Goal: Task Accomplishment & Management: Manage account settings

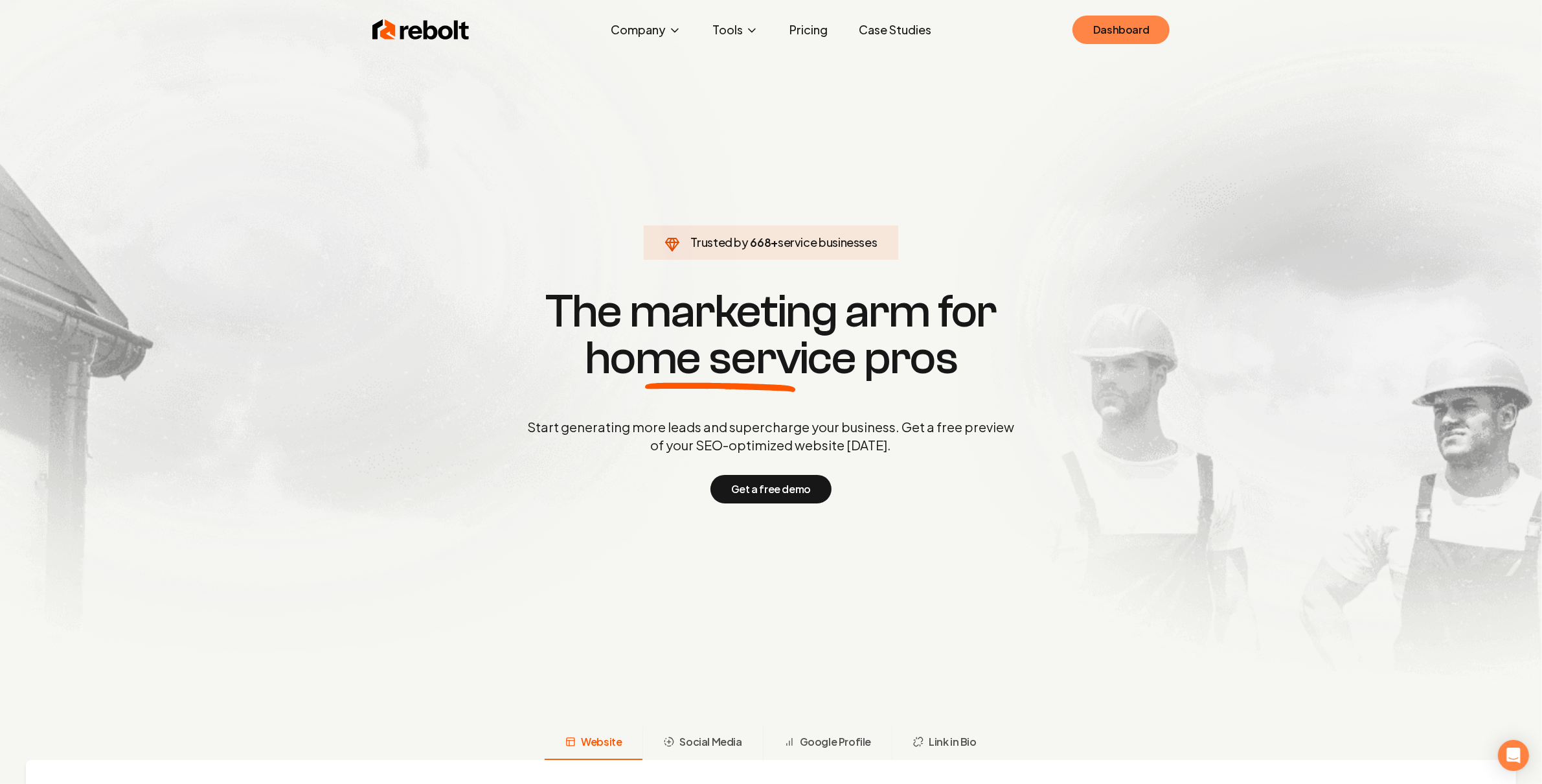
click at [1097, 32] on link "Dashboard" at bounding box center [1121, 30] width 97 height 29
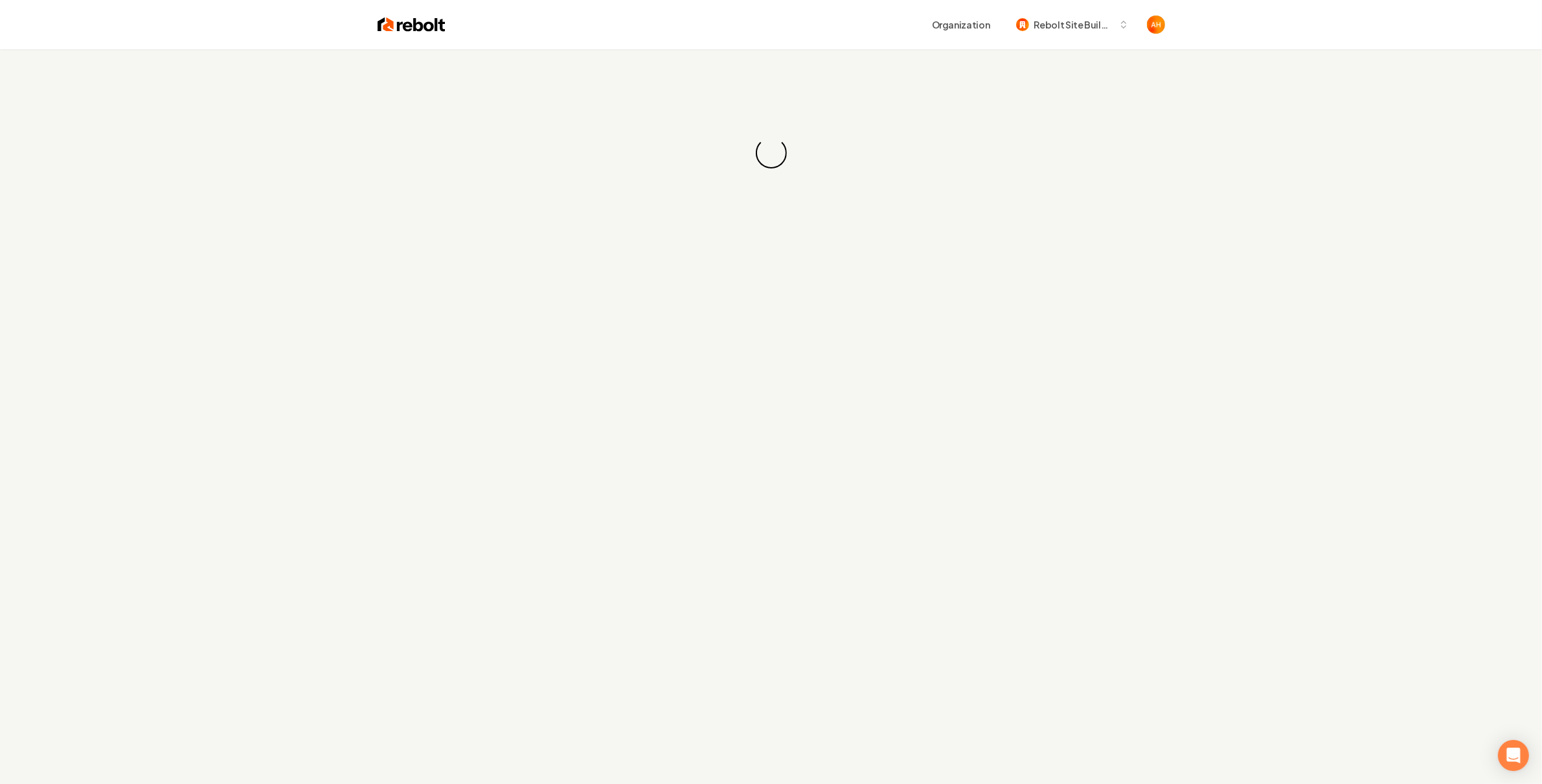
click at [799, 153] on div "Loading... Loading..." at bounding box center [771, 152] width 1542 height 207
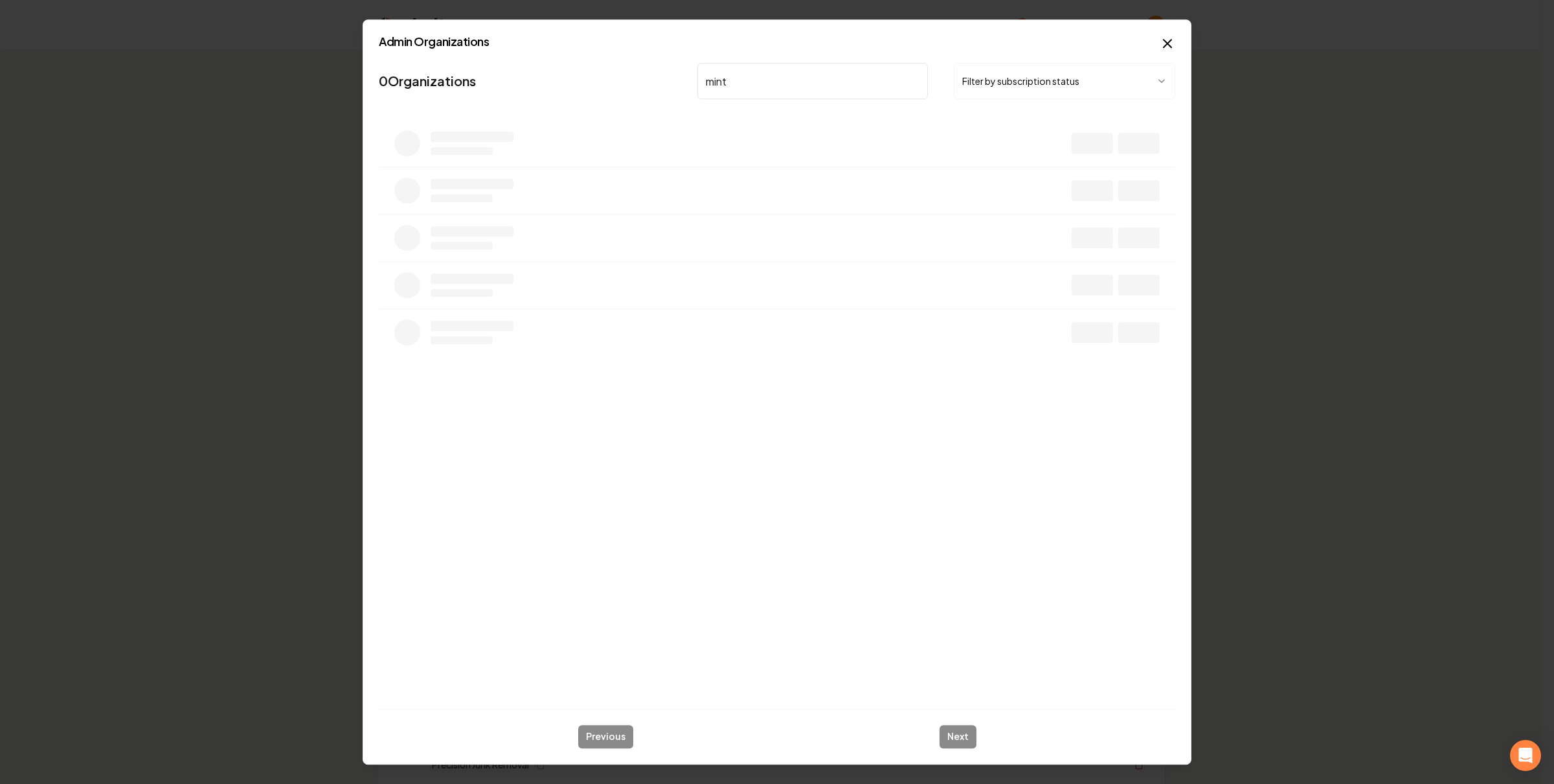
type input "mint"
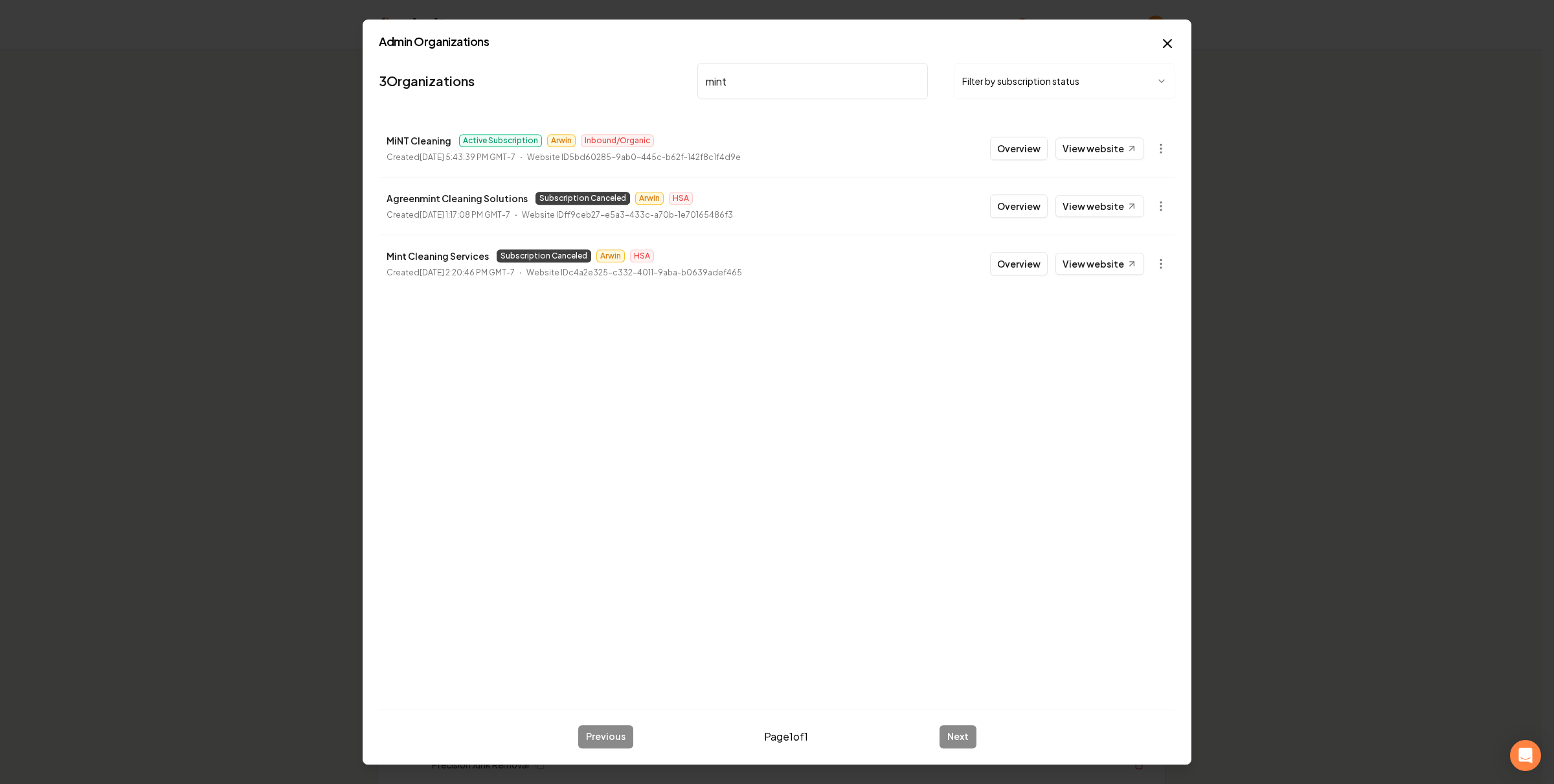
click at [1033, 156] on button "Overview" at bounding box center [1019, 148] width 58 height 24
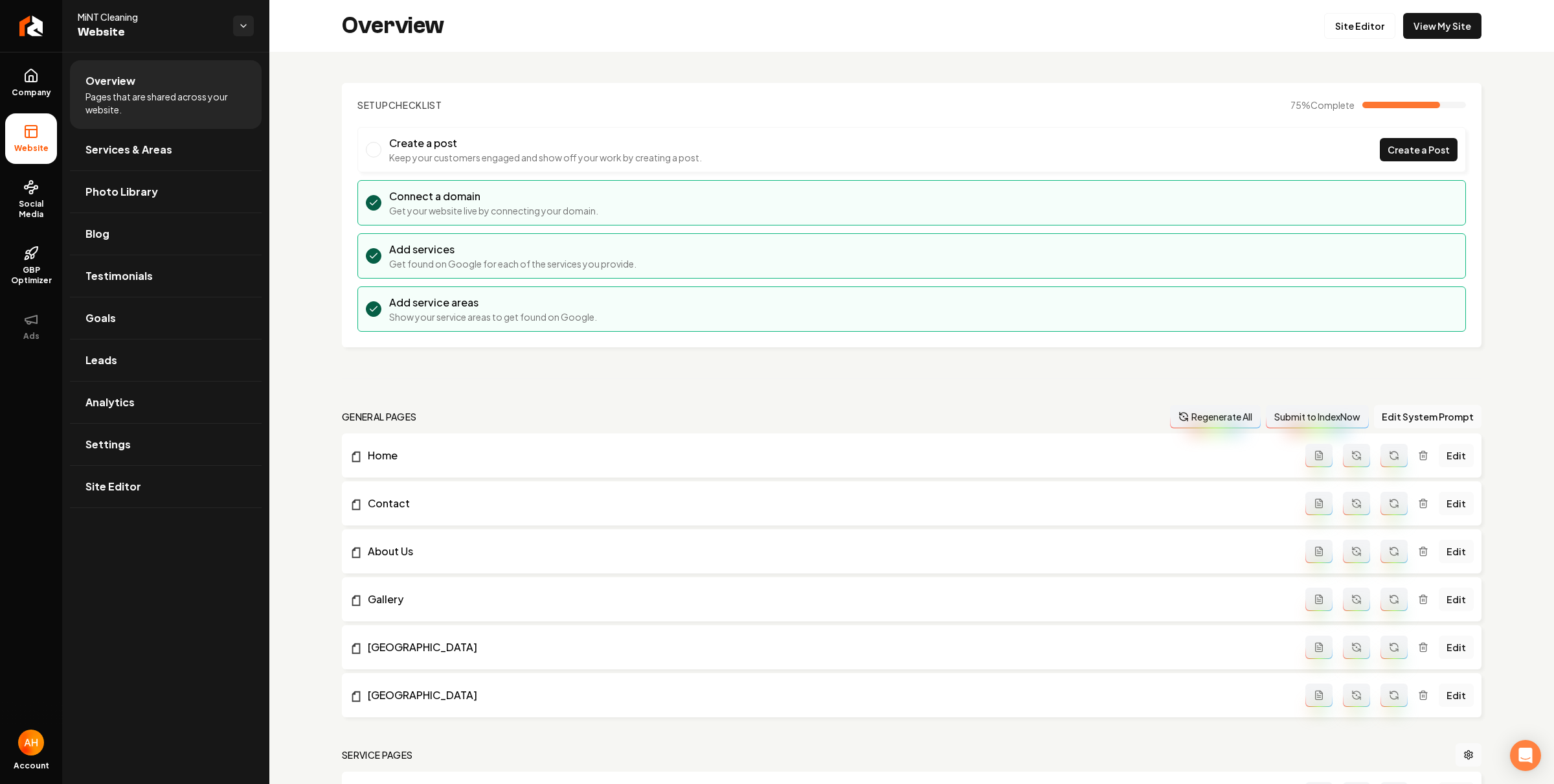
click at [1441, 38] on div "Overview Site Editor View My Site" at bounding box center [912, 25] width 1284 height 52
click at [1441, 34] on link "View My Site" at bounding box center [1443, 26] width 79 height 26
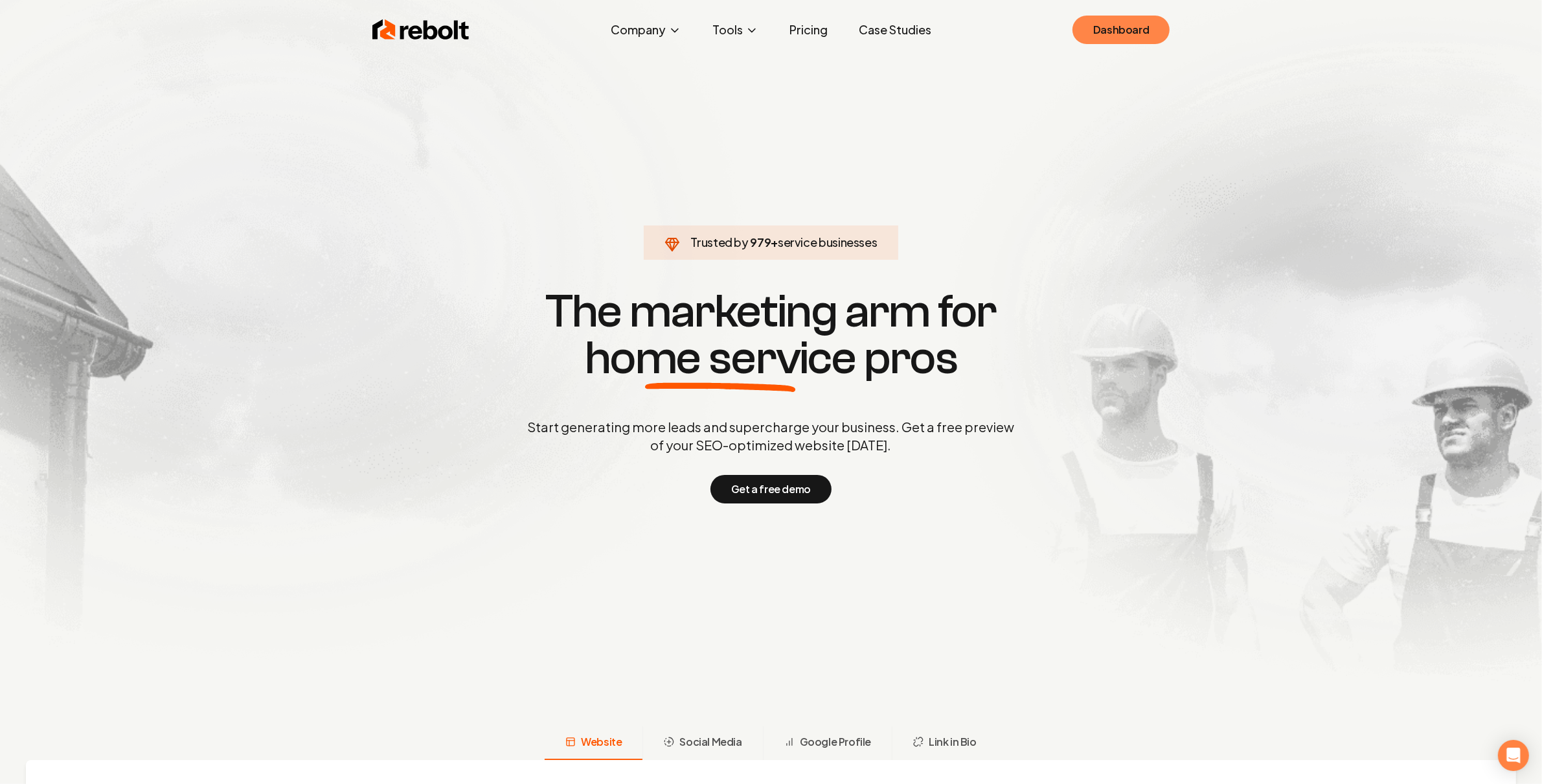
click at [1108, 21] on link "Dashboard" at bounding box center [1121, 30] width 97 height 29
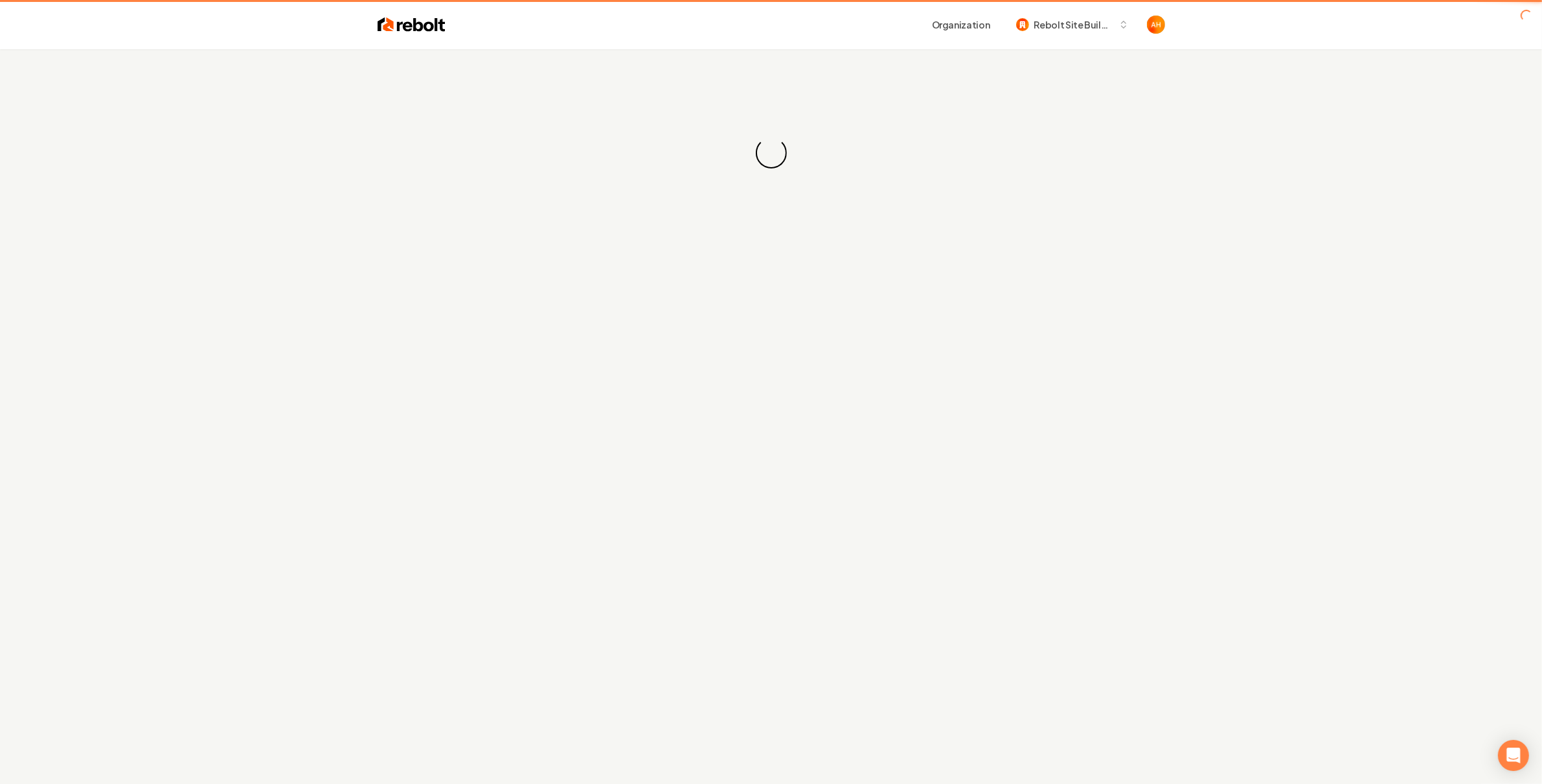
click at [1300, 46] on header "Organization Rebolt Site Builder" at bounding box center [771, 24] width 1542 height 49
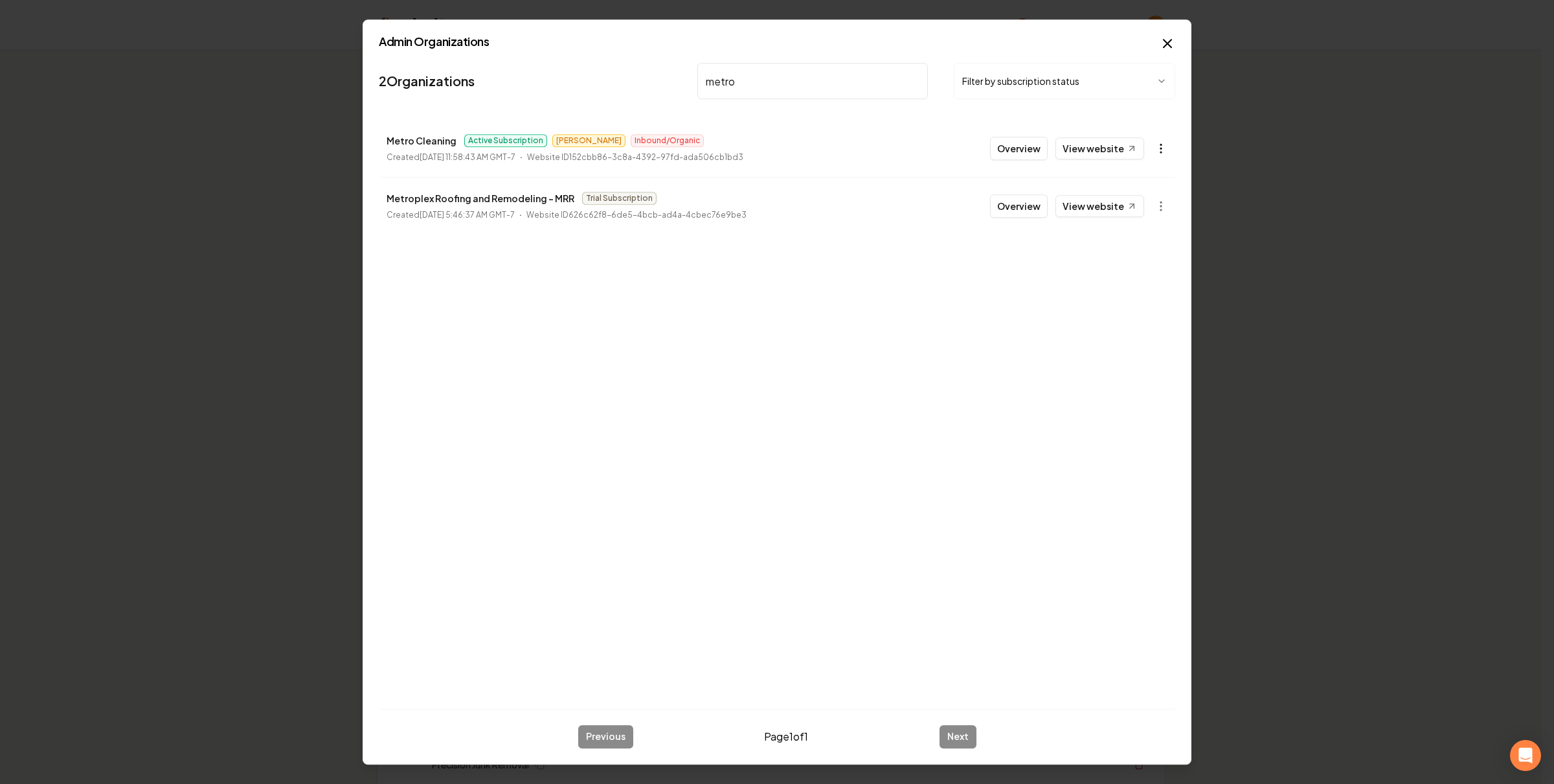
type input "metro"
click at [1155, 145] on icon "button" at bounding box center [1161, 148] width 13 height 13
click at [1137, 257] on link "View in Stripe" at bounding box center [1129, 261] width 82 height 21
click at [1111, 144] on link "View website" at bounding box center [1099, 148] width 88 height 22
click at [784, 78] on input "metro" at bounding box center [812, 80] width 230 height 36
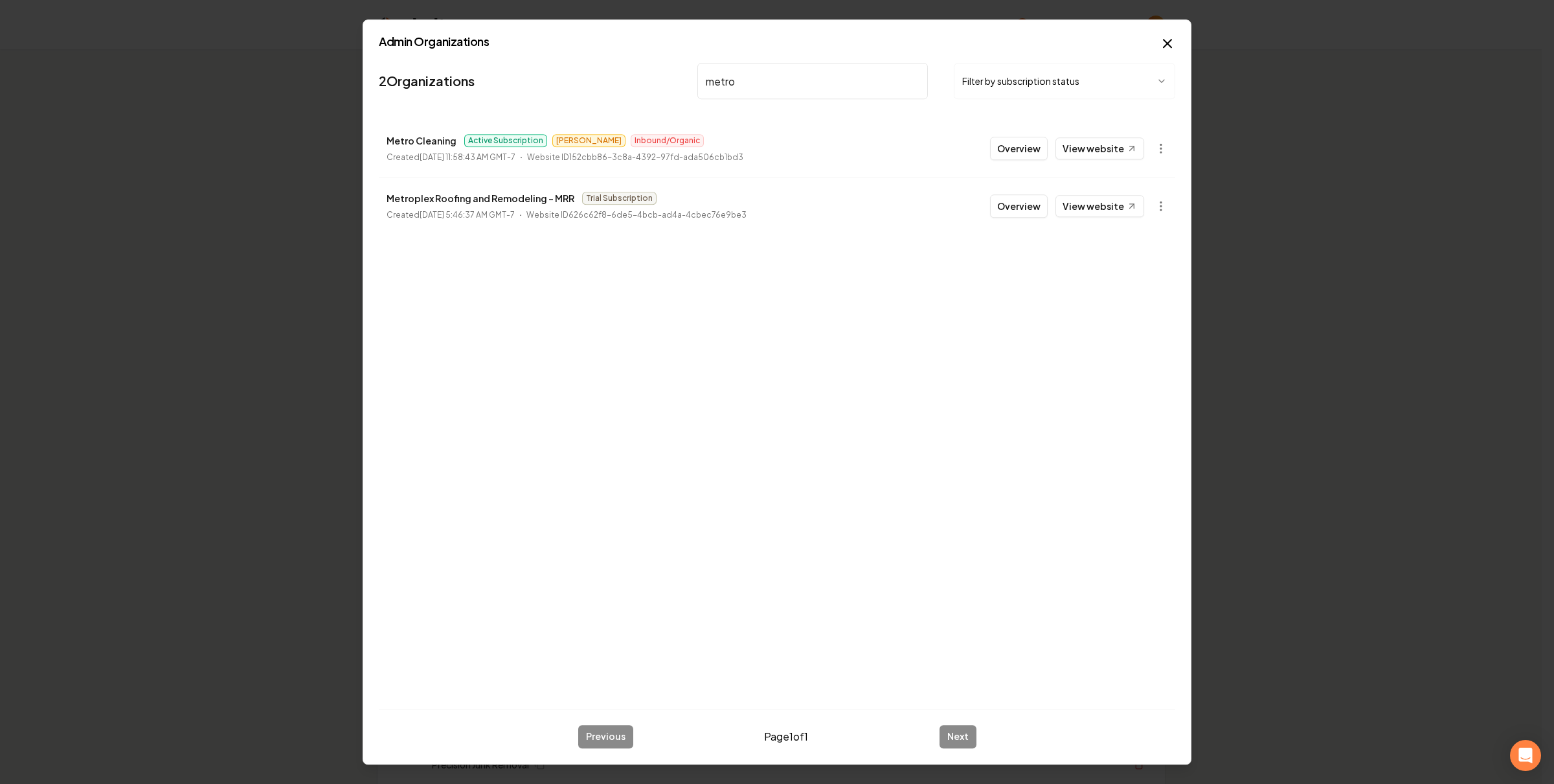
click at [1028, 145] on button "Overview" at bounding box center [1019, 148] width 58 height 24
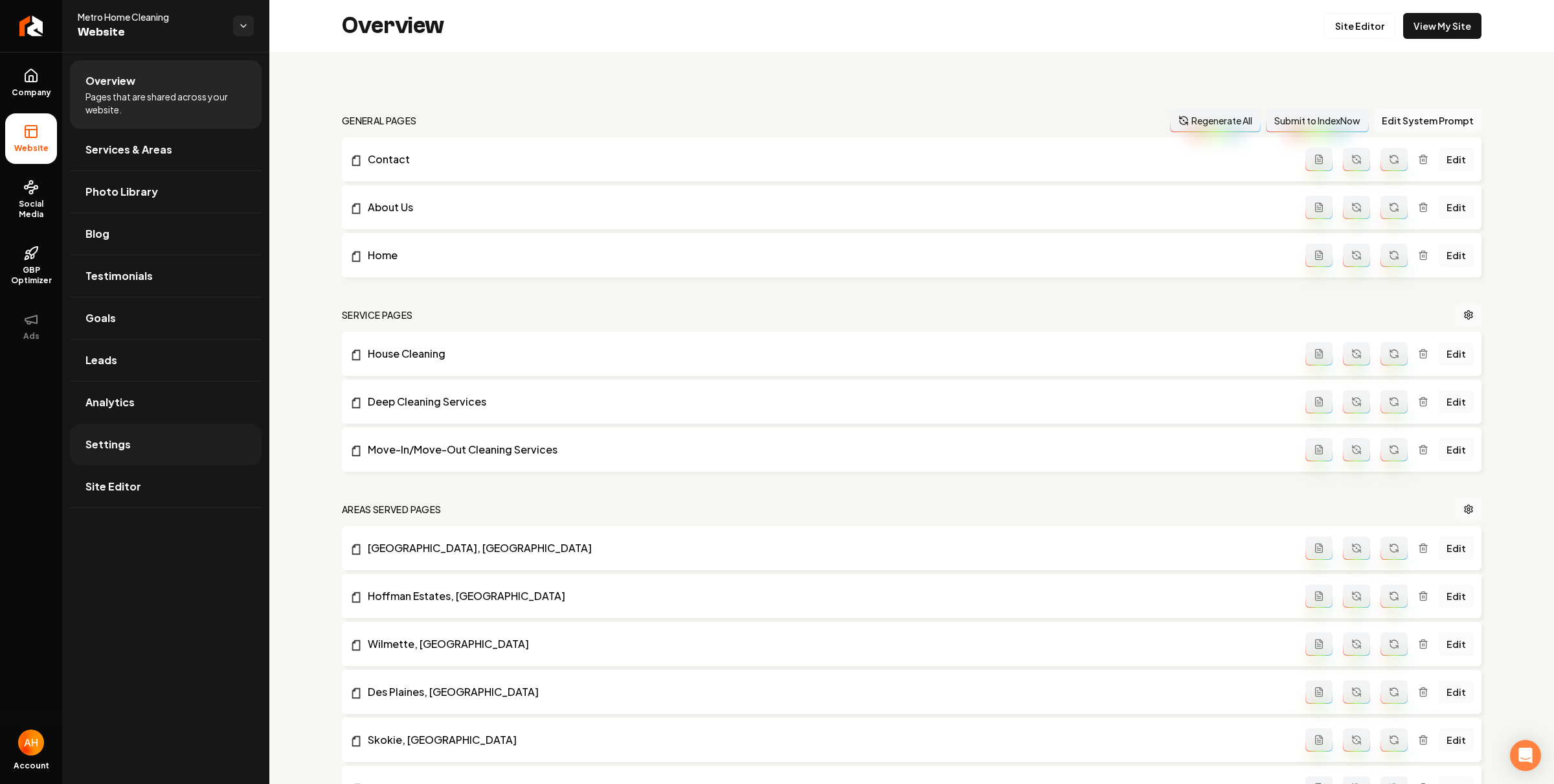
click at [185, 449] on link "Settings" at bounding box center [165, 444] width 192 height 41
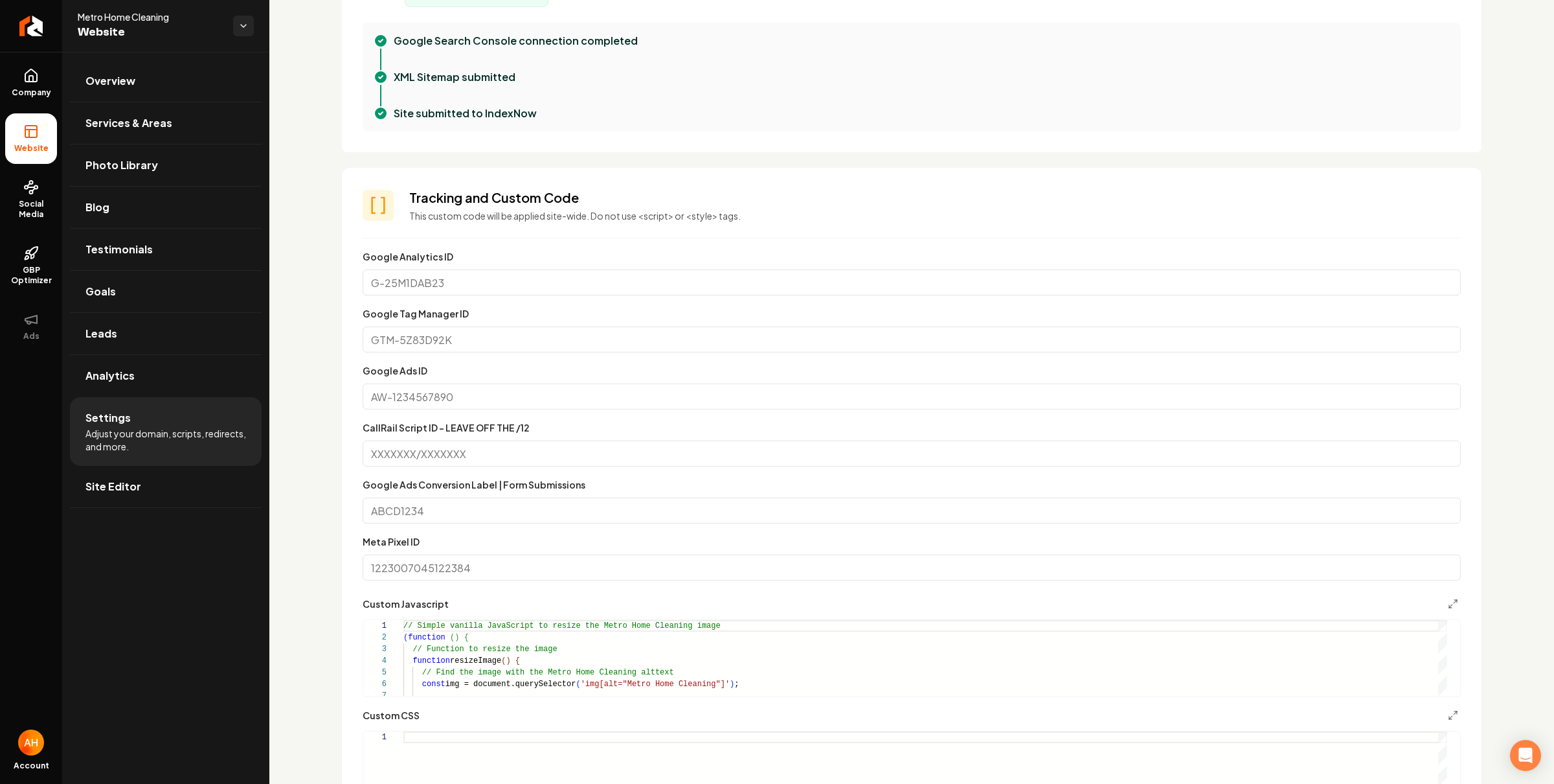
scroll to position [478, 0]
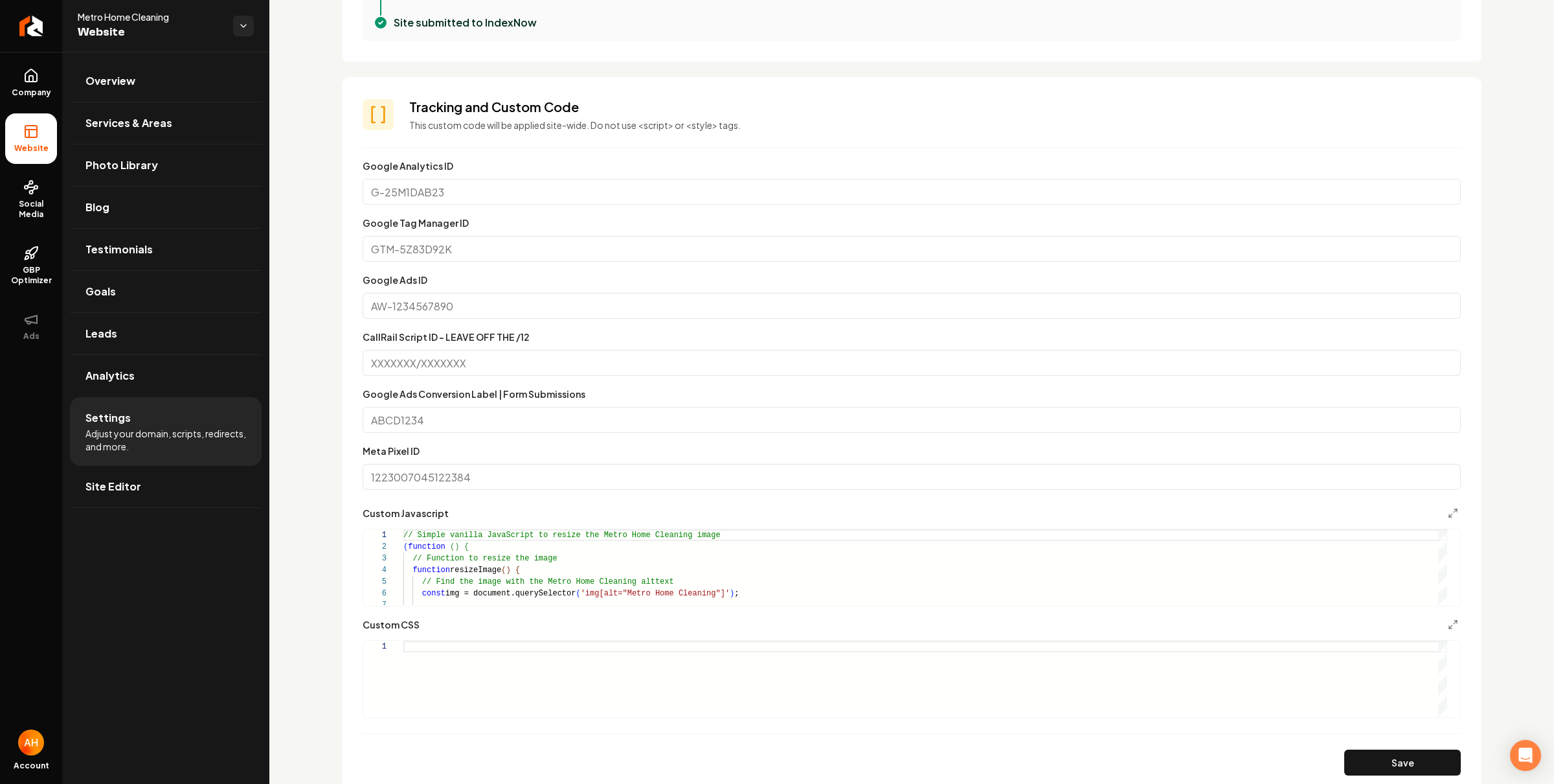
click at [556, 482] on input "Meta Pixel ID" at bounding box center [911, 477] width 1098 height 26
paste input "2027675088034572"
type input "2027675088034572"
drag, startPoint x: 1382, startPoint y: 761, endPoint x: 1298, endPoint y: 527, distance: 248.6
click at [1382, 759] on button "Save" at bounding box center [1402, 762] width 116 height 26
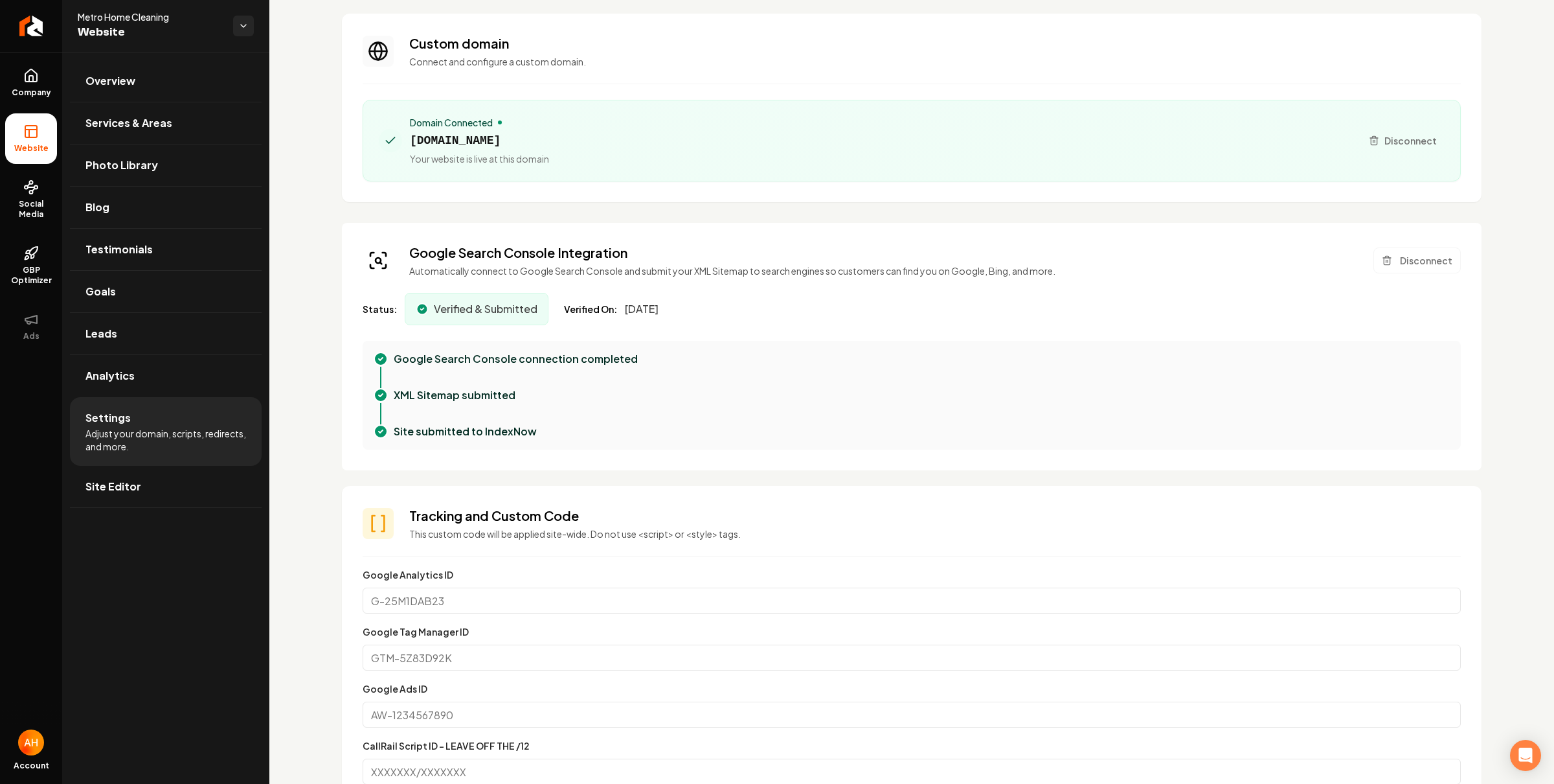
scroll to position [0, 0]
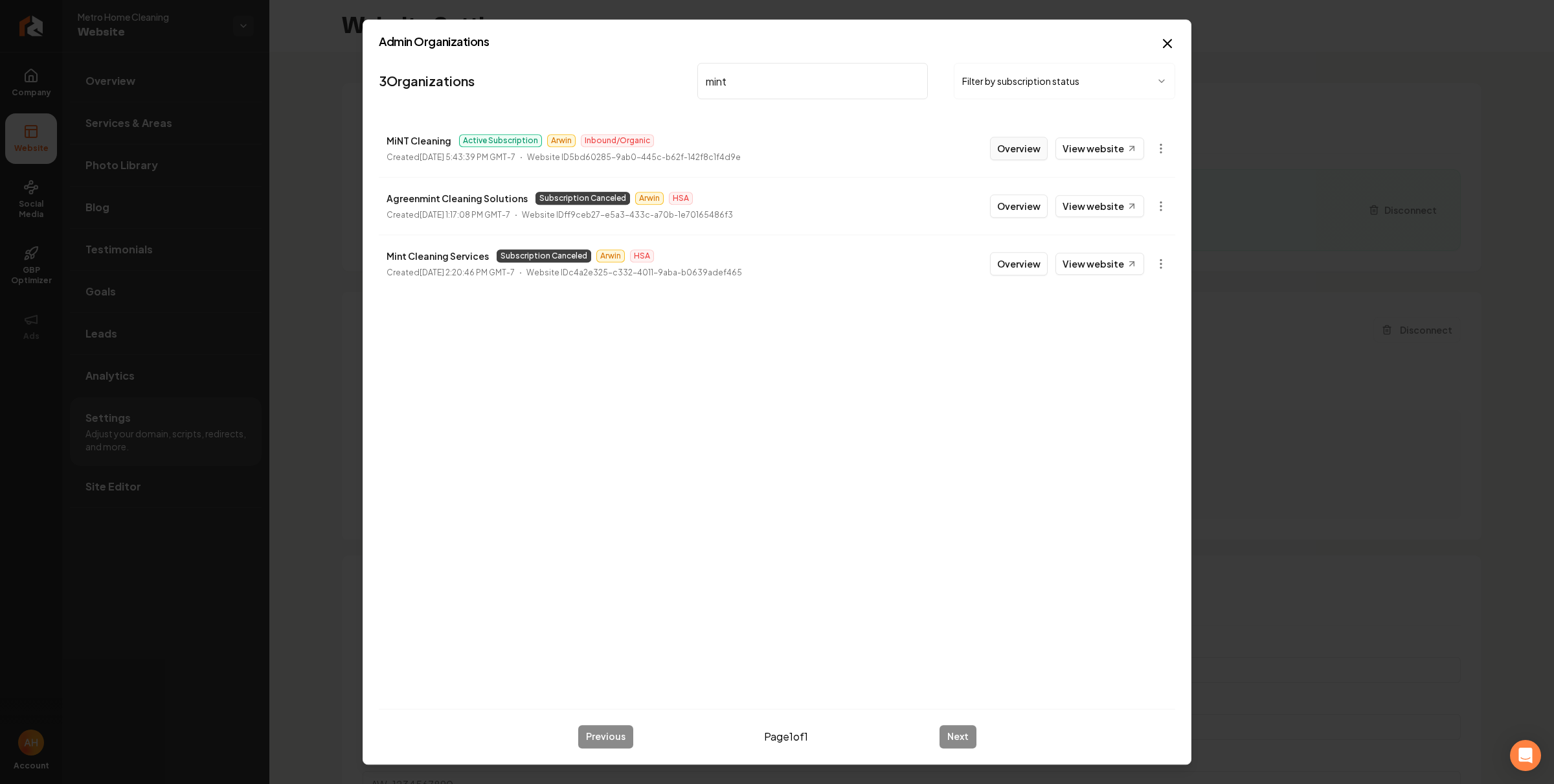
type input "mint"
click at [1011, 144] on button "Overview" at bounding box center [1019, 148] width 58 height 24
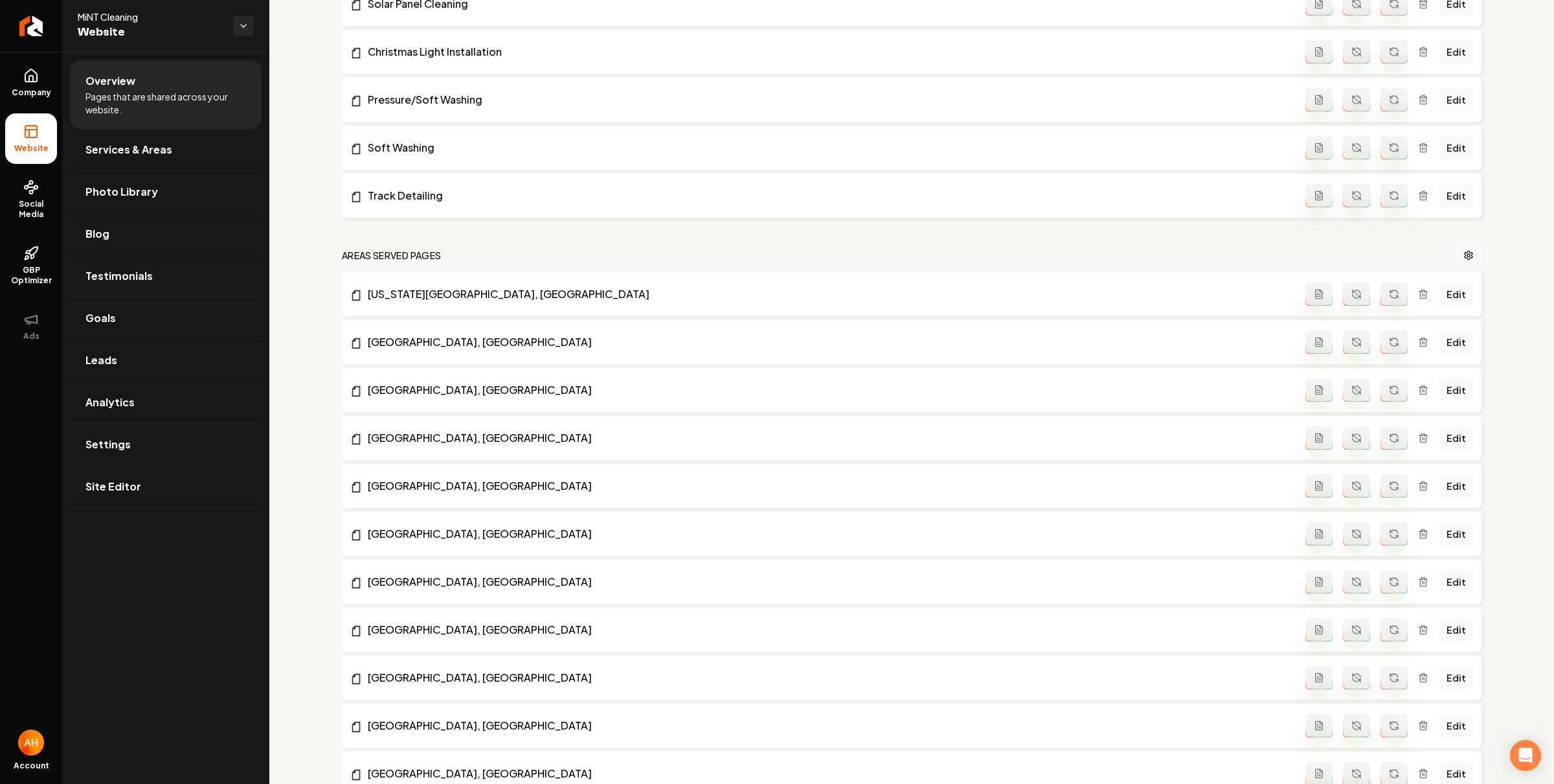
scroll to position [1214, 0]
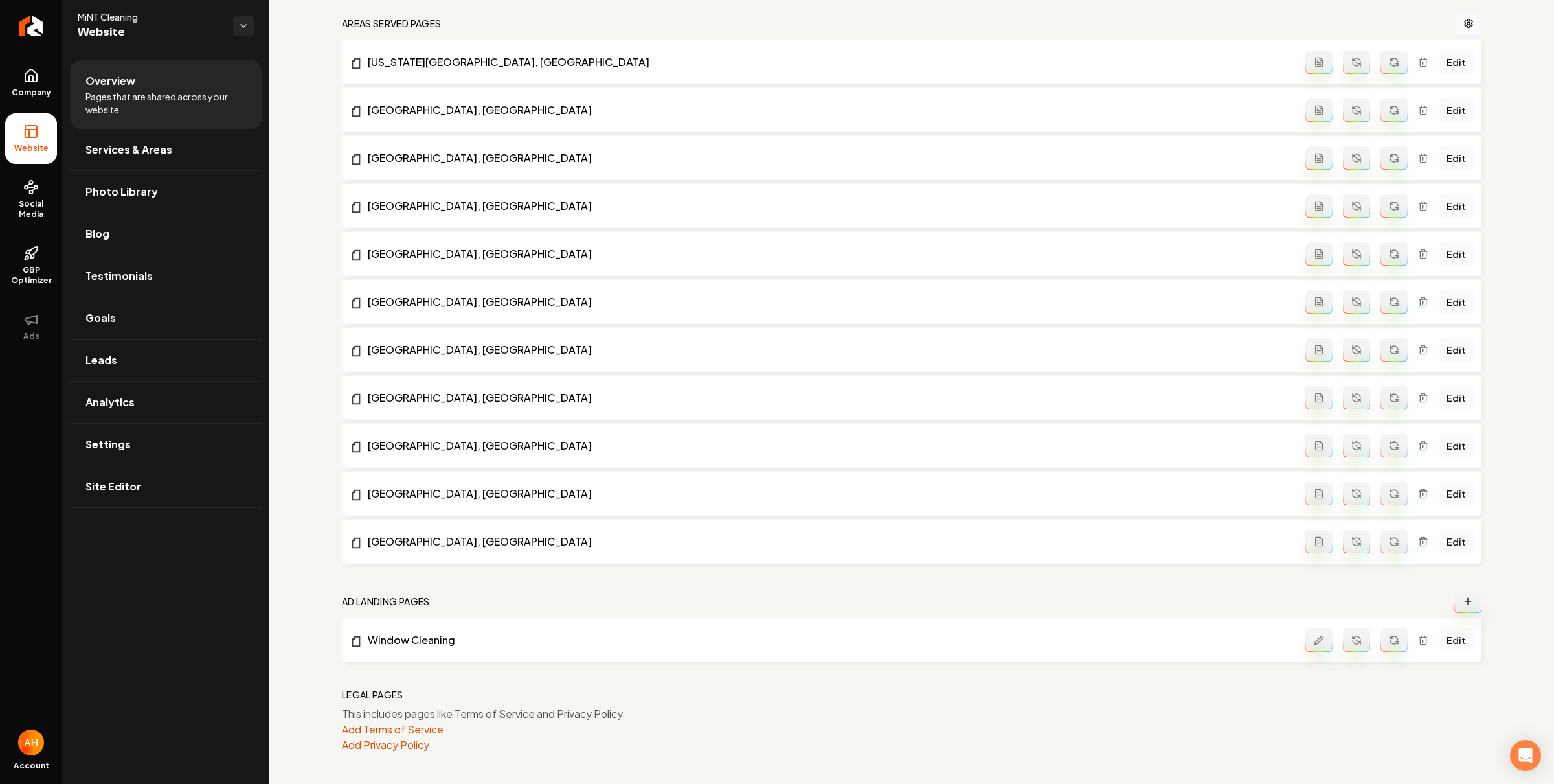
click at [520, 618] on li "Window Cleaning Edit" at bounding box center [912, 640] width 1140 height 44
click at [420, 628] on li "Window Cleaning Edit" at bounding box center [912, 640] width 1140 height 44
click at [420, 640] on link "Window Cleaning" at bounding box center [828, 640] width 956 height 16
click at [1463, 603] on icon "Main content area" at bounding box center [1468, 601] width 10 height 10
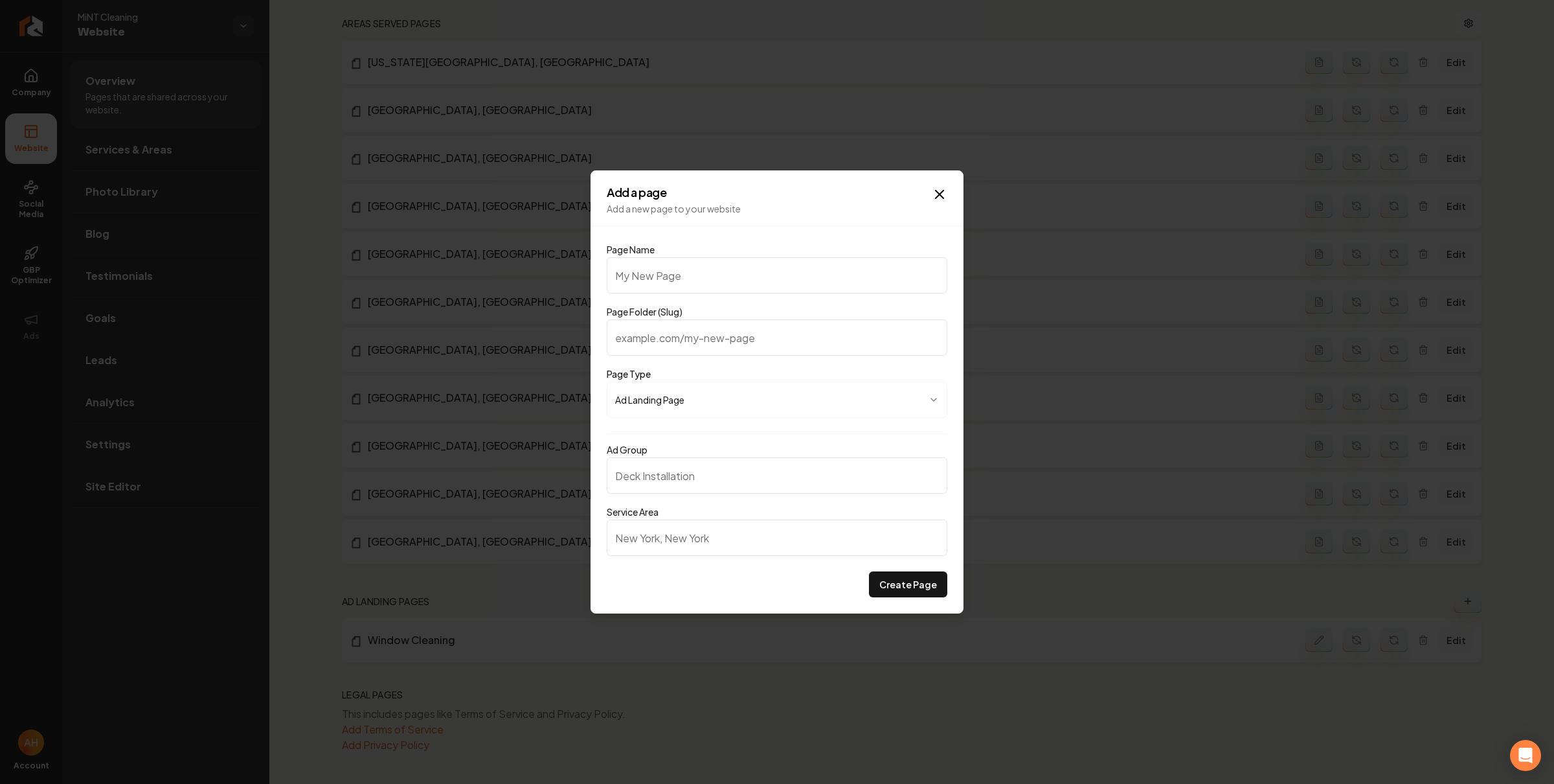
type input "W"
type input "w"
type input "Wi"
type input "wi"
type input "Win"
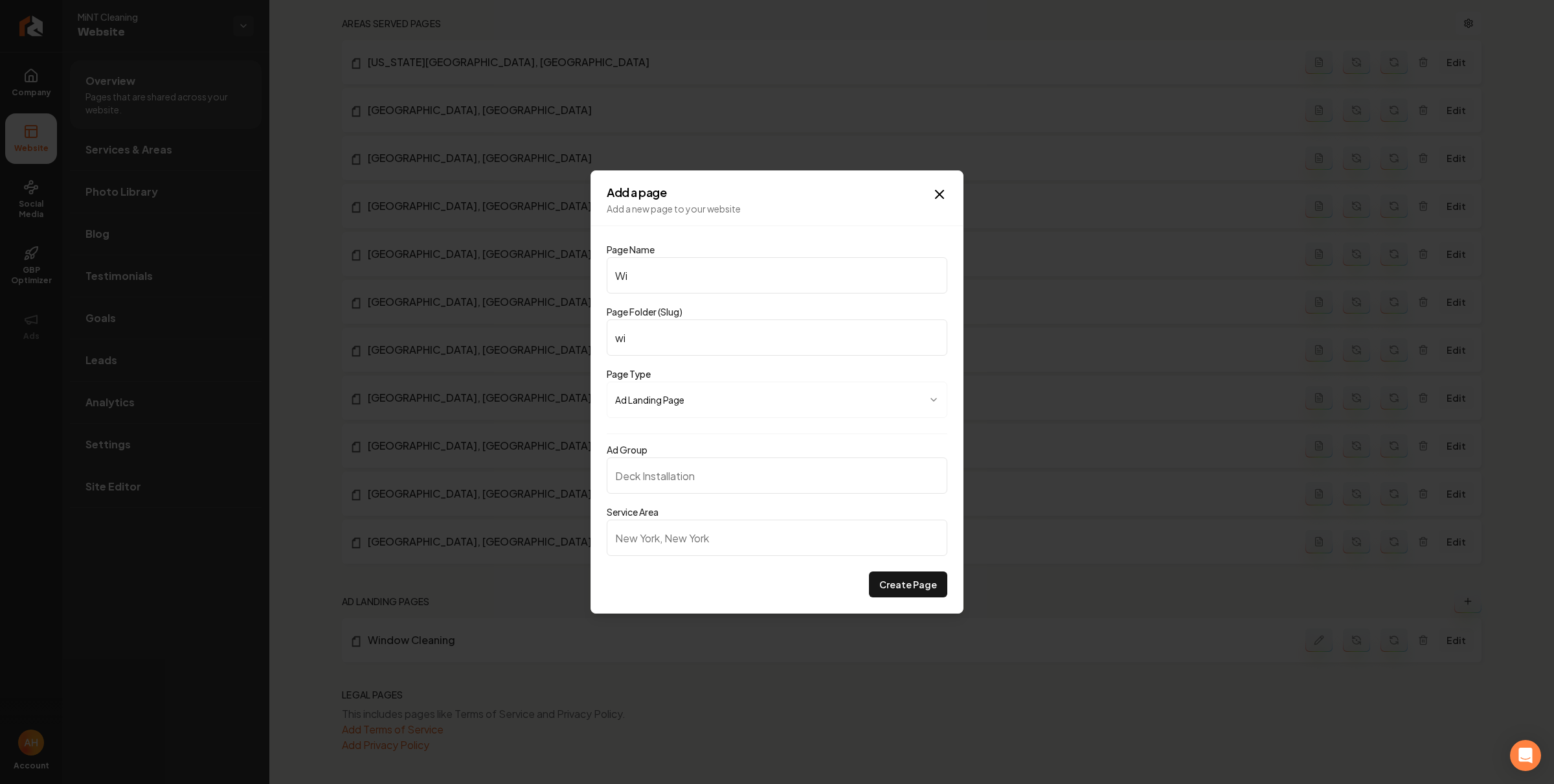
type input "win"
type input "Wind"
type input "wind"
type input "Windo"
type input "windo"
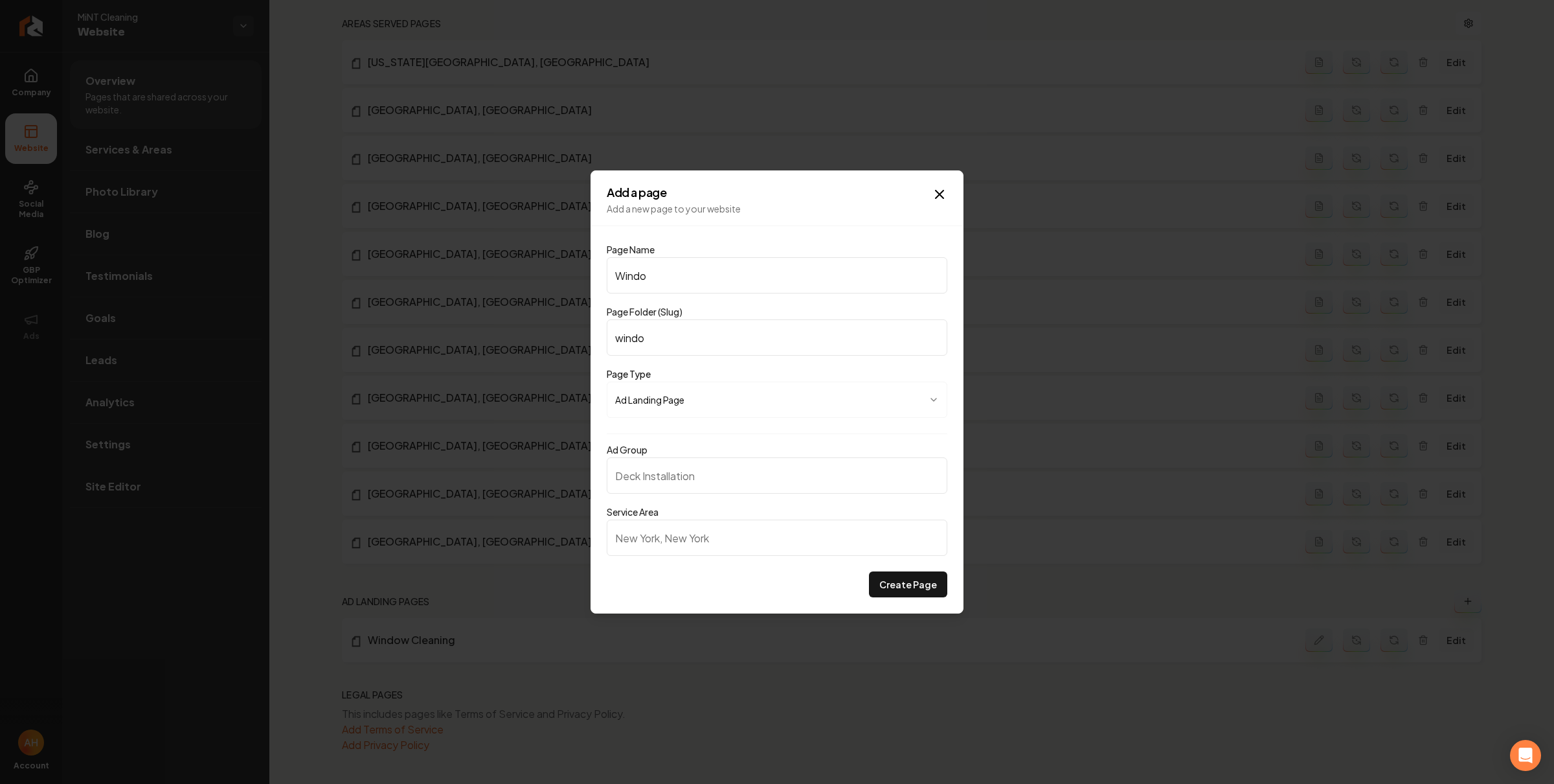
type input "Window"
type input "window"
type input "Window C"
type input "window-c"
type input "Window Cl"
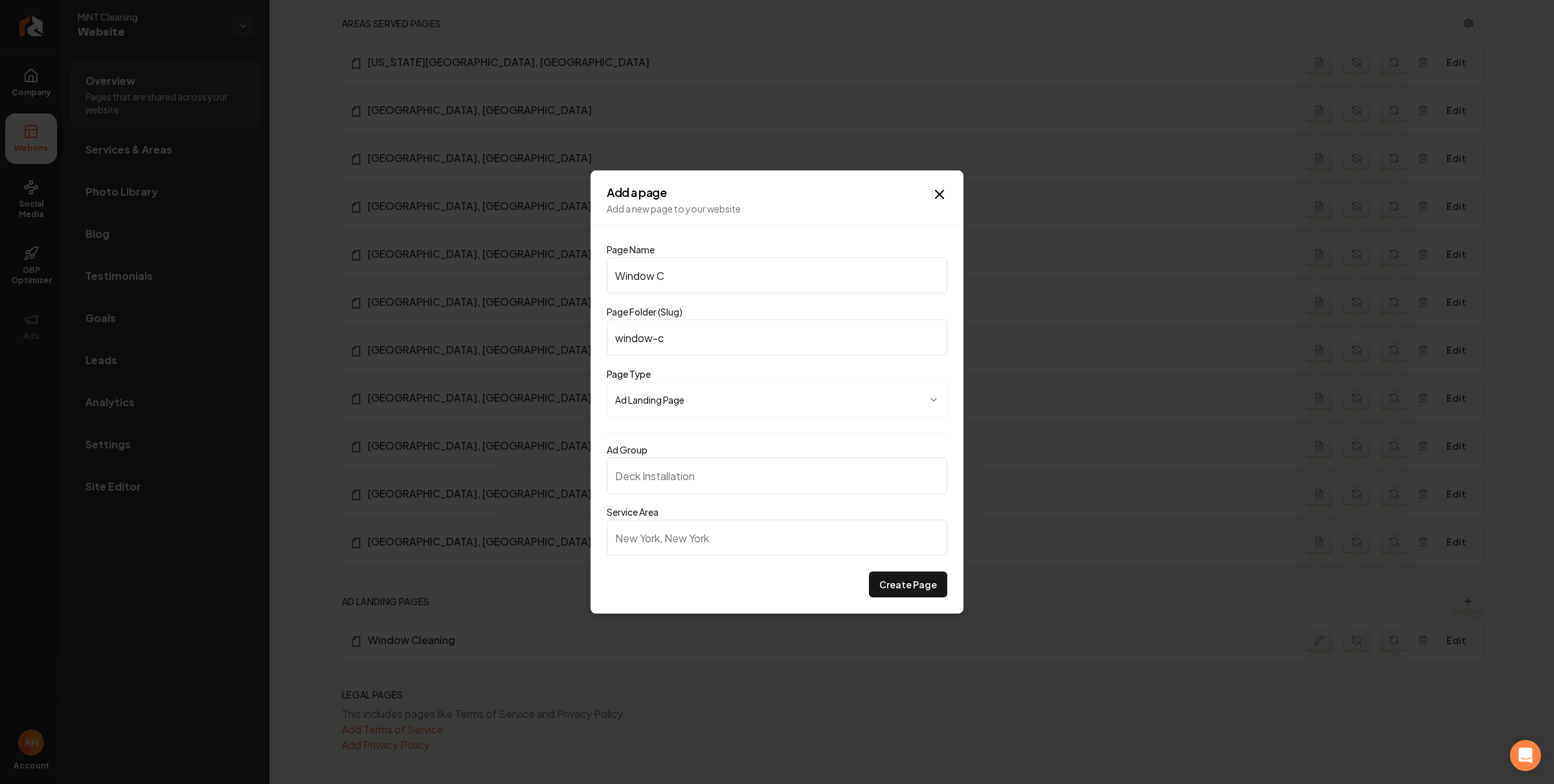
type input "window-cl"
type input "Window Cle"
type input "window-cle"
type input "Window Clea"
type input "window-clea"
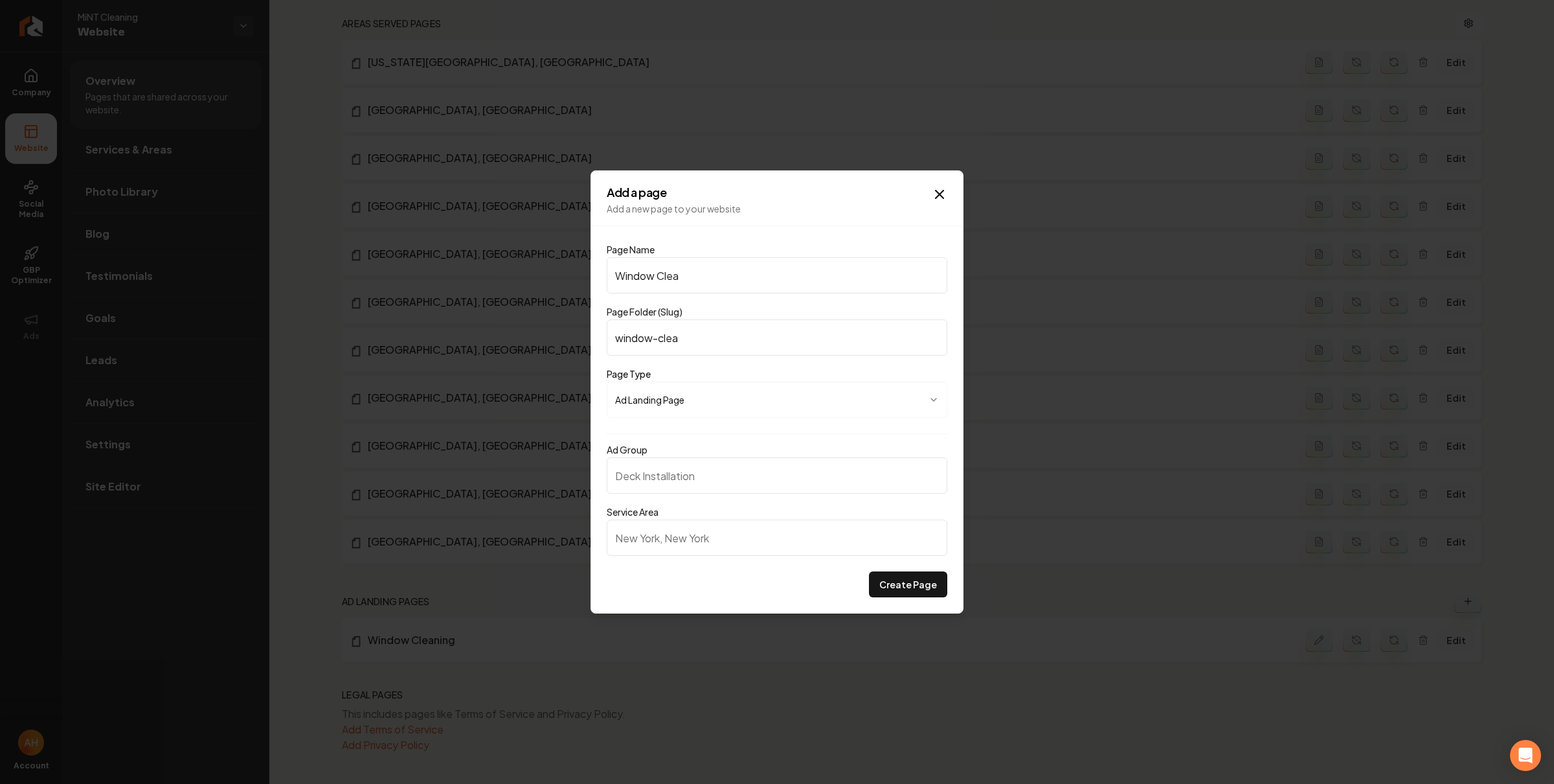
type input "Window Clean"
type input "window-clean"
type input "Window Cleani"
type input "window-cleani"
type input "Window Cleanin"
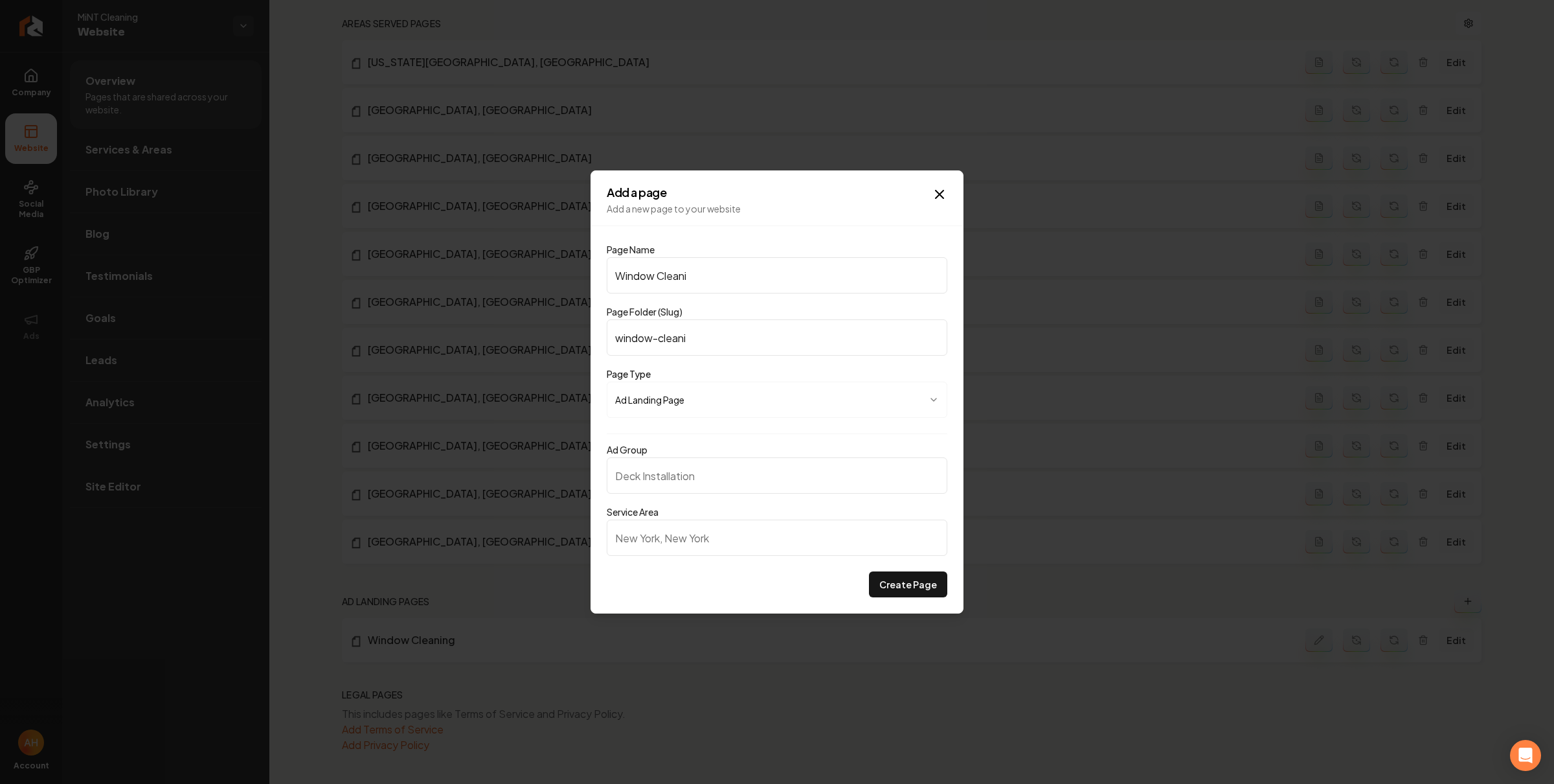
type input "window-cleanin"
type input "Window Cleaning"
type input "window-cleaning"
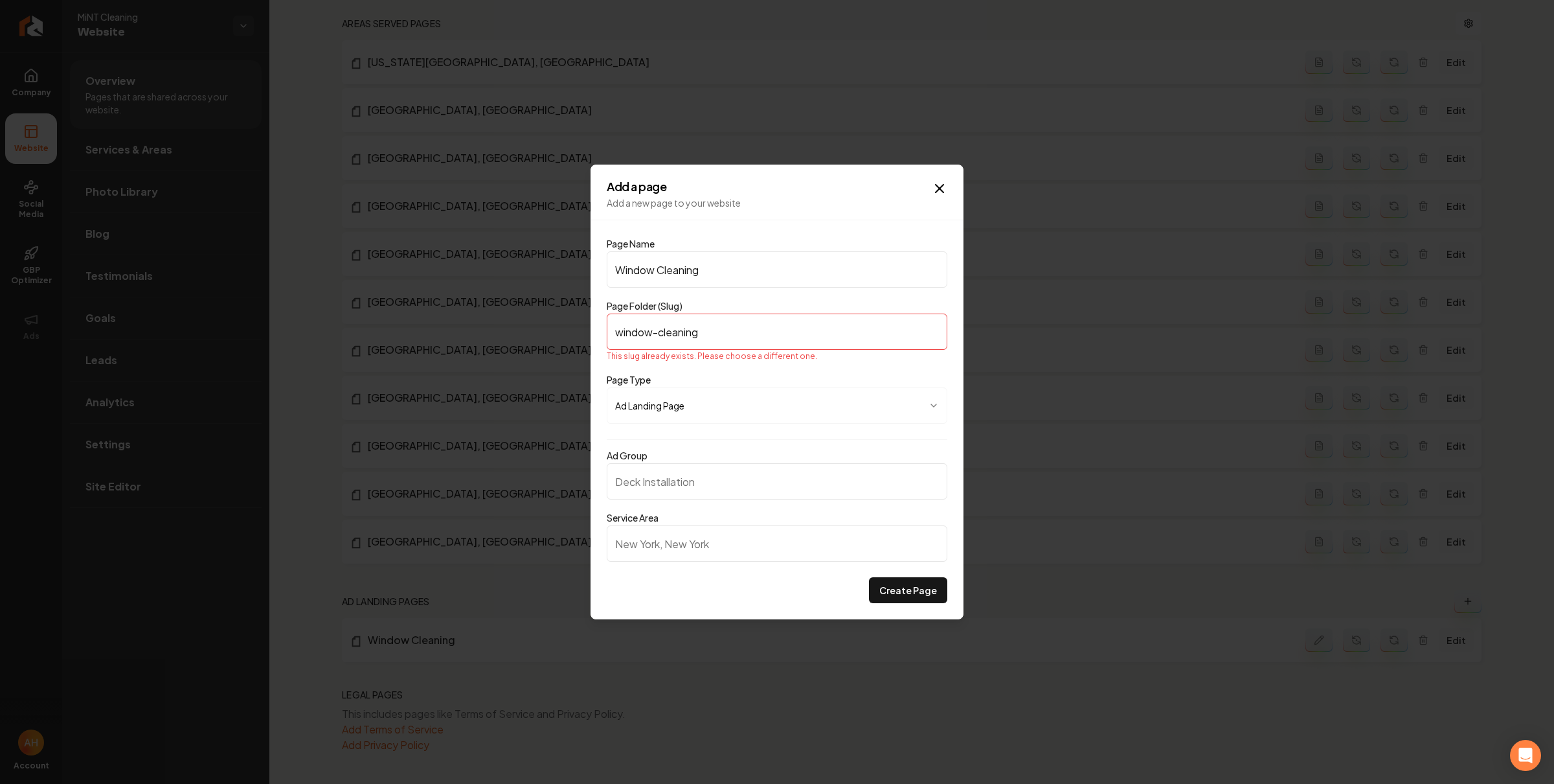
type input "Window Cleaning L"
type input "window-cleaning-l"
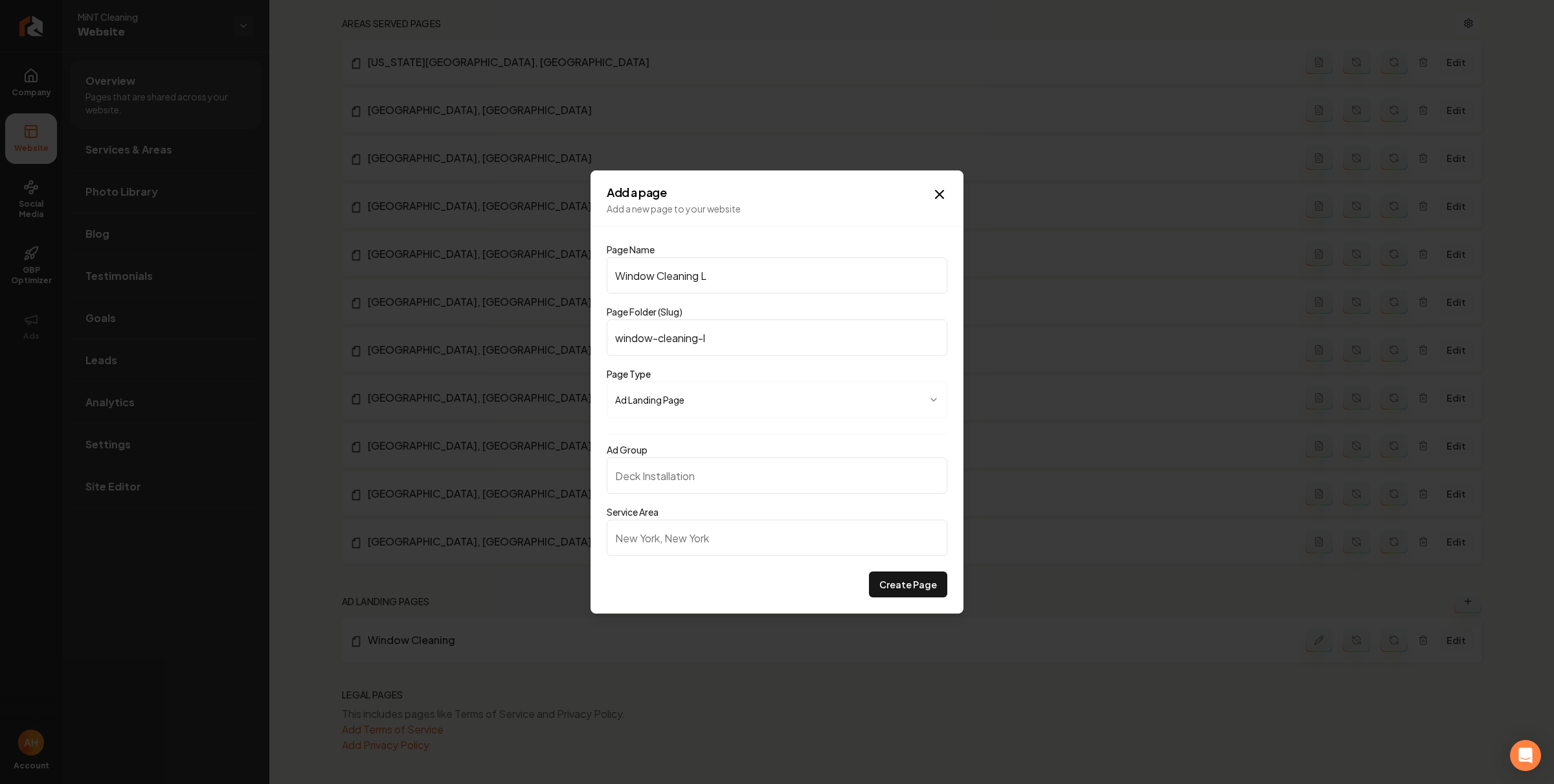
type input "Window Cleaning La"
type input "window-cleaning-la"
type input "Window Cleaning Las"
type input "window-cleaning-las"
type input "Window Cleaning Las V"
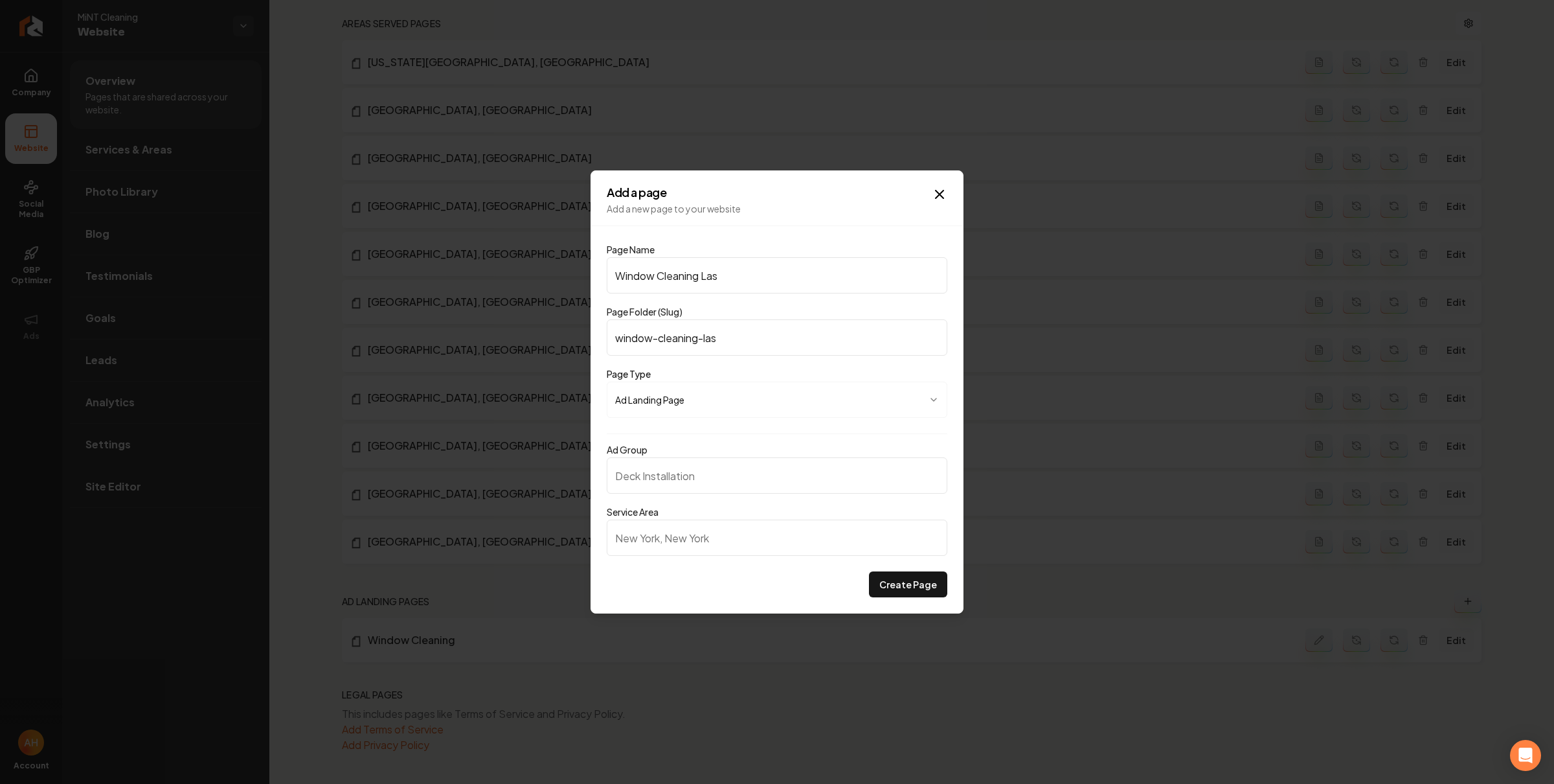
type input "window-cleaning-las-v"
type input "Window Cleaning Las Ve"
type input "window-cleaning-las-ve"
type input "Window Cleaning Las Veg"
type input "window-cleaning-las-veg"
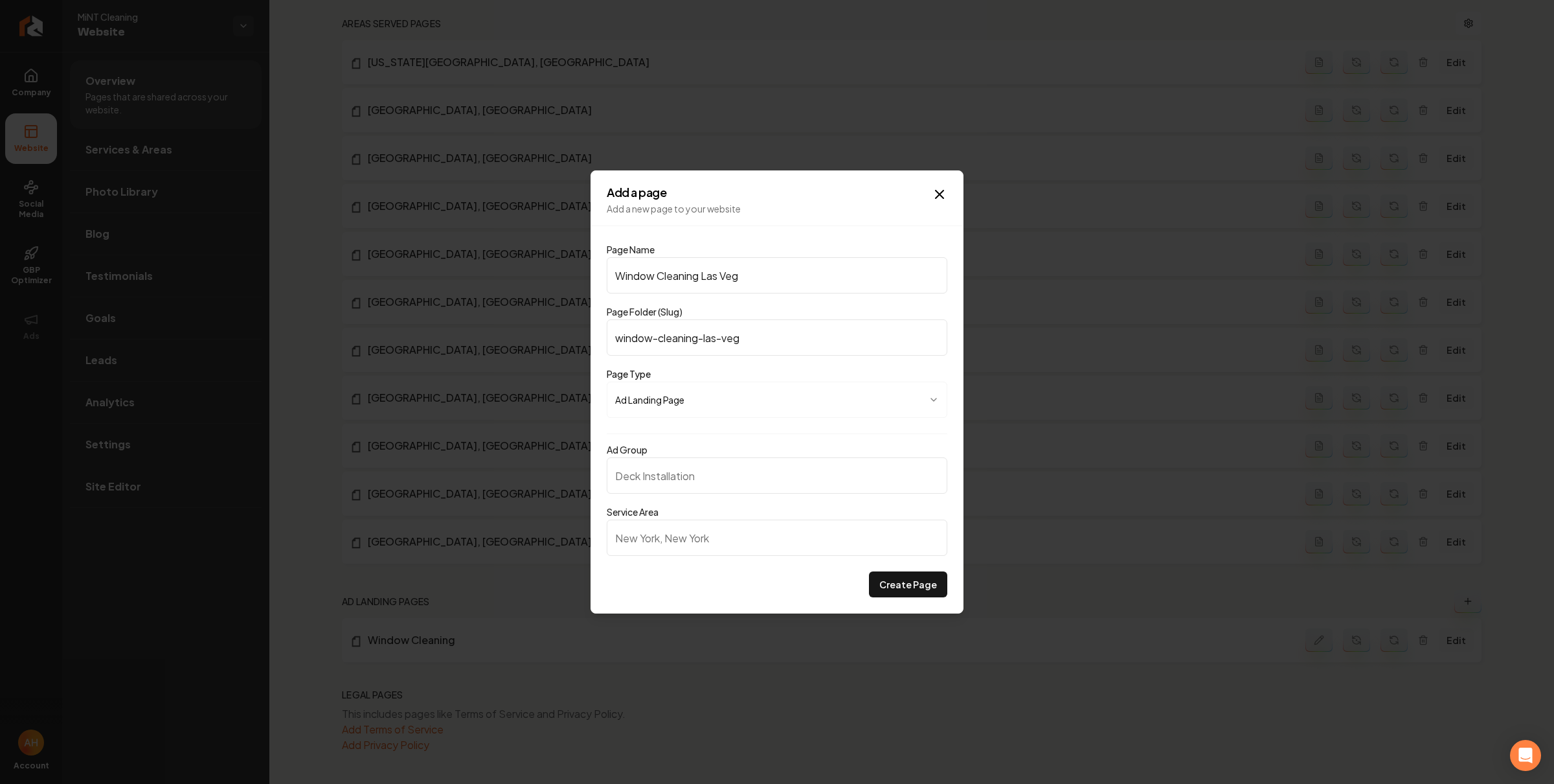
type input "Window Cleaning Las Vega"
type input "window-cleaning-las-vega"
type input "Window Cleaning Las Vegas"
type input "window-cleaning-las-vegas"
type input "Window Cleaning Las Vegas"
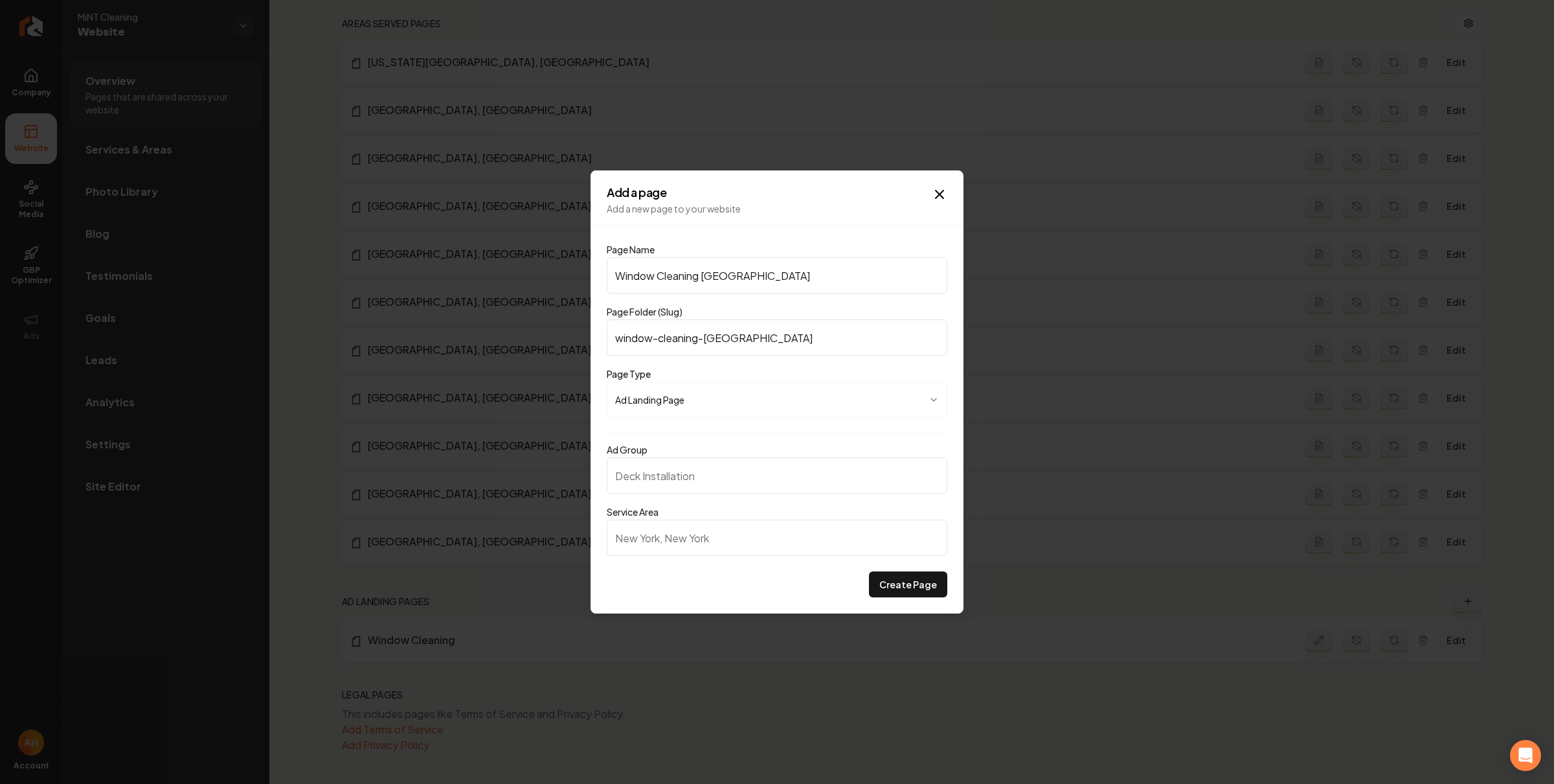
click at [791, 467] on input "Ad Group" at bounding box center [776, 475] width 340 height 36
paste input "Window Cleaning Las Vegas"
type input "Window Cleaning Las Vegas"
click at [750, 539] on input "Service Area" at bounding box center [776, 537] width 340 height 36
type input "Las Vegas"
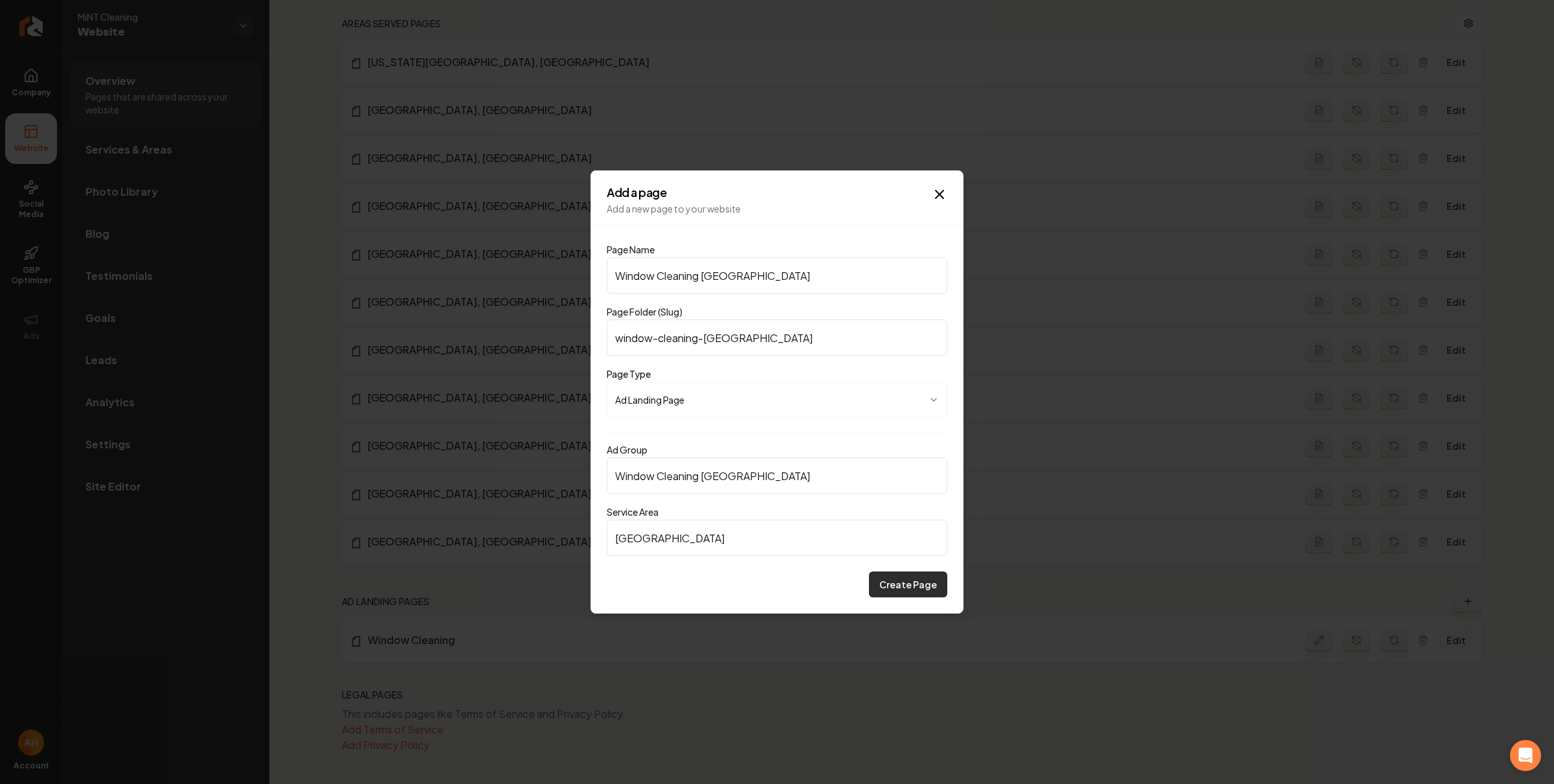
click at [926, 585] on button "Create Page" at bounding box center [908, 584] width 79 height 26
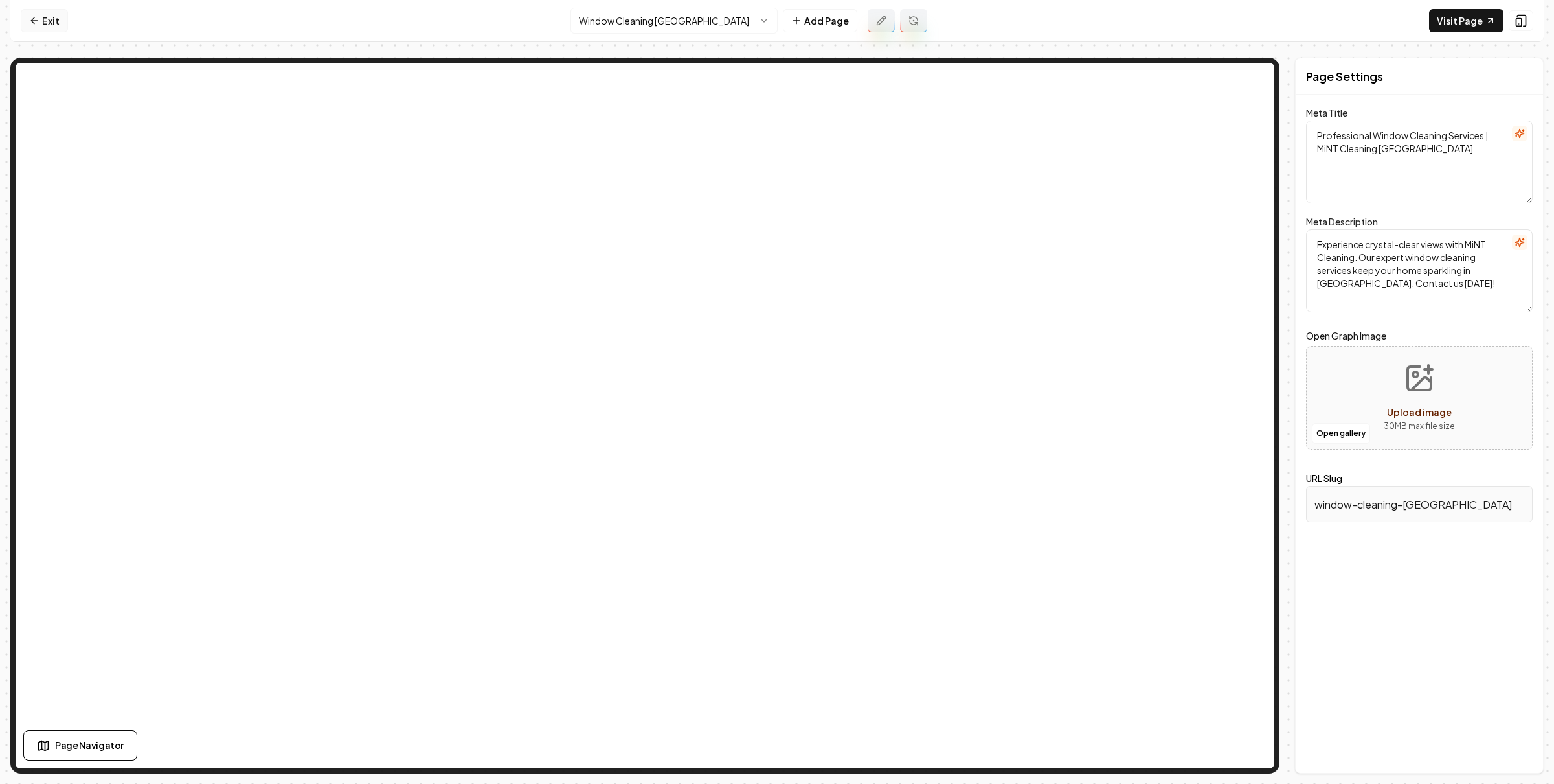
click at [36, 14] on link "Exit" at bounding box center [45, 20] width 47 height 24
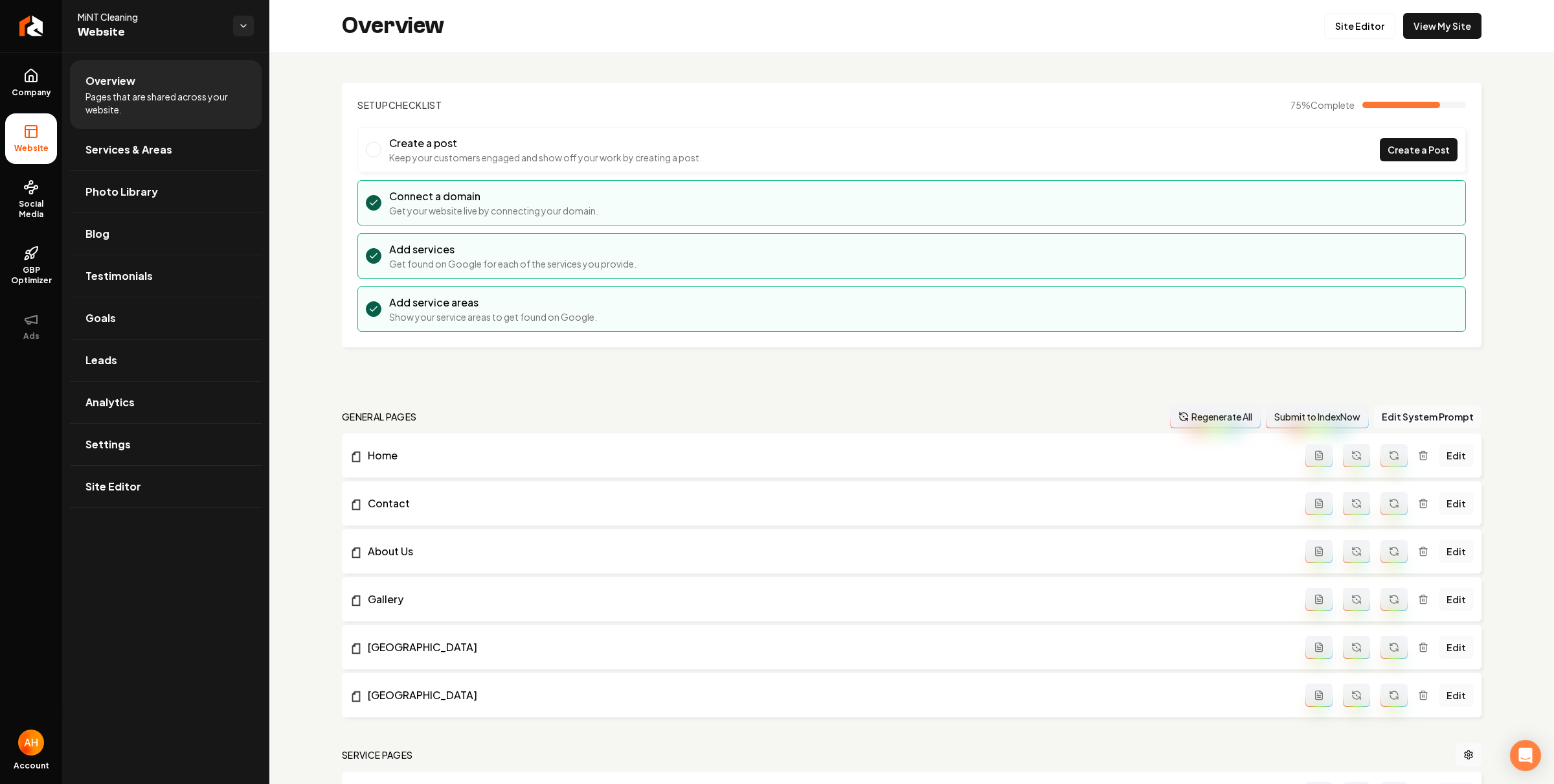
scroll to position [1262, 0]
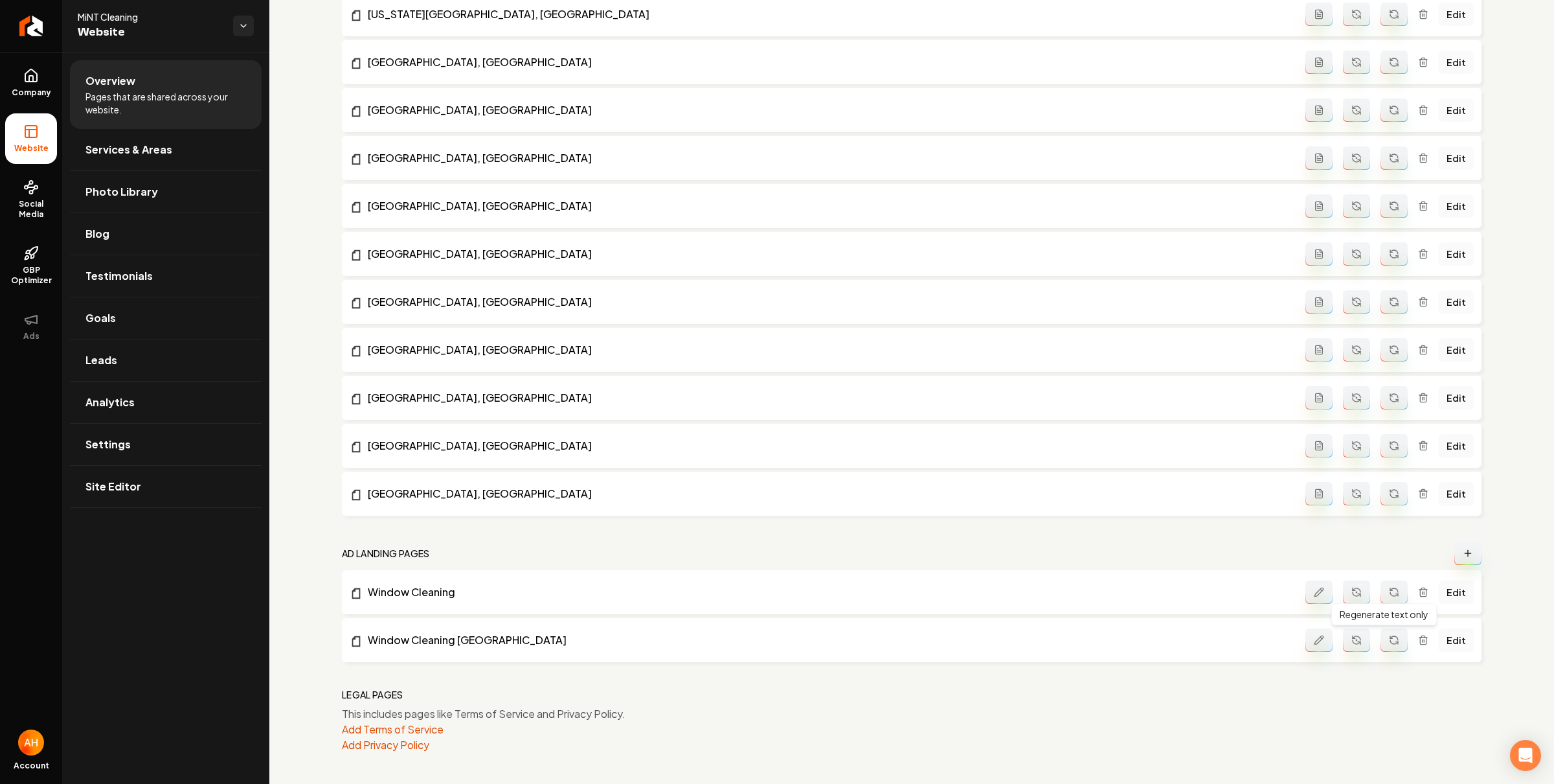
click at [1382, 648] on button "Main content area" at bounding box center [1394, 640] width 27 height 24
click at [1314, 596] on icon "Main content area" at bounding box center [1320, 592] width 10 height 10
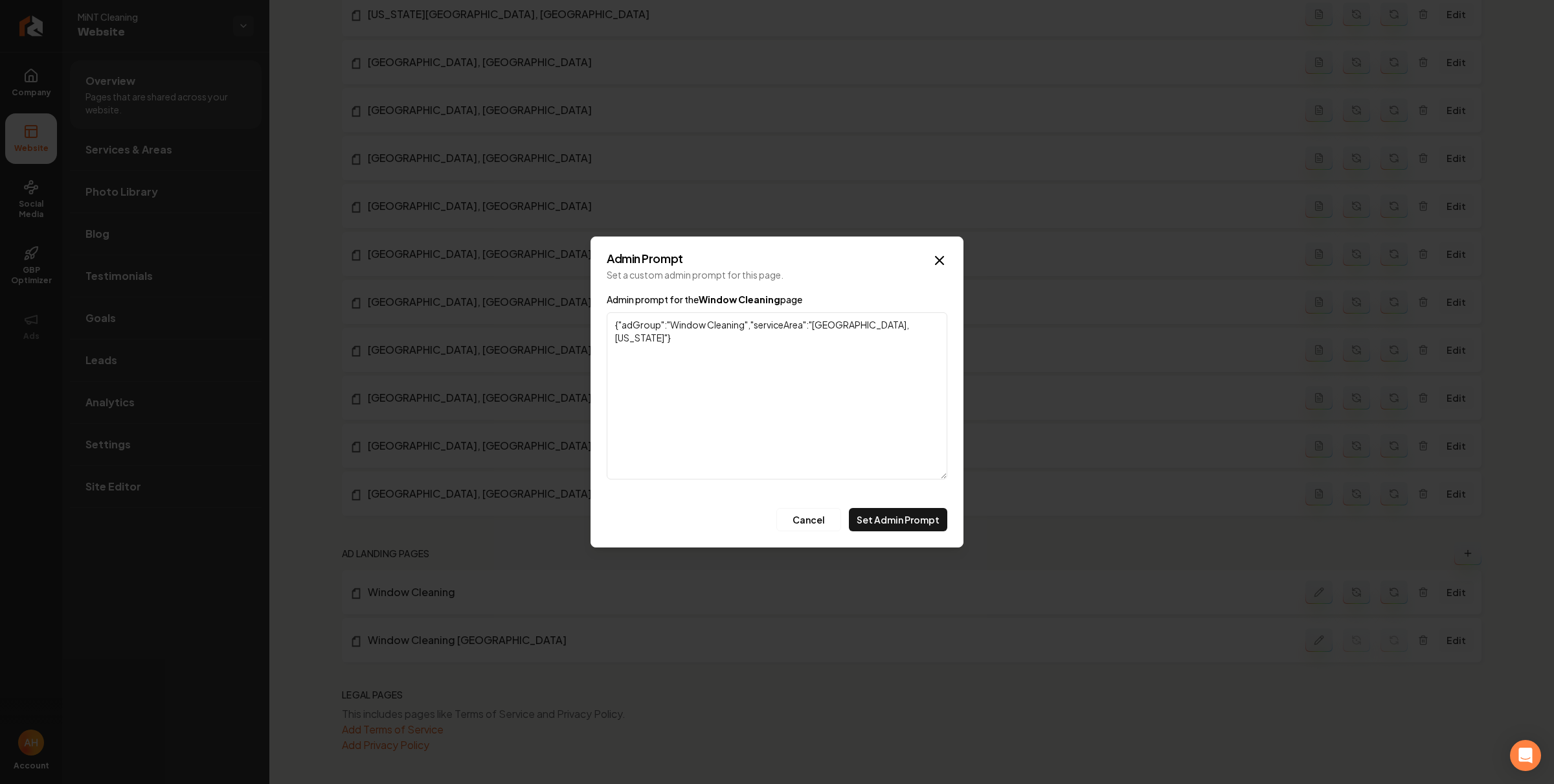
click at [746, 327] on textarea "{"adGroup":"Window Cleaning","serviceArea":"Salt Lake City, Utah"}" at bounding box center [776, 396] width 340 height 167
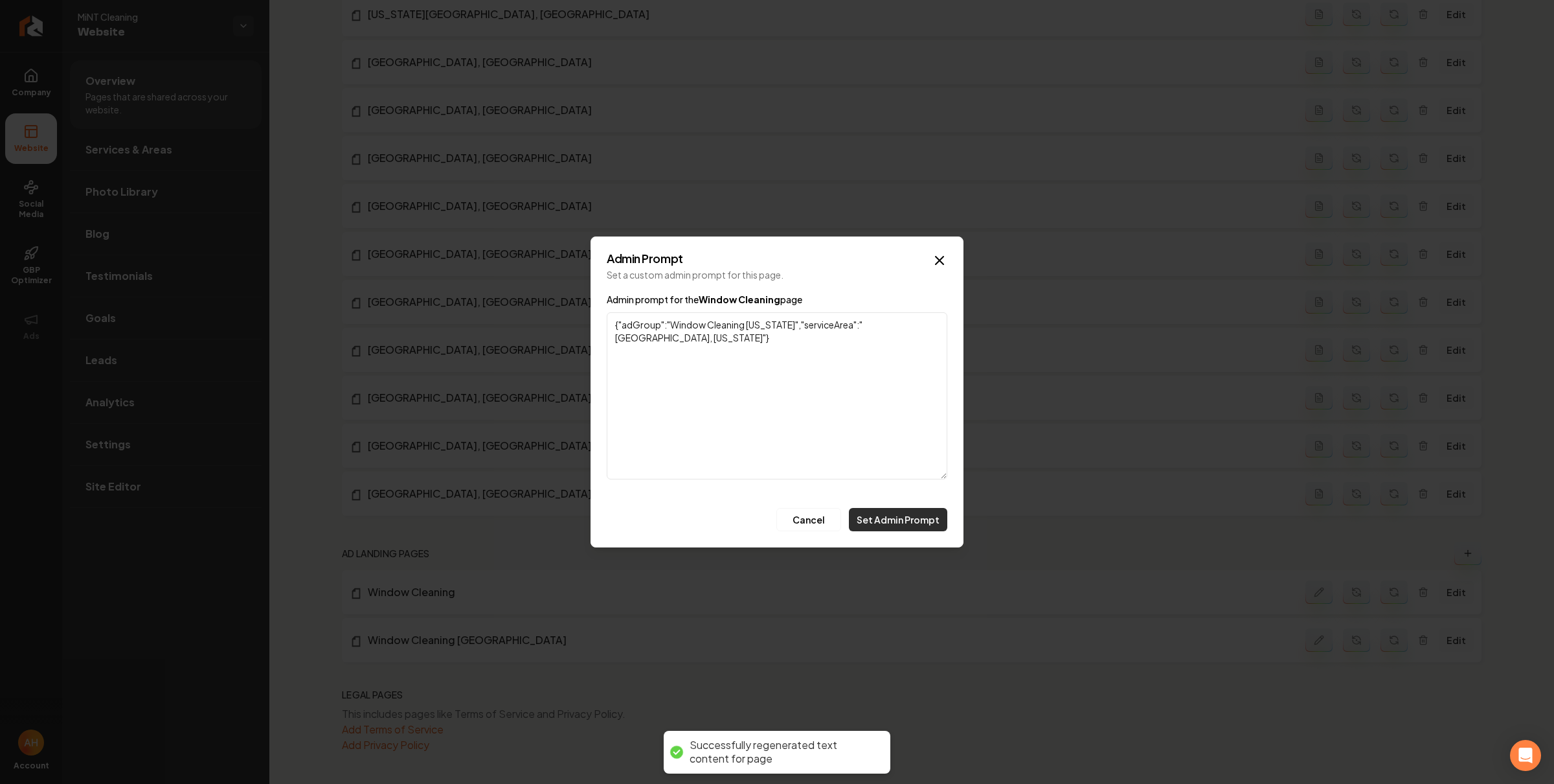
type textarea "{"adGroup":"Window Cleaning Utah","serviceArea":"Salt Lake City, Utah"}"
click at [912, 524] on button "Set Admin Prompt" at bounding box center [898, 519] width 98 height 24
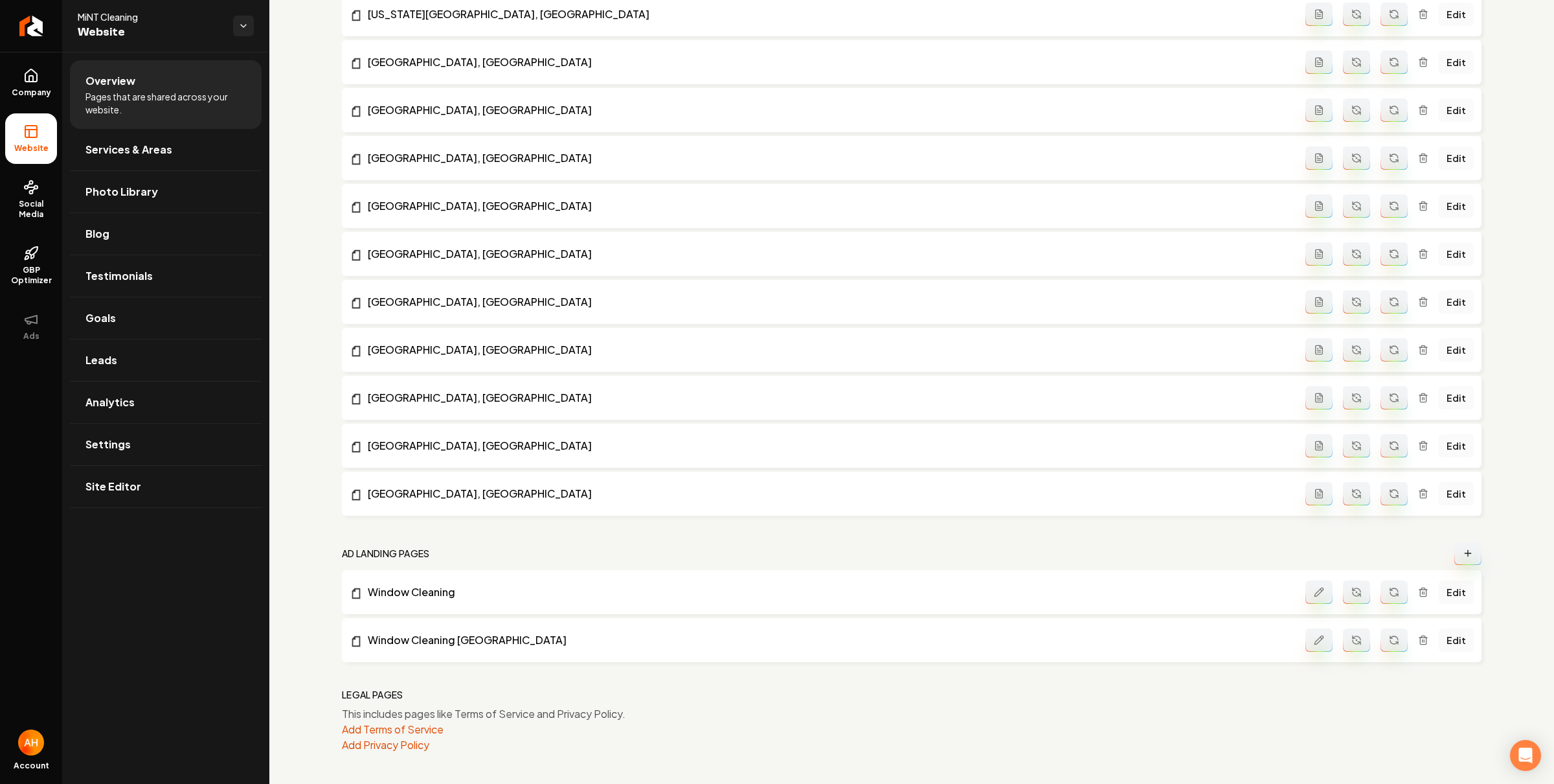
click at [1314, 643] on icon "Main content area" at bounding box center [1319, 640] width 9 height 9
click at [1448, 636] on link "Edit" at bounding box center [1457, 640] width 35 height 24
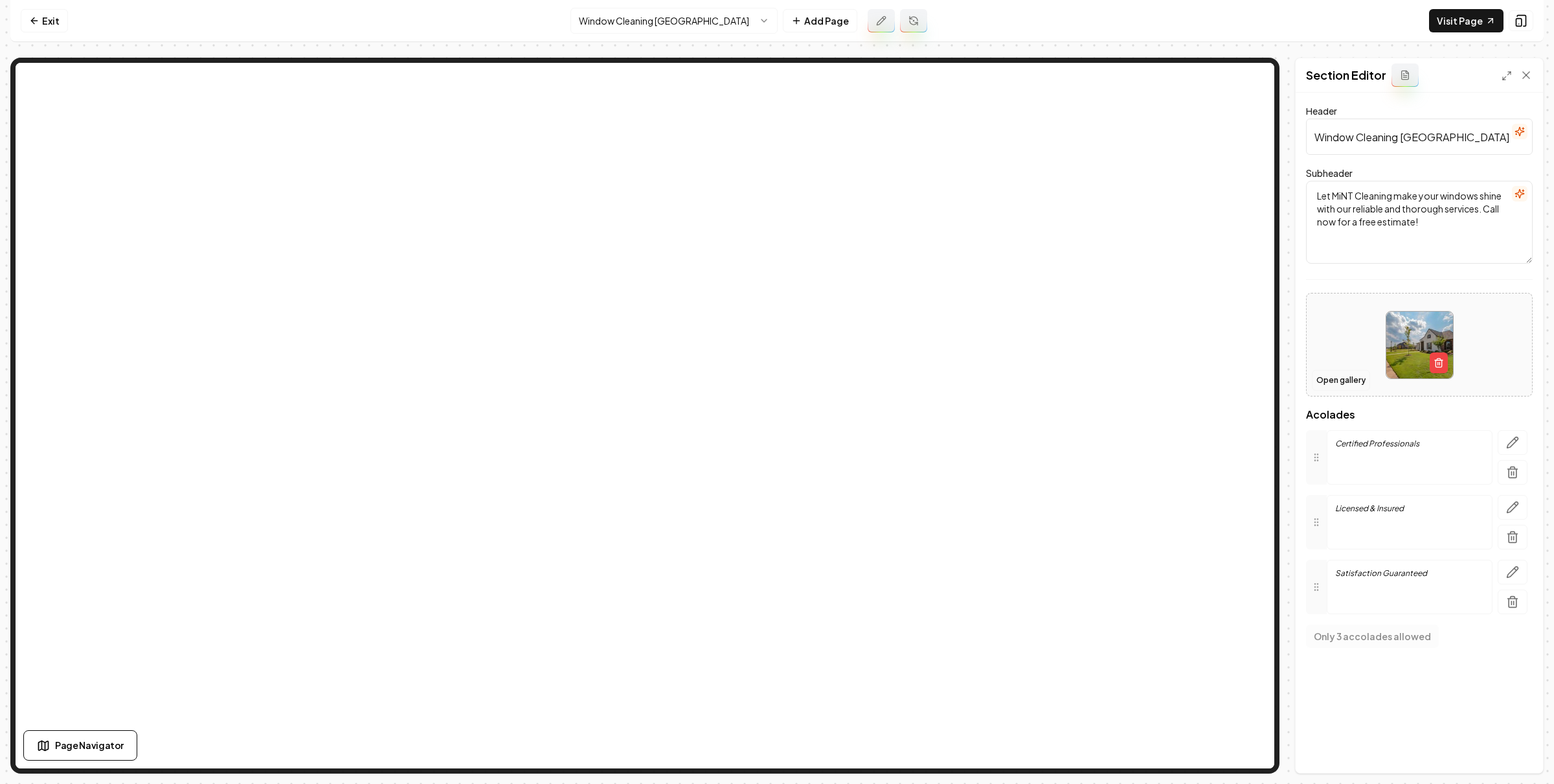
click at [1337, 374] on button "Open gallery" at bounding box center [1340, 381] width 59 height 21
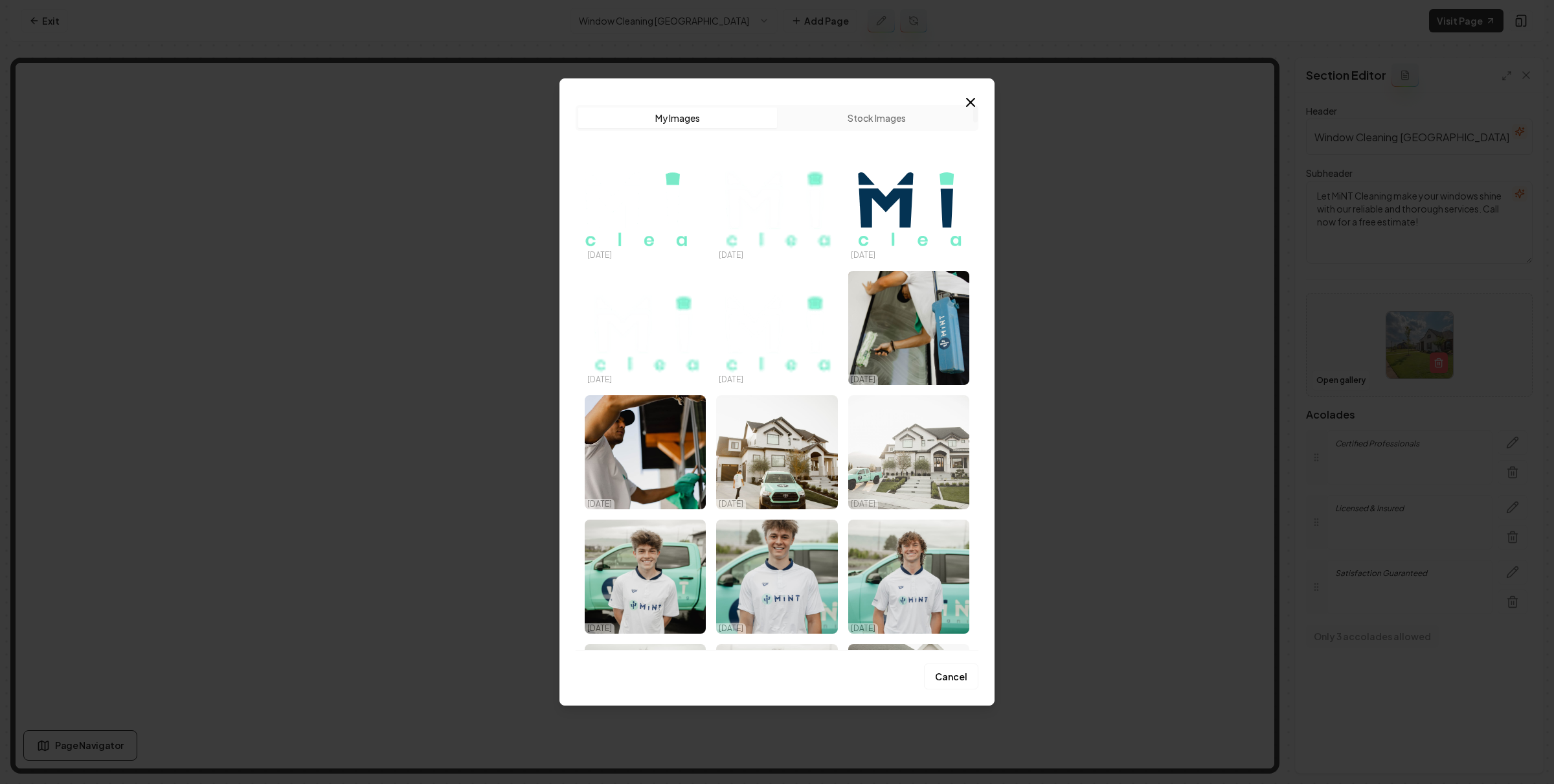
click at [941, 472] on img "Select image image_68ae08de5c7cd75eb8e48cda.jpg" at bounding box center [909, 452] width 121 height 114
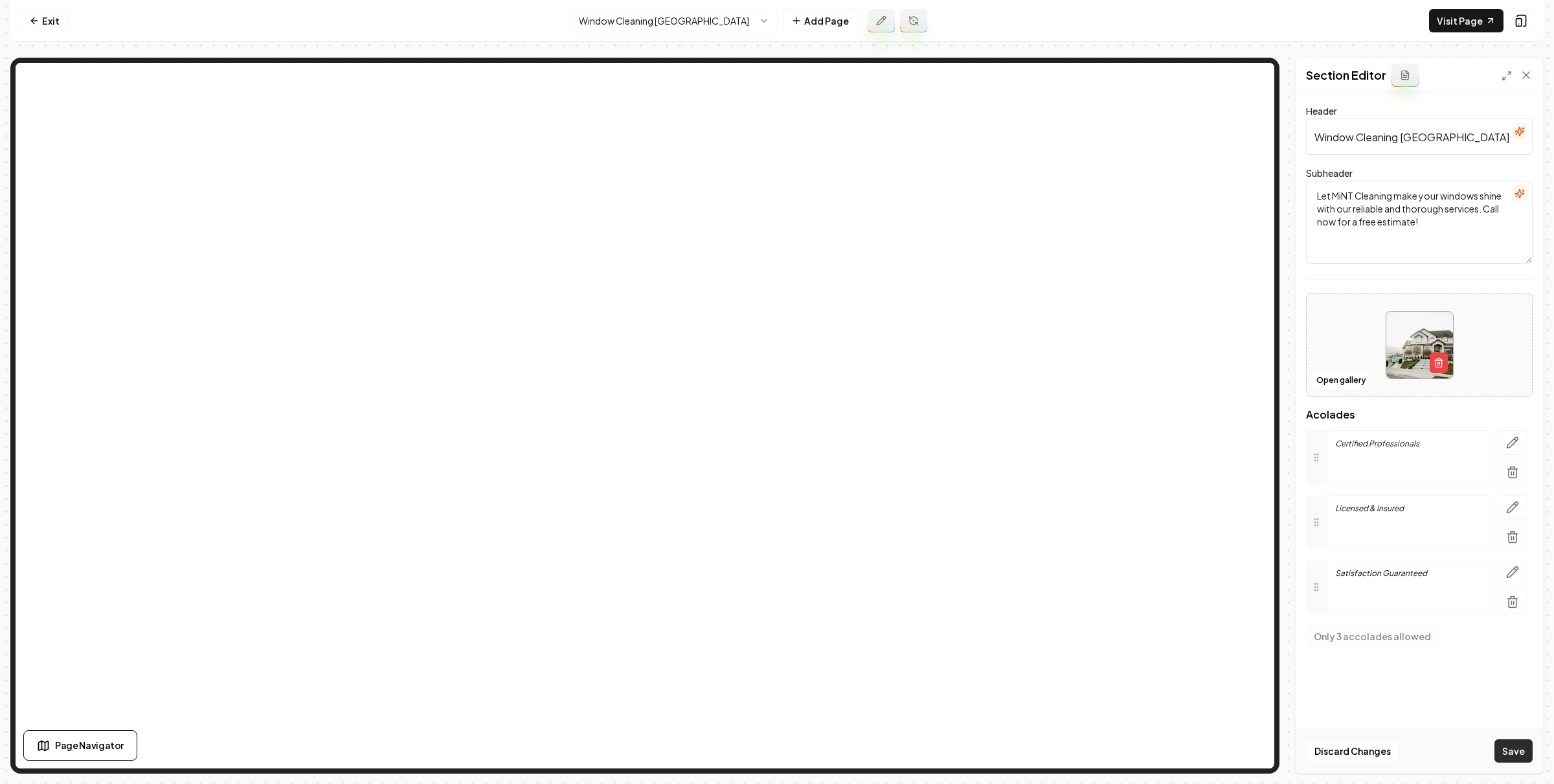
click at [1526, 740] on button "Save" at bounding box center [1514, 750] width 38 height 24
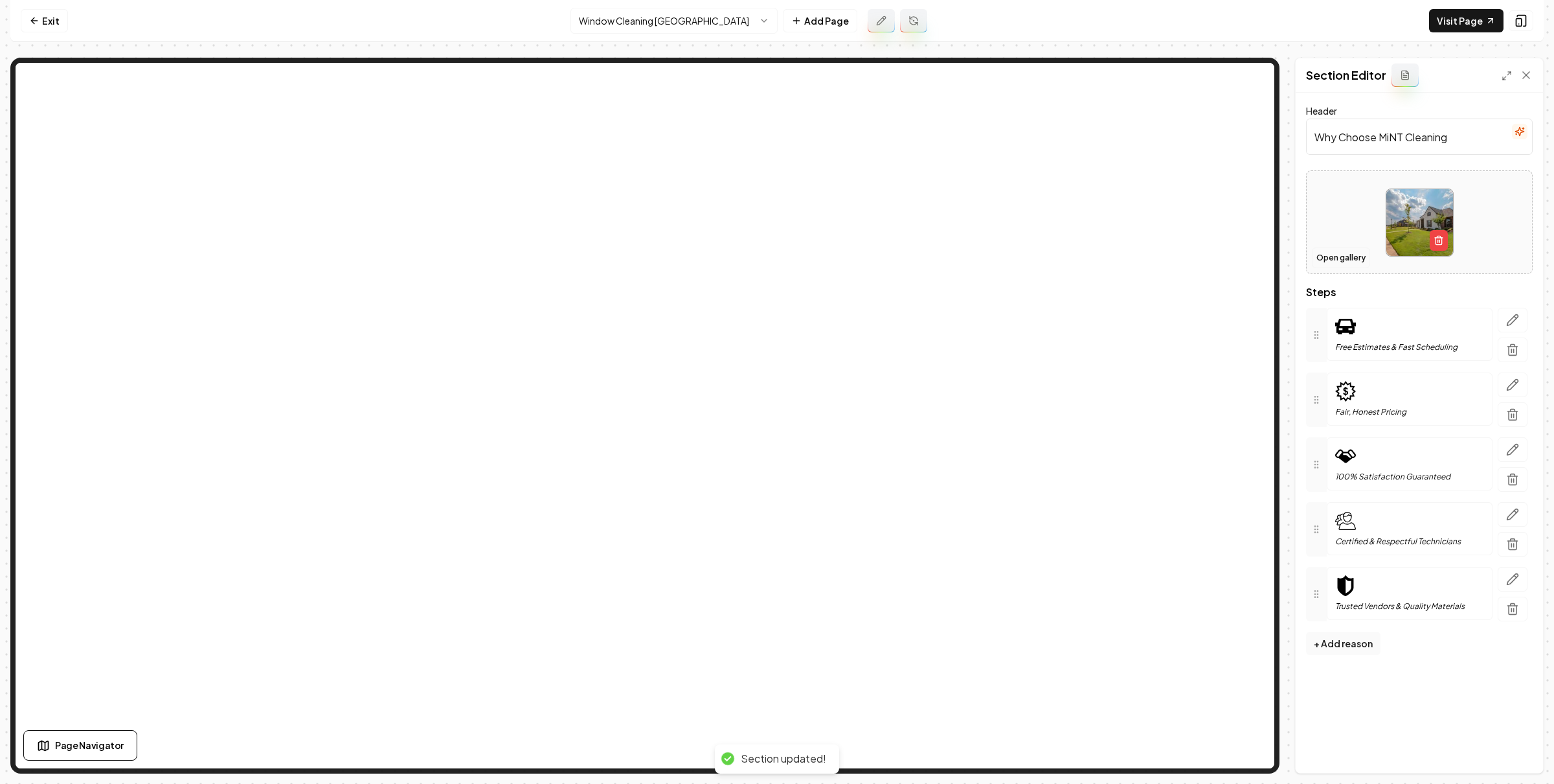
click at [1342, 257] on button "Open gallery" at bounding box center [1340, 258] width 59 height 21
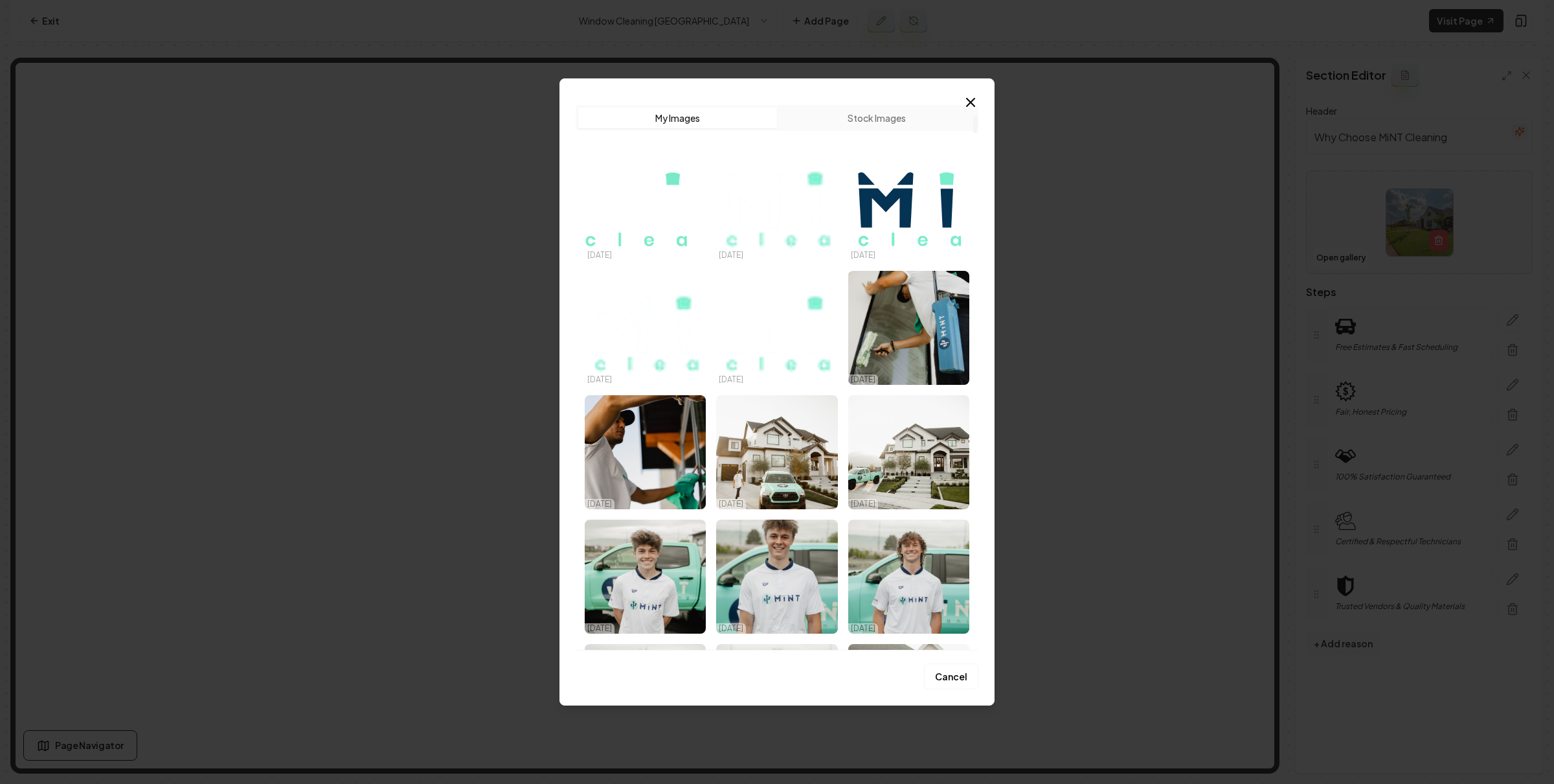
scroll to position [592, 0]
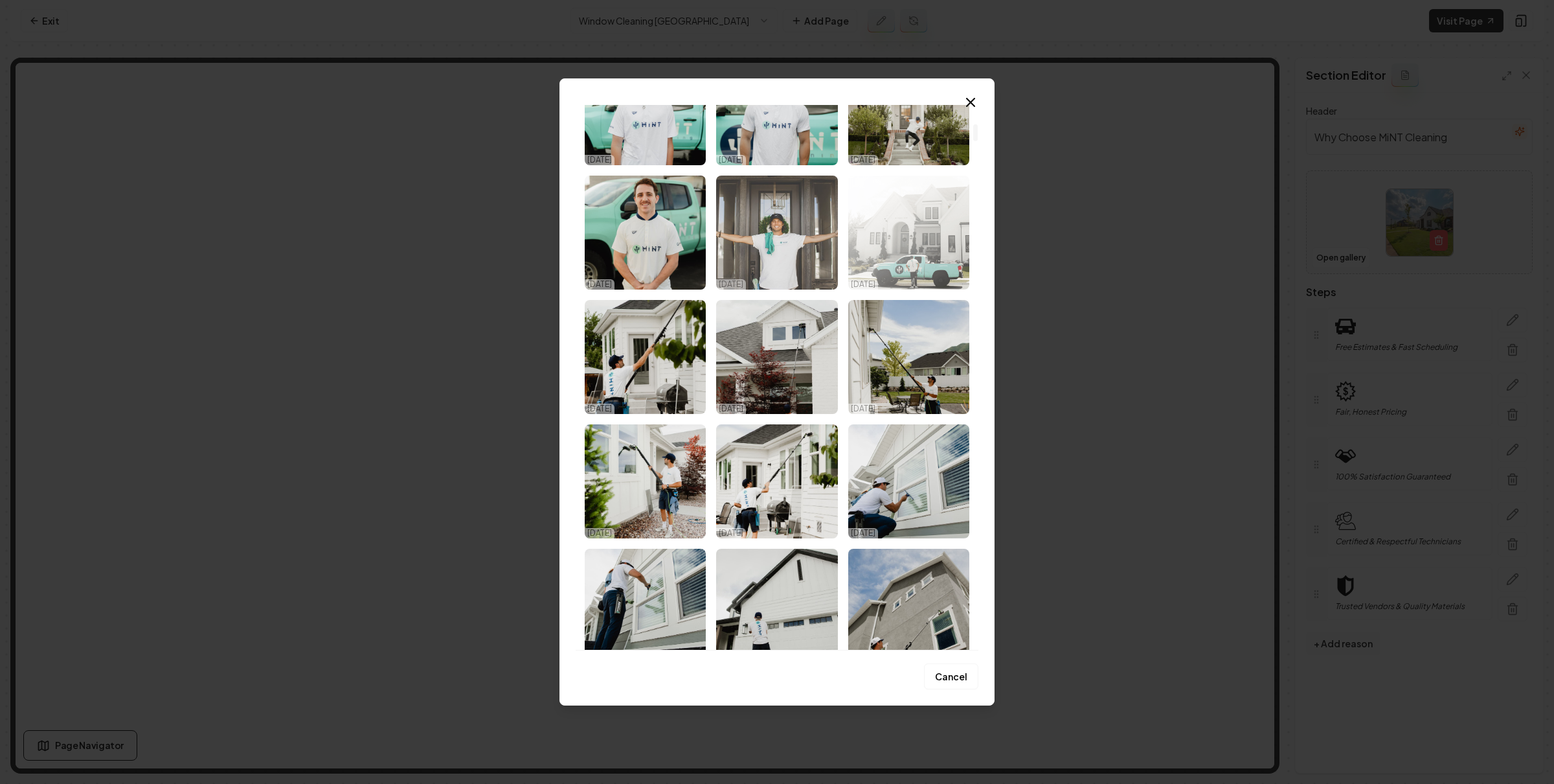
click at [826, 248] on img "Select image image_68ac983a5c7cd75eb8b11551.jpg" at bounding box center [777, 233] width 121 height 114
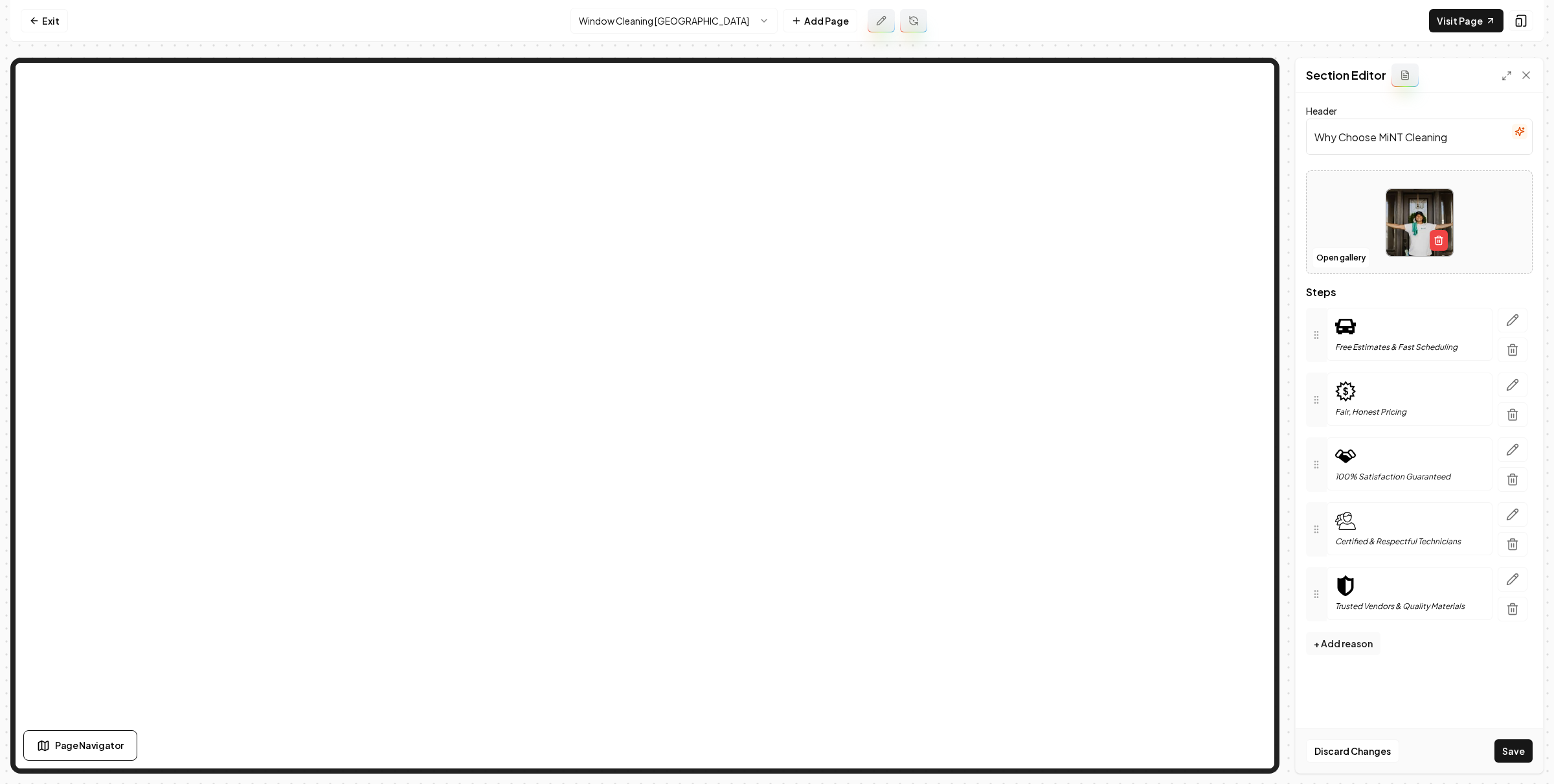
drag, startPoint x: 1527, startPoint y: 744, endPoint x: 1265, endPoint y: 672, distance: 271.7
click at [1526, 744] on button "Save" at bounding box center [1514, 750] width 38 height 24
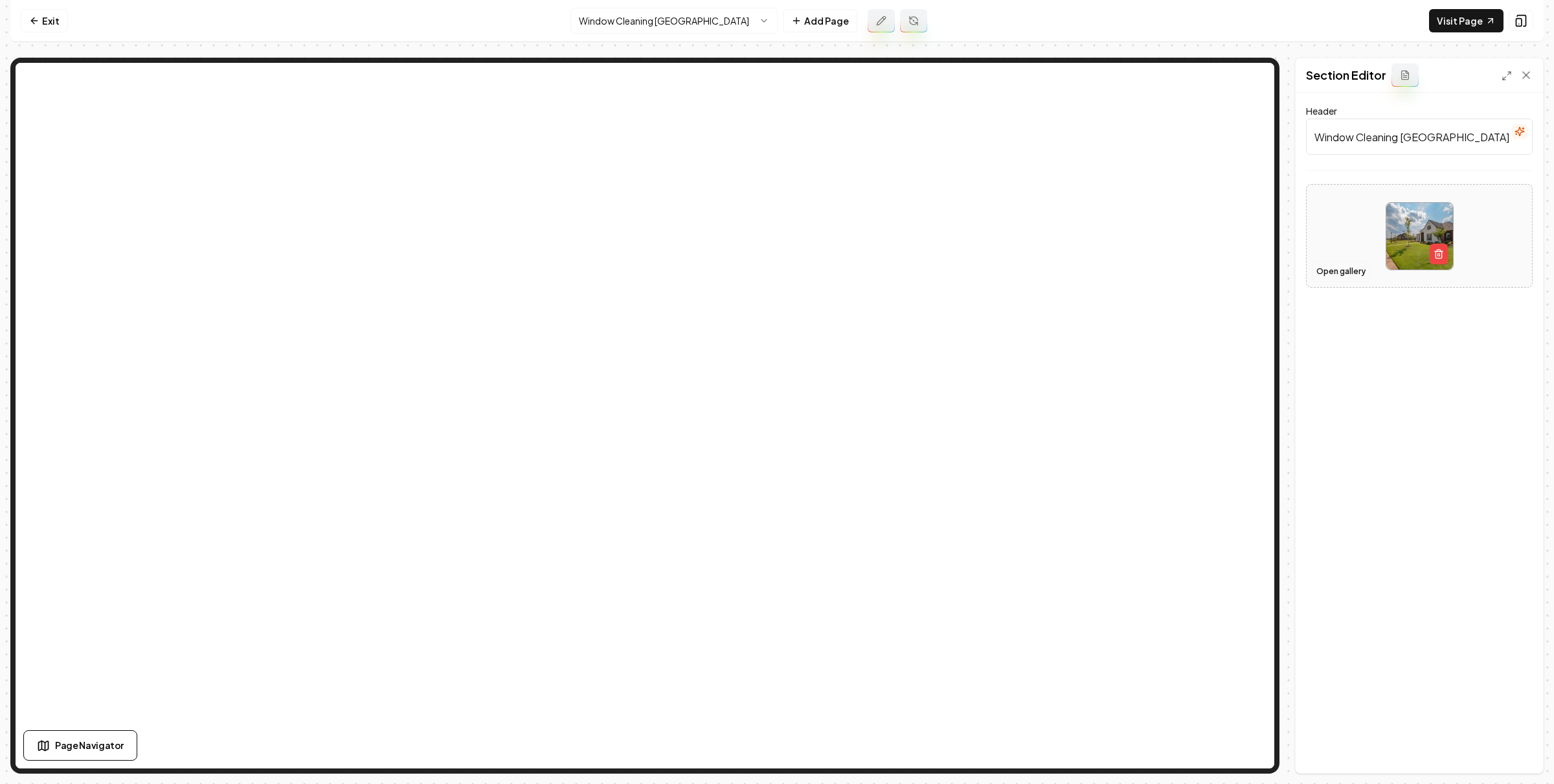
click at [1331, 265] on button "Open gallery" at bounding box center [1340, 271] width 59 height 21
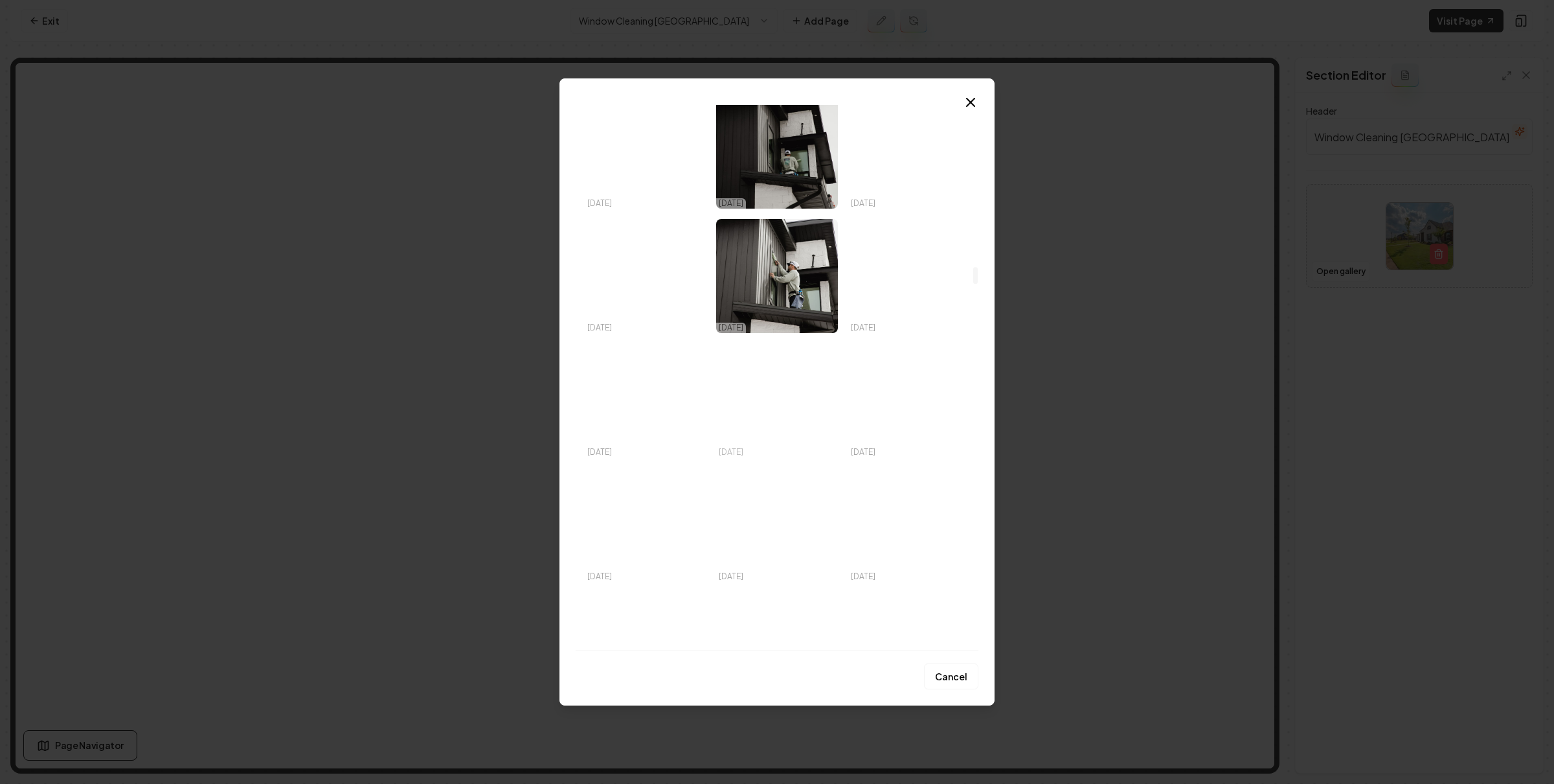
scroll to position [4807, 0]
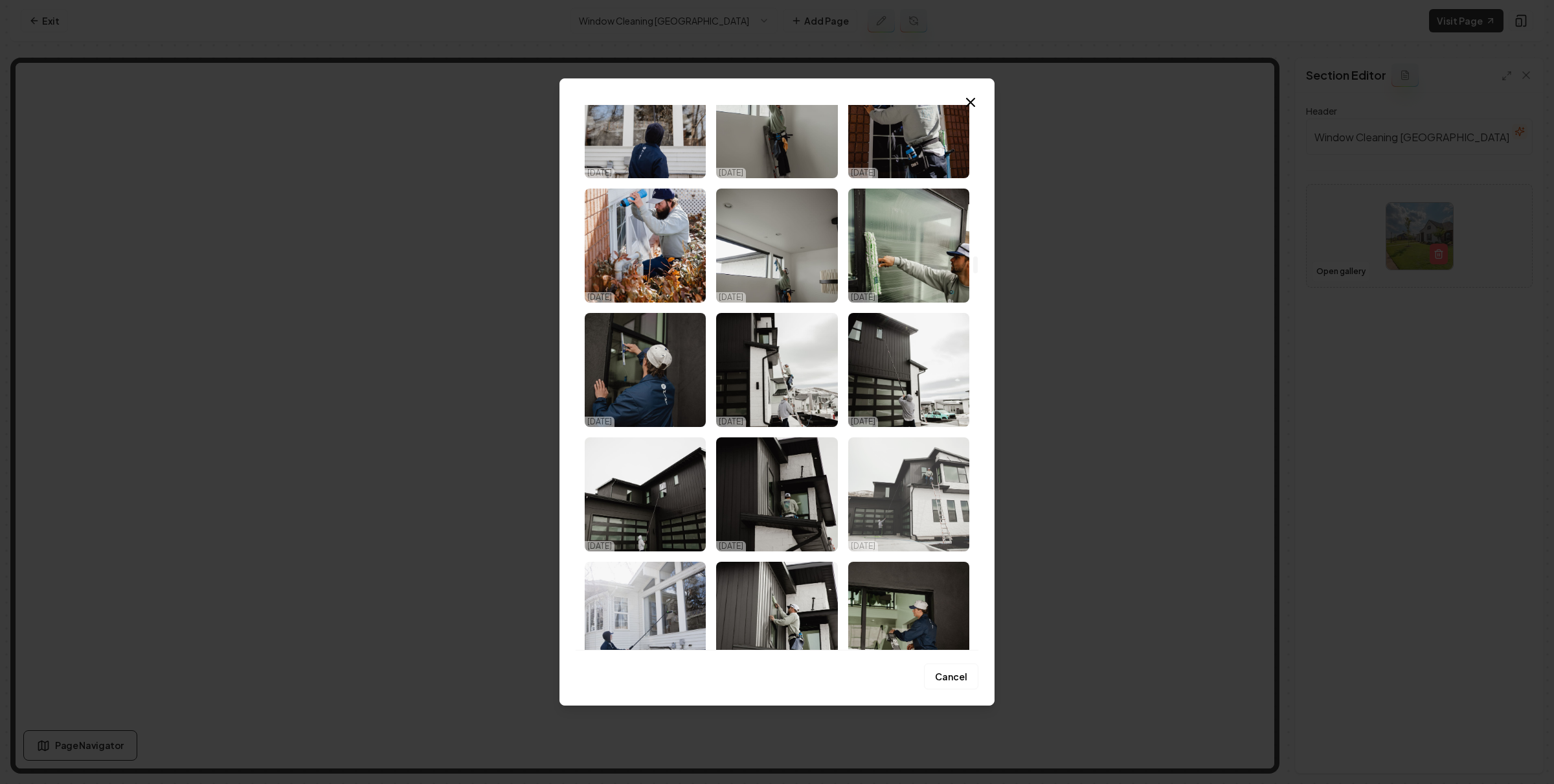
click at [901, 521] on img "Select image image_68a8fb435c7cd75eb89d772e.jpg" at bounding box center [909, 494] width 121 height 114
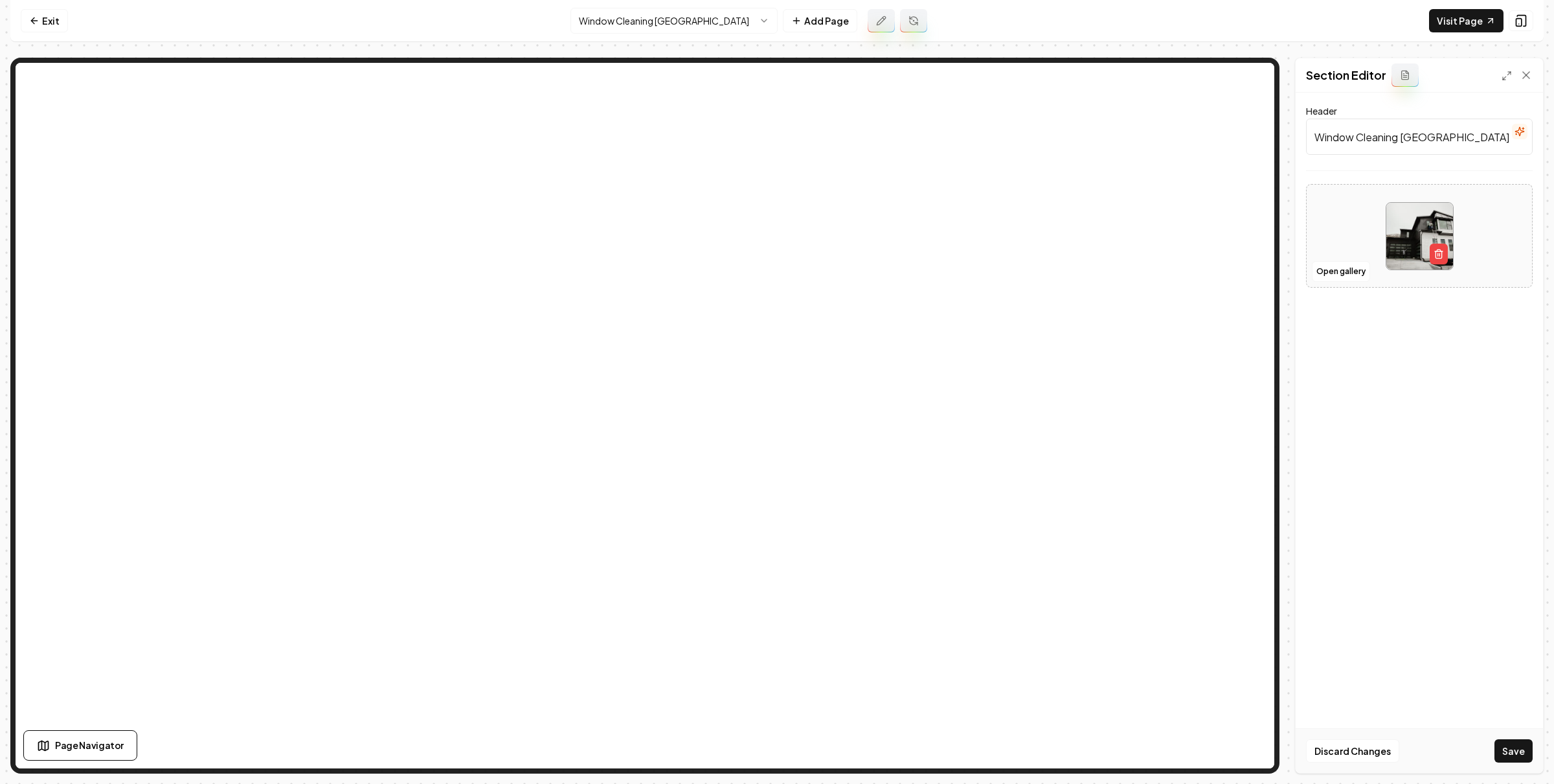
drag, startPoint x: 1523, startPoint y: 749, endPoint x: 1482, endPoint y: 720, distance: 50.2
click at [1523, 749] on button "Save" at bounding box center [1514, 750] width 38 height 24
click at [1341, 272] on button "Open gallery" at bounding box center [1340, 271] width 59 height 21
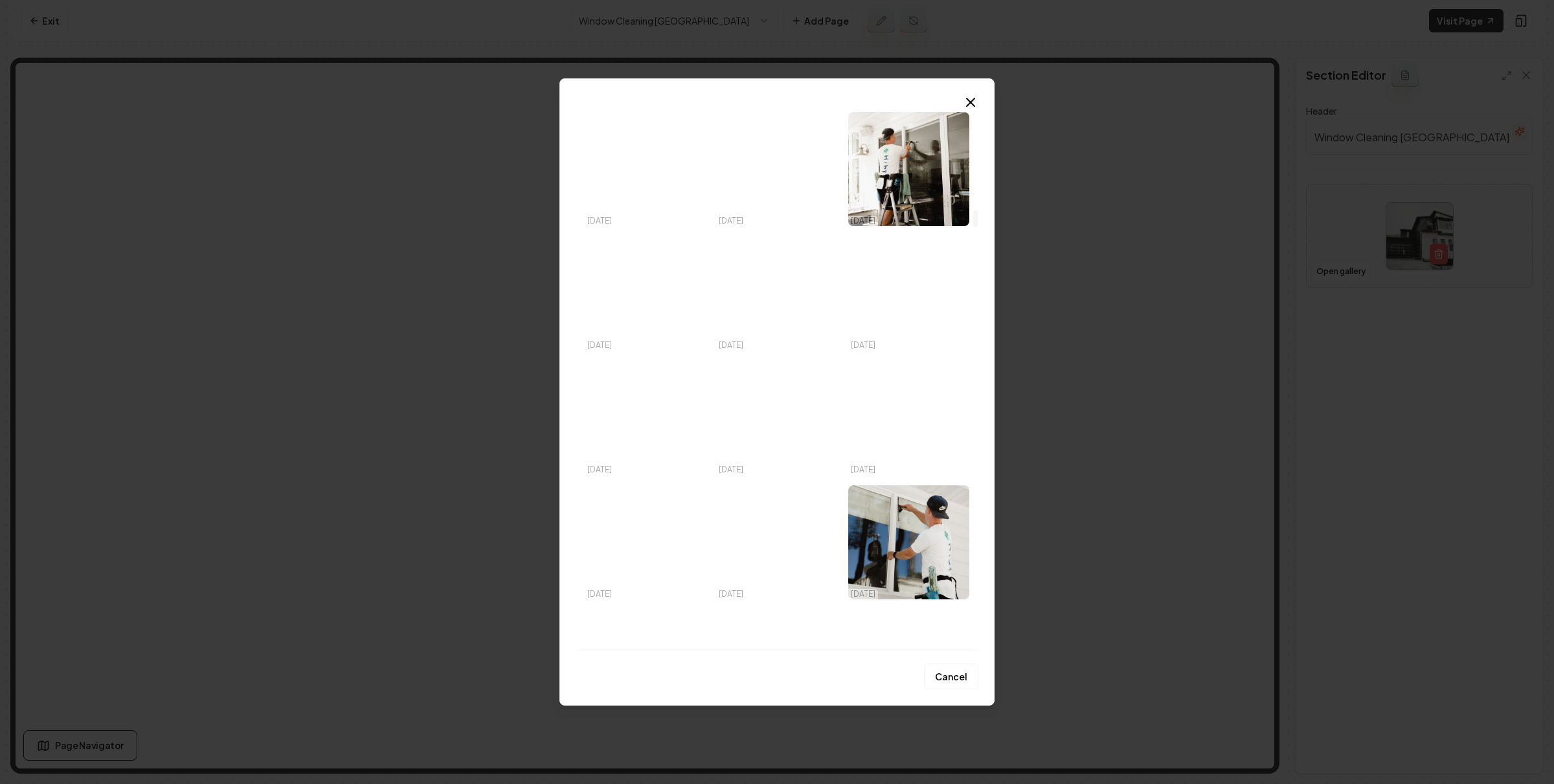
scroll to position [8165, 0]
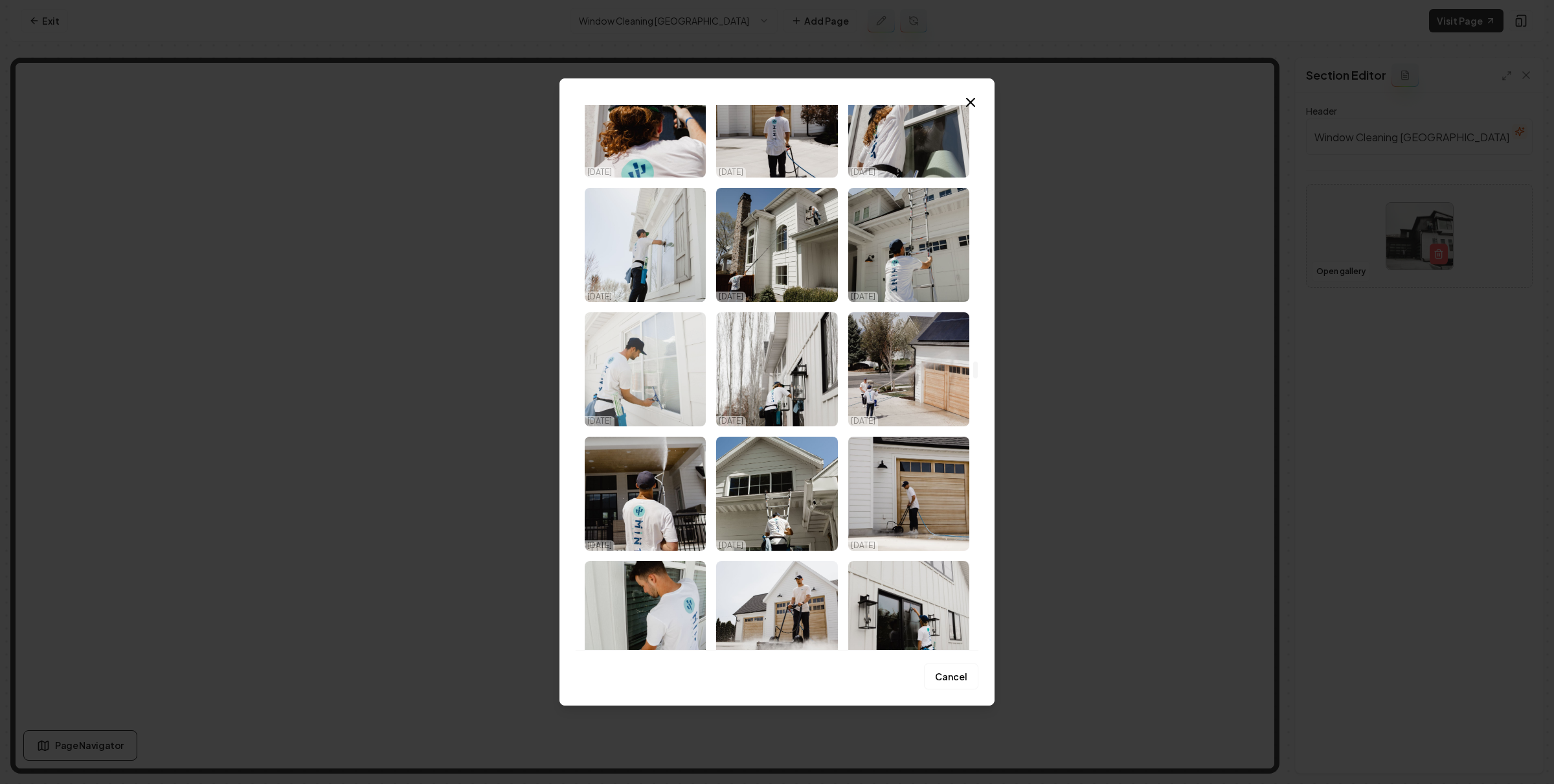
click at [681, 347] on img "Select image image_68a8fa7f5c7cd75eb898943d.jpg" at bounding box center [645, 369] width 121 height 114
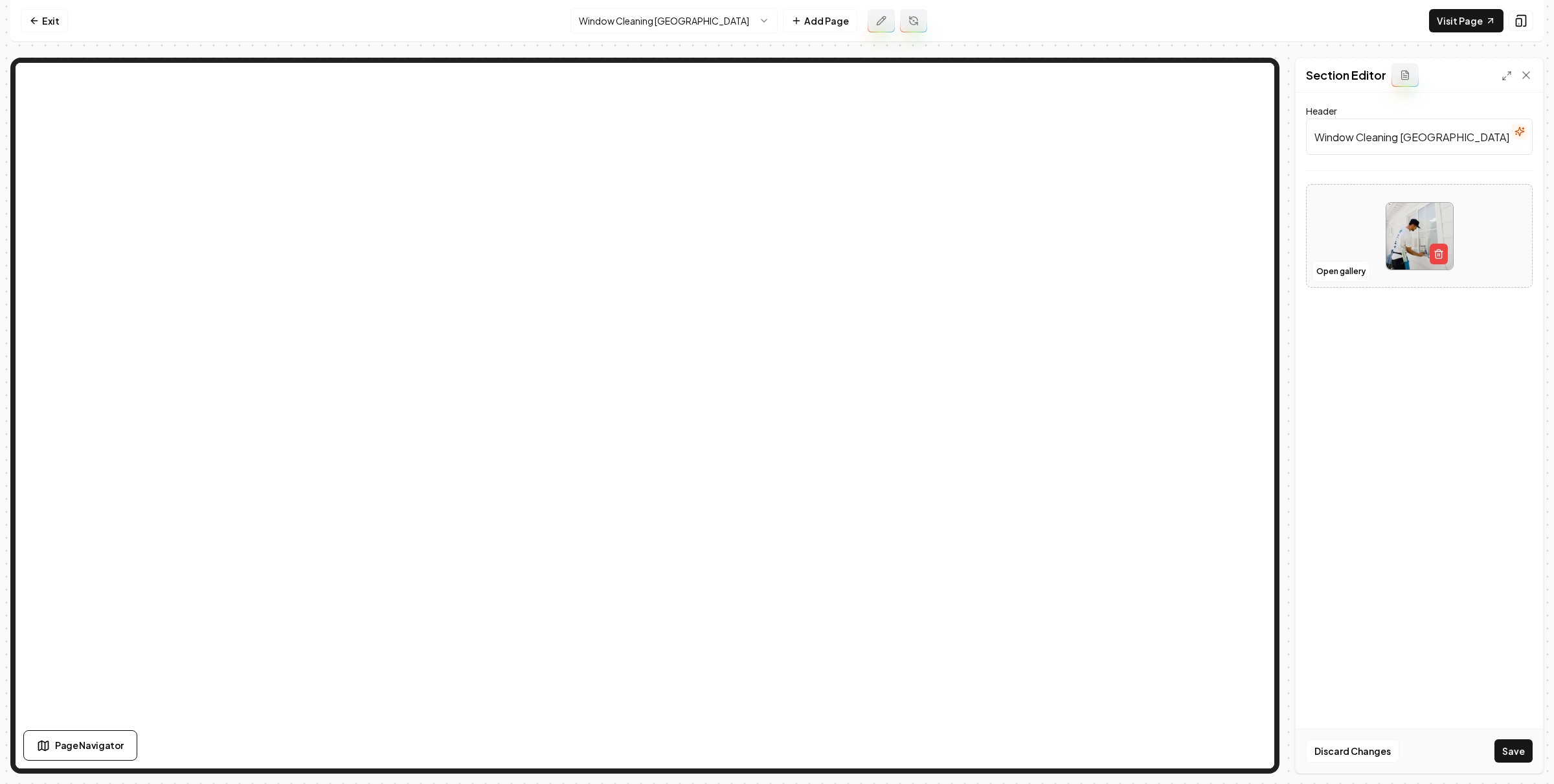
drag, startPoint x: 1500, startPoint y: 746, endPoint x: 1466, endPoint y: 727, distance: 38.9
click at [1499, 745] on button "Save" at bounding box center [1514, 750] width 38 height 24
click at [1322, 270] on button "Open gallery" at bounding box center [1340, 271] width 59 height 21
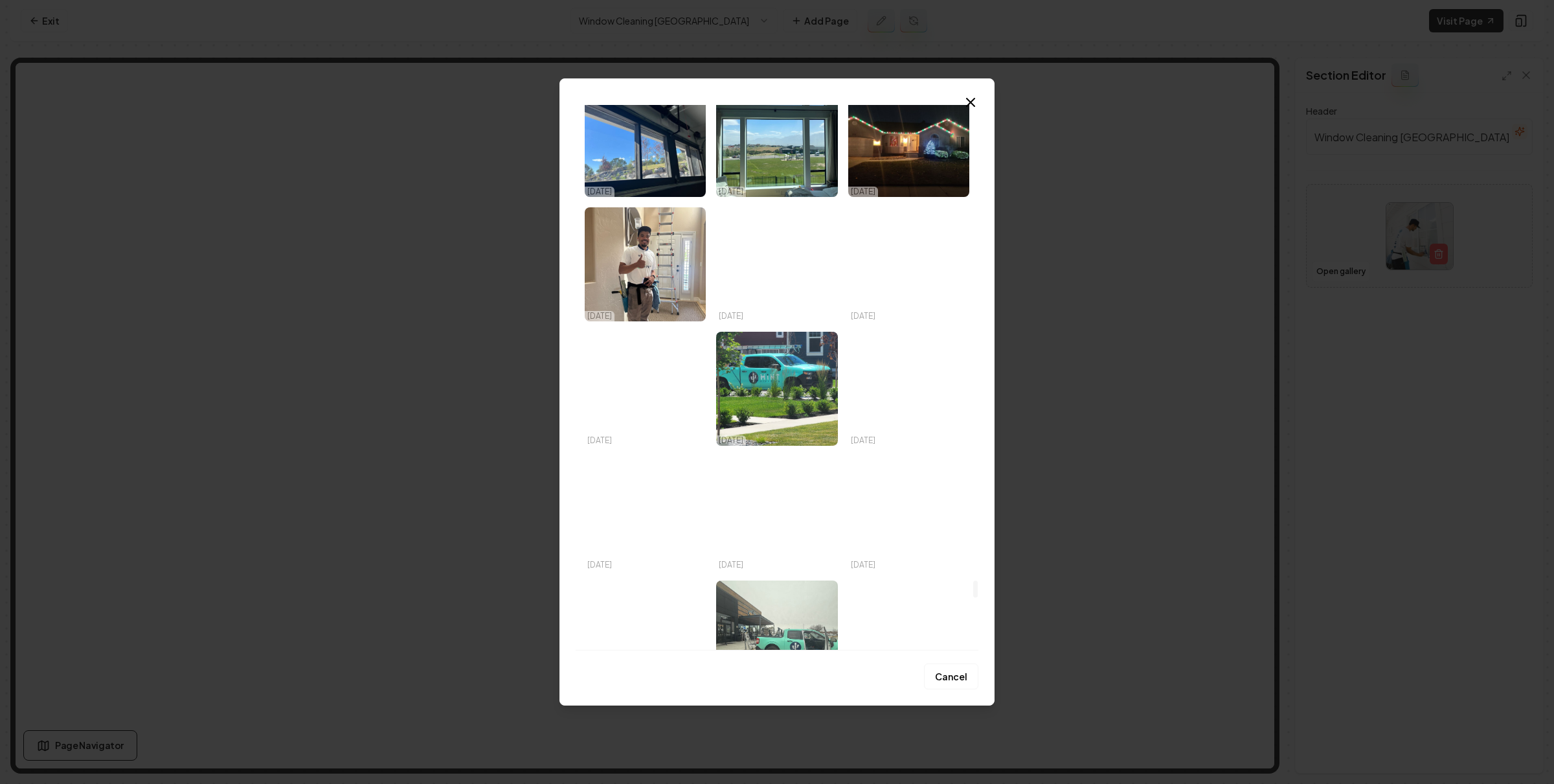
scroll to position [15323, 0]
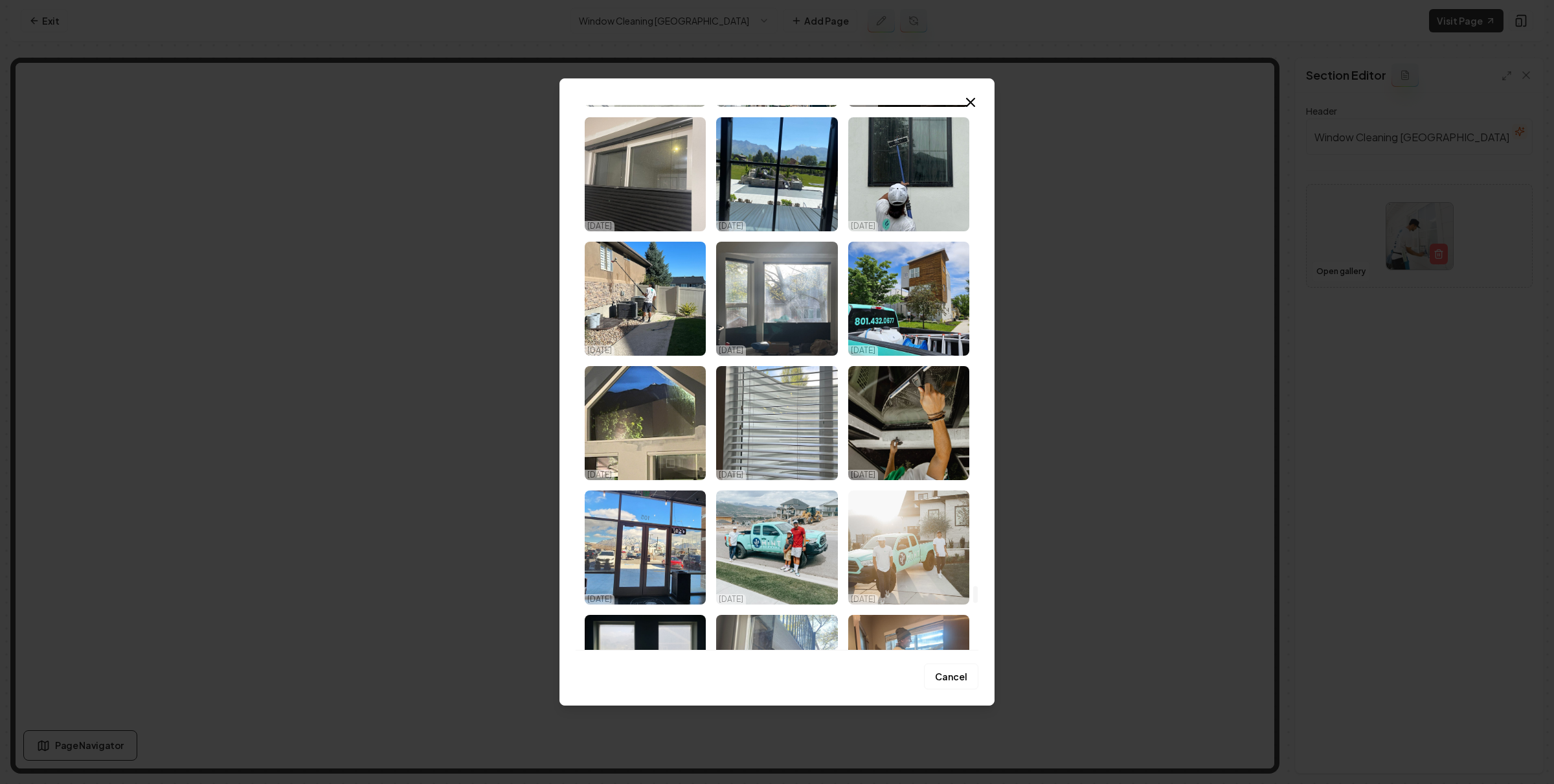
click at [863, 538] on img "Select image image_68a8ac2b5c7cd75eb8287c10.jpeg" at bounding box center [909, 547] width 121 height 114
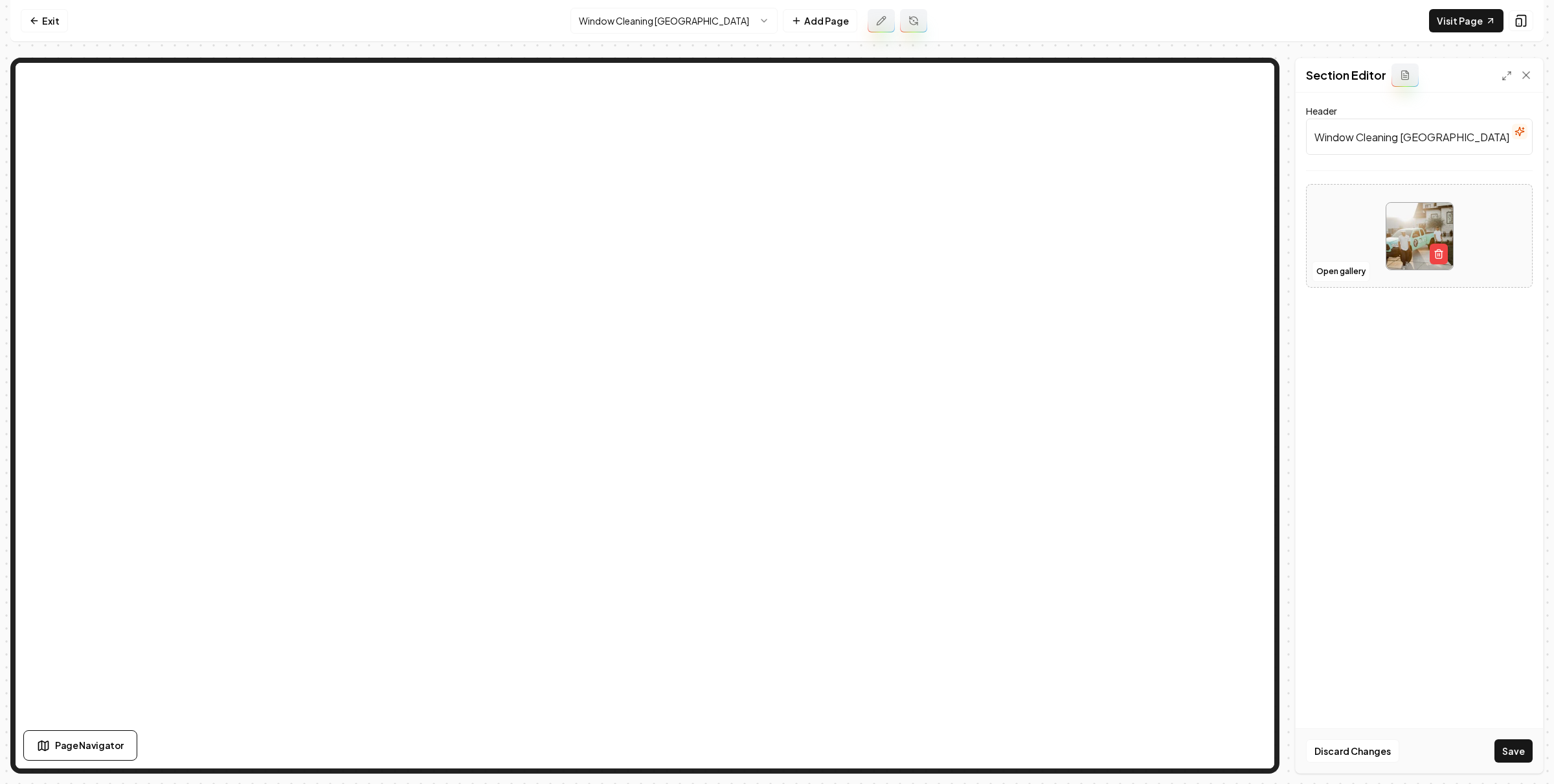
drag, startPoint x: 1524, startPoint y: 749, endPoint x: 1494, endPoint y: 738, distance: 32.0
click at [1524, 749] on button "Save" at bounding box center [1514, 750] width 38 height 24
click at [52, 19] on link "Exit" at bounding box center [45, 20] width 47 height 24
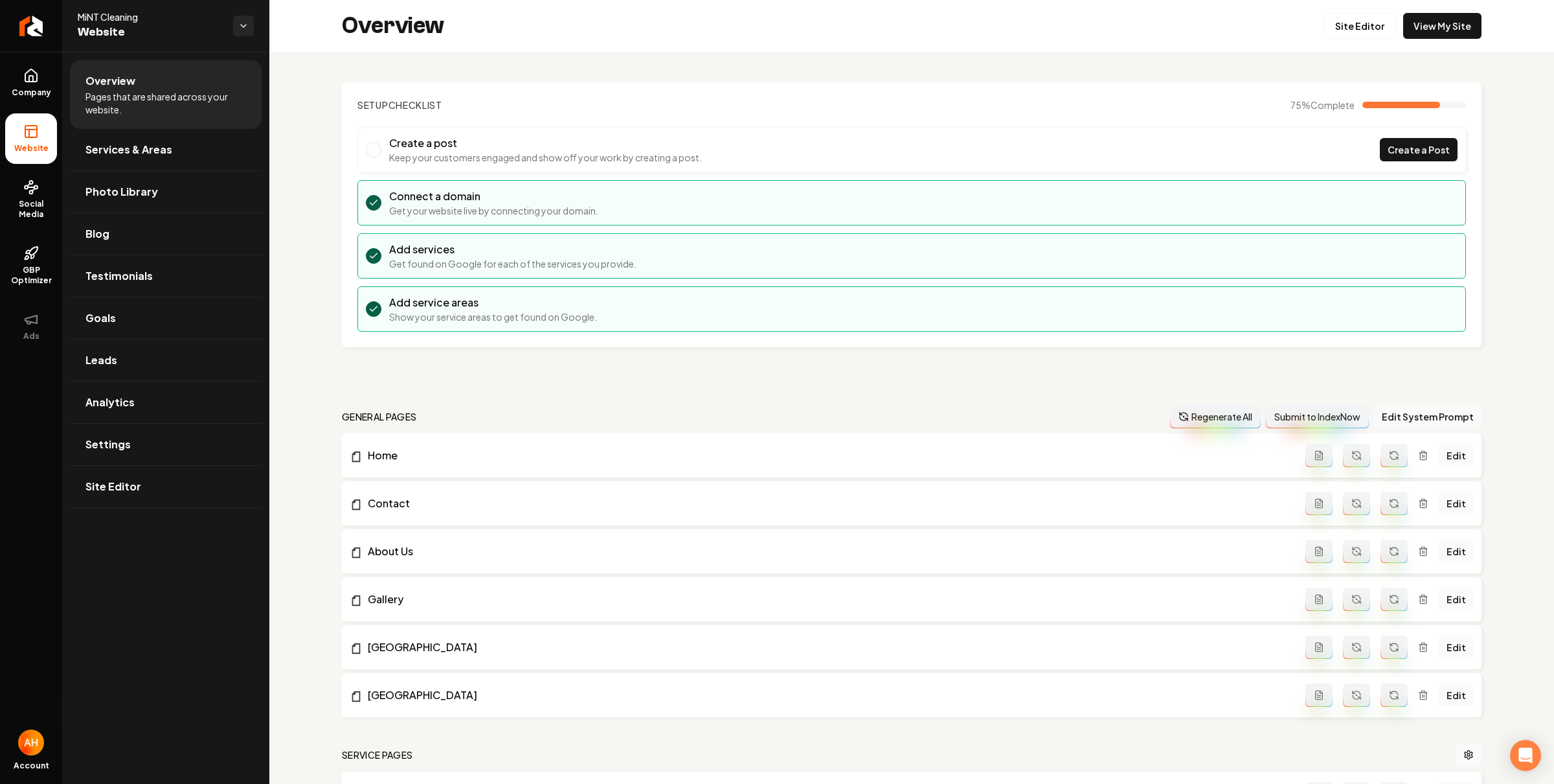
scroll to position [1262, 0]
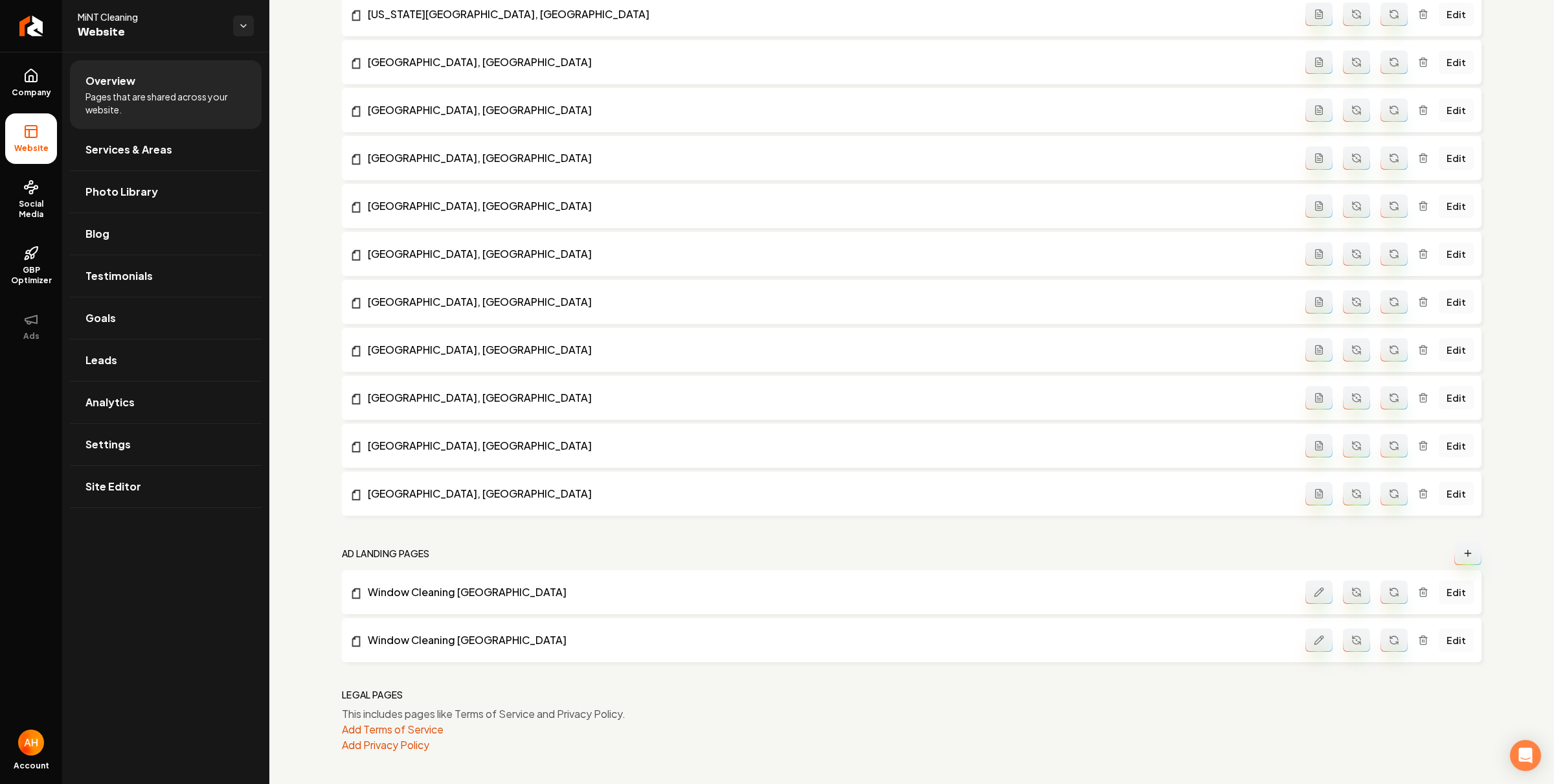
click at [1444, 642] on link "Edit" at bounding box center [1457, 640] width 35 height 24
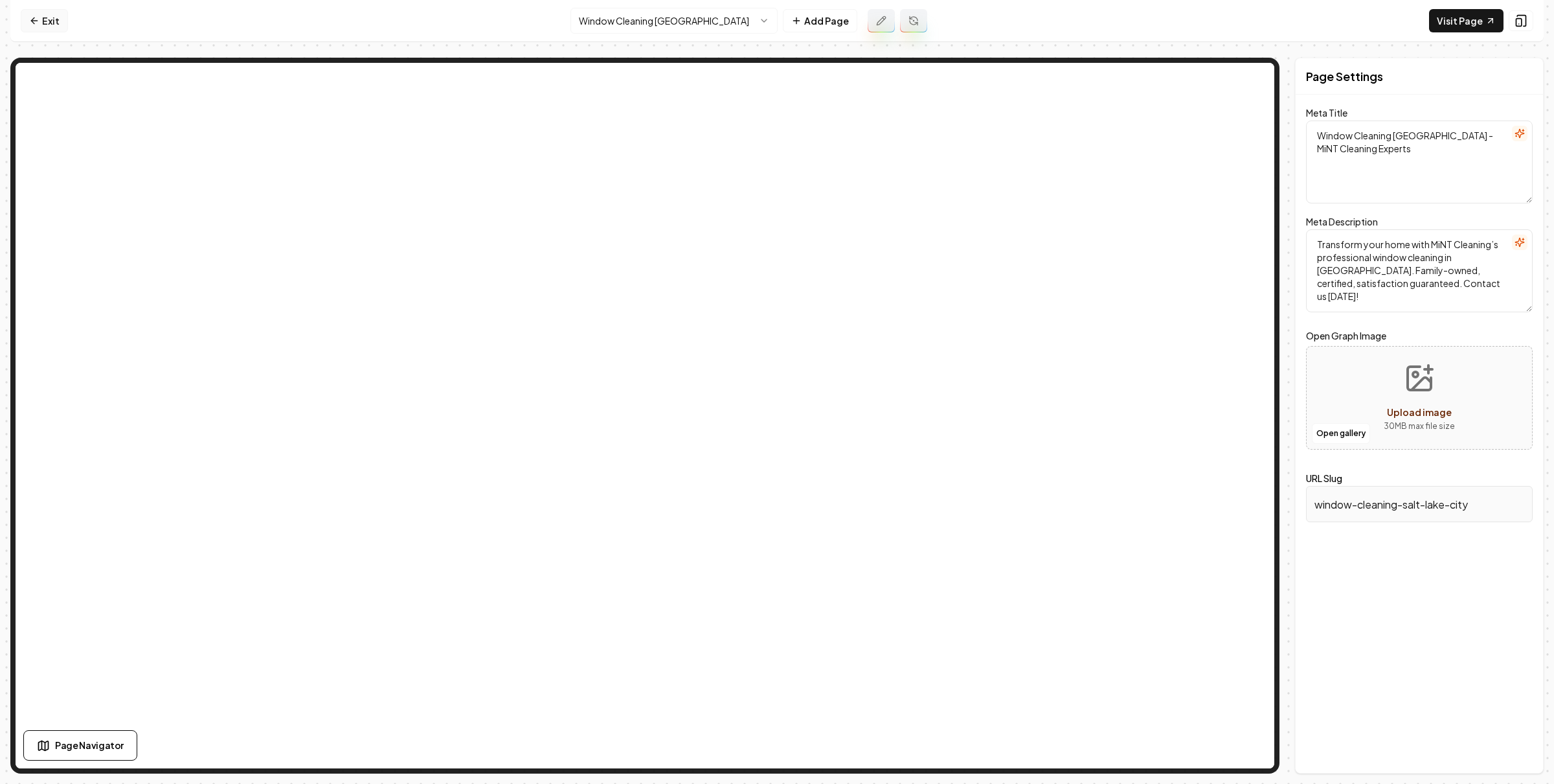
click at [37, 21] on icon at bounding box center [34, 21] width 10 height 10
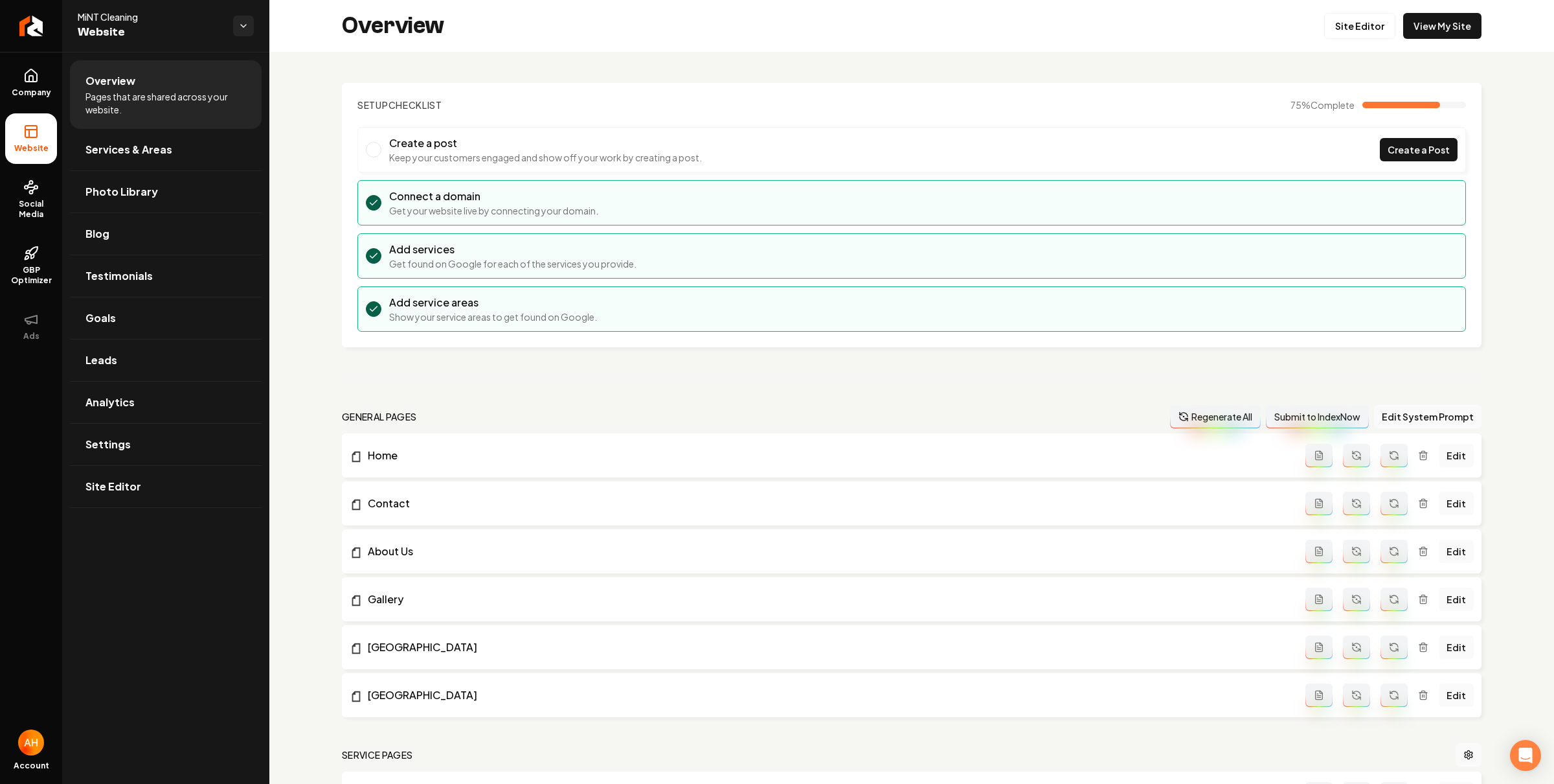
click at [623, 84] on section "Setup Checklist 75 % Complete Create a post Keep your customers engaged and sho…" at bounding box center [912, 215] width 1140 height 264
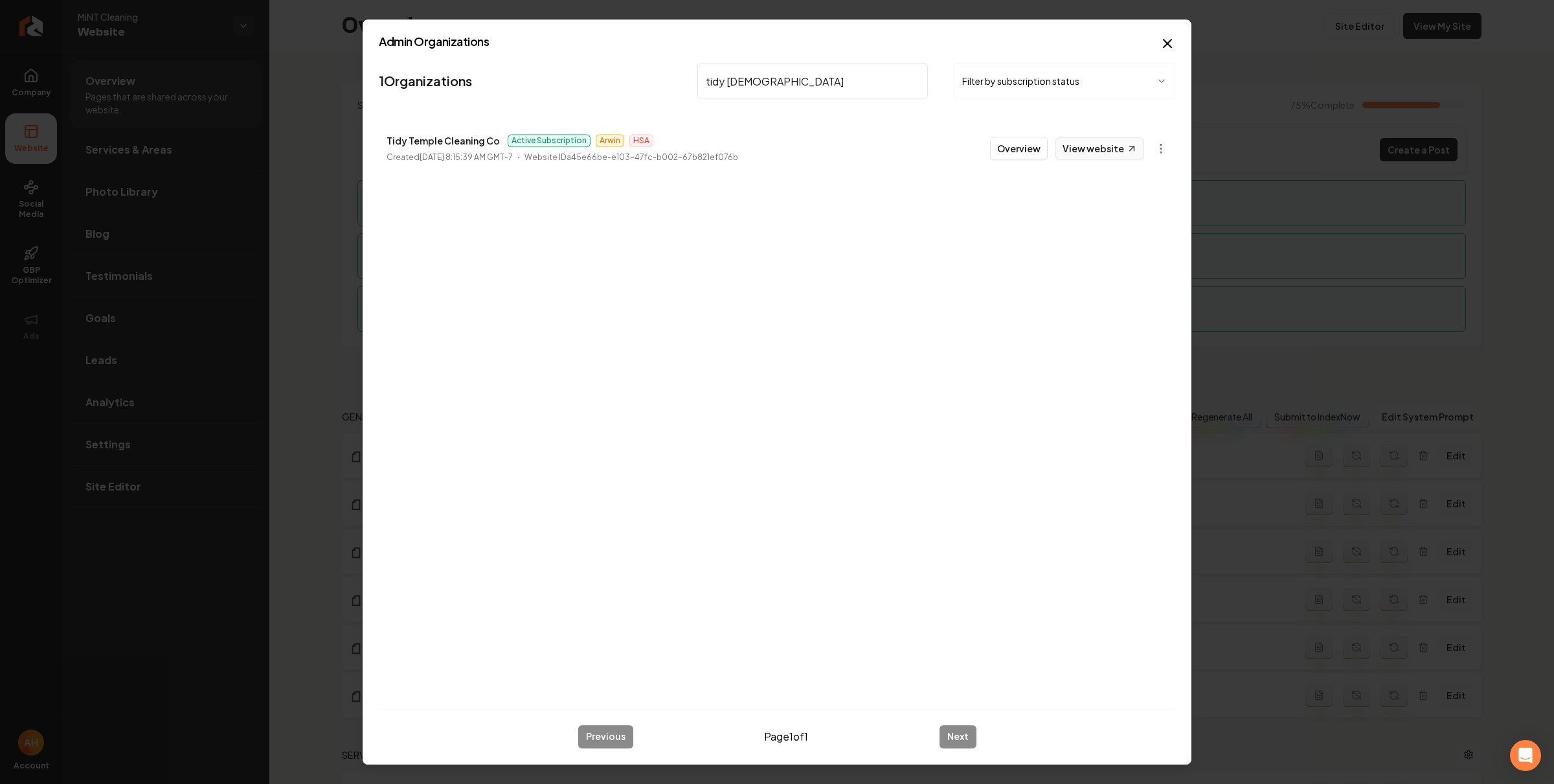
click at [1086, 153] on link "View website" at bounding box center [1099, 148] width 88 height 22
click at [794, 91] on input "tidy temple" at bounding box center [812, 80] width 230 height 36
click at [1167, 153] on body "Company Website Social Media GBP Optimizer Ads Account MiNT Cleaning Website Ov…" at bounding box center [777, 392] width 1554 height 784
click at [1093, 146] on link "View website" at bounding box center [1099, 148] width 88 height 22
click at [1148, 144] on body "Company Website Social Media GBP Optimizer Ads Account MiNT Cleaning Website Ov…" at bounding box center [777, 392] width 1554 height 784
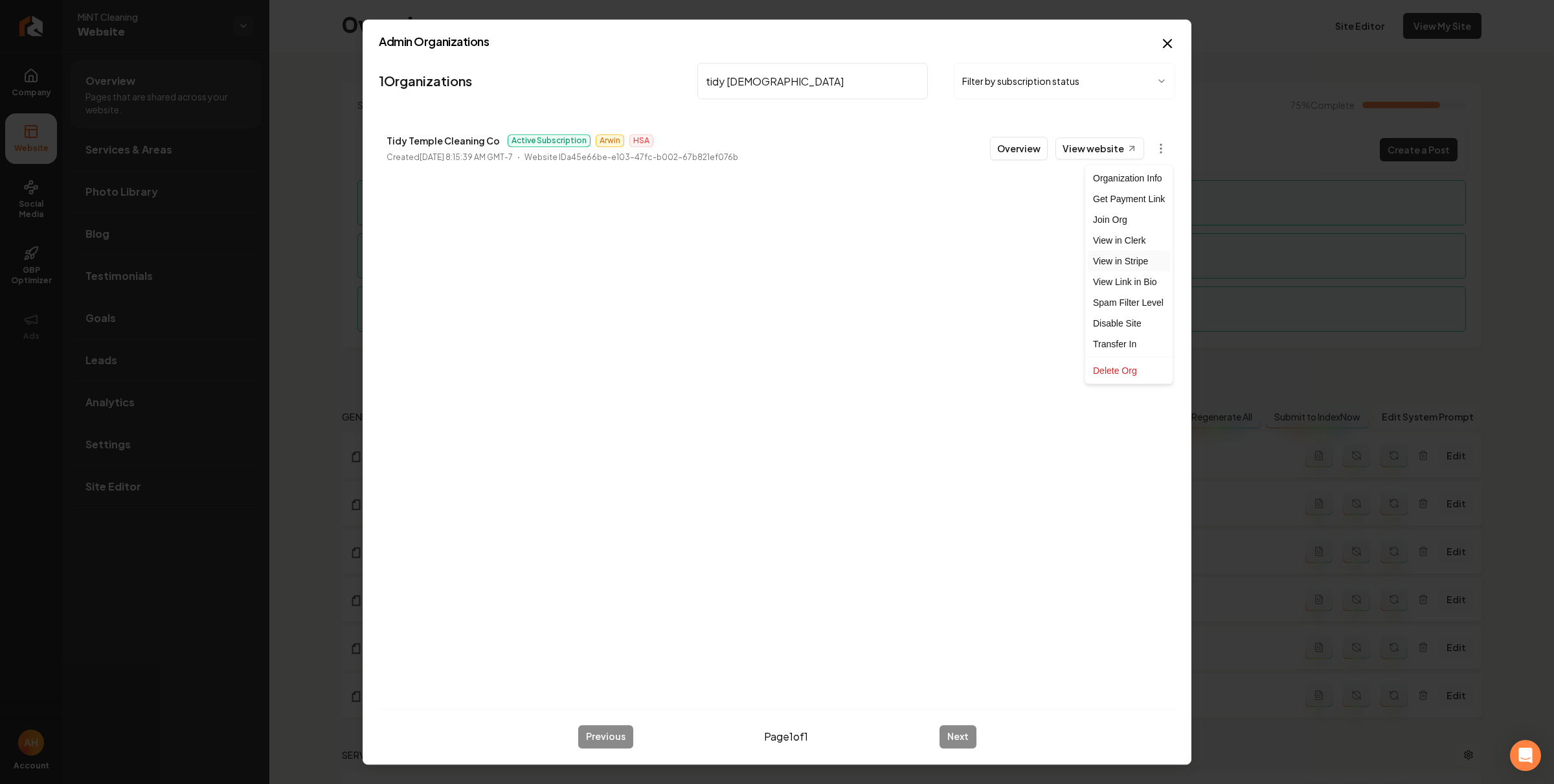
click at [1149, 256] on link "View in Stripe" at bounding box center [1129, 261] width 82 height 21
click at [1091, 158] on link "View website" at bounding box center [1099, 148] width 88 height 22
click at [759, 77] on input "tidy temple" at bounding box center [812, 80] width 230 height 36
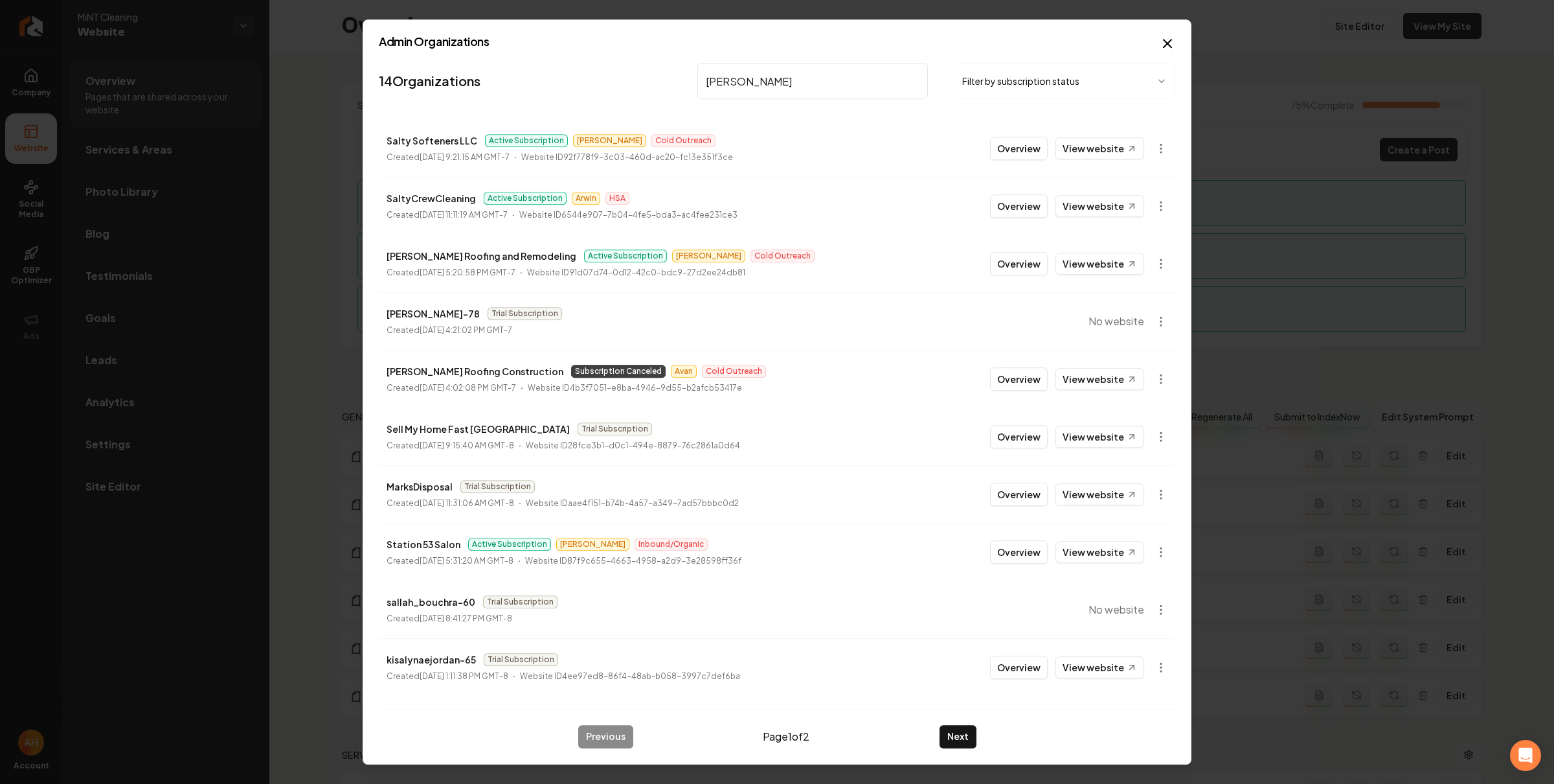
type input "sal"
click at [1158, 265] on body "Company Website Social Media GBP Optimizer Ads Account MiNT Cleaning Website Ov…" at bounding box center [777, 392] width 1554 height 784
click at [447, 254] on div at bounding box center [777, 392] width 1554 height 784
click at [448, 256] on body "Company Website Social Media GBP Optimizer Ads Account MiNT Cleaning Website Ov…" at bounding box center [777, 392] width 1554 height 784
click at [448, 256] on p "Salazar Roofing and Remodeling" at bounding box center [481, 256] width 190 height 16
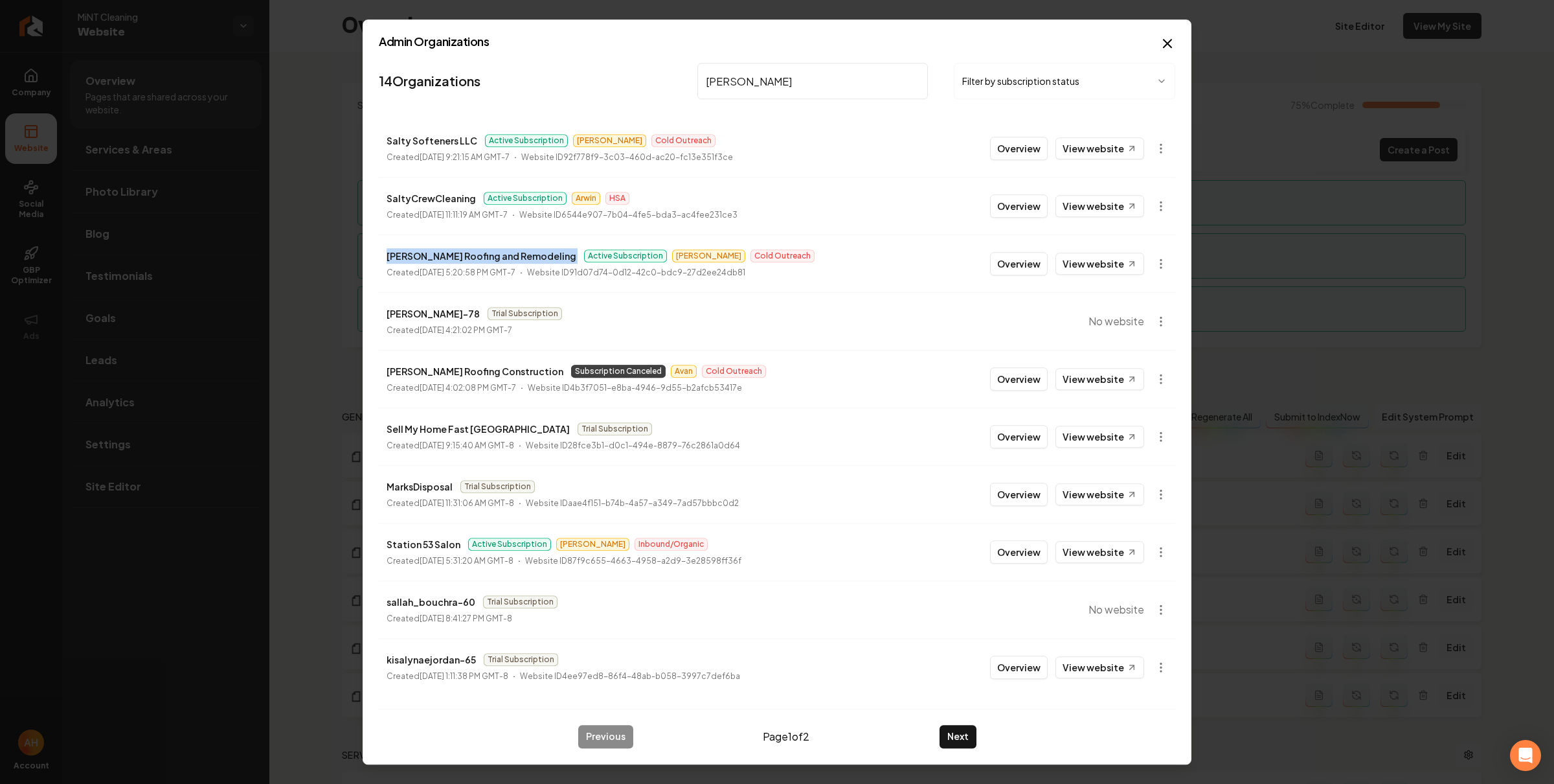
click at [448, 256] on p "Salazar Roofing and Remodeling" at bounding box center [481, 256] width 190 height 16
copy p "Salazar Roofing and Remodeling"
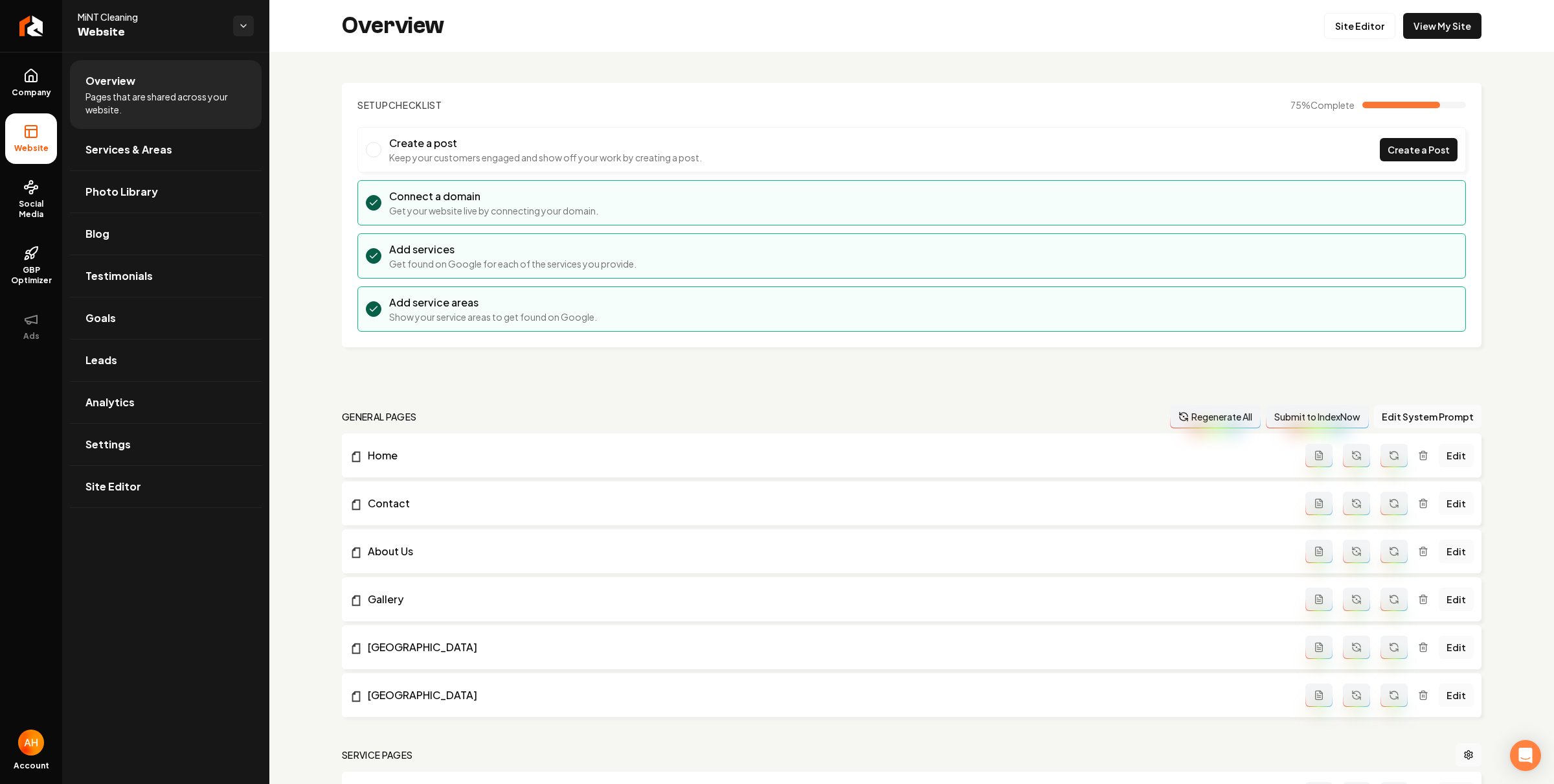
click at [1167, 32] on div "Overview Site Editor View My Site" at bounding box center [912, 25] width 1284 height 52
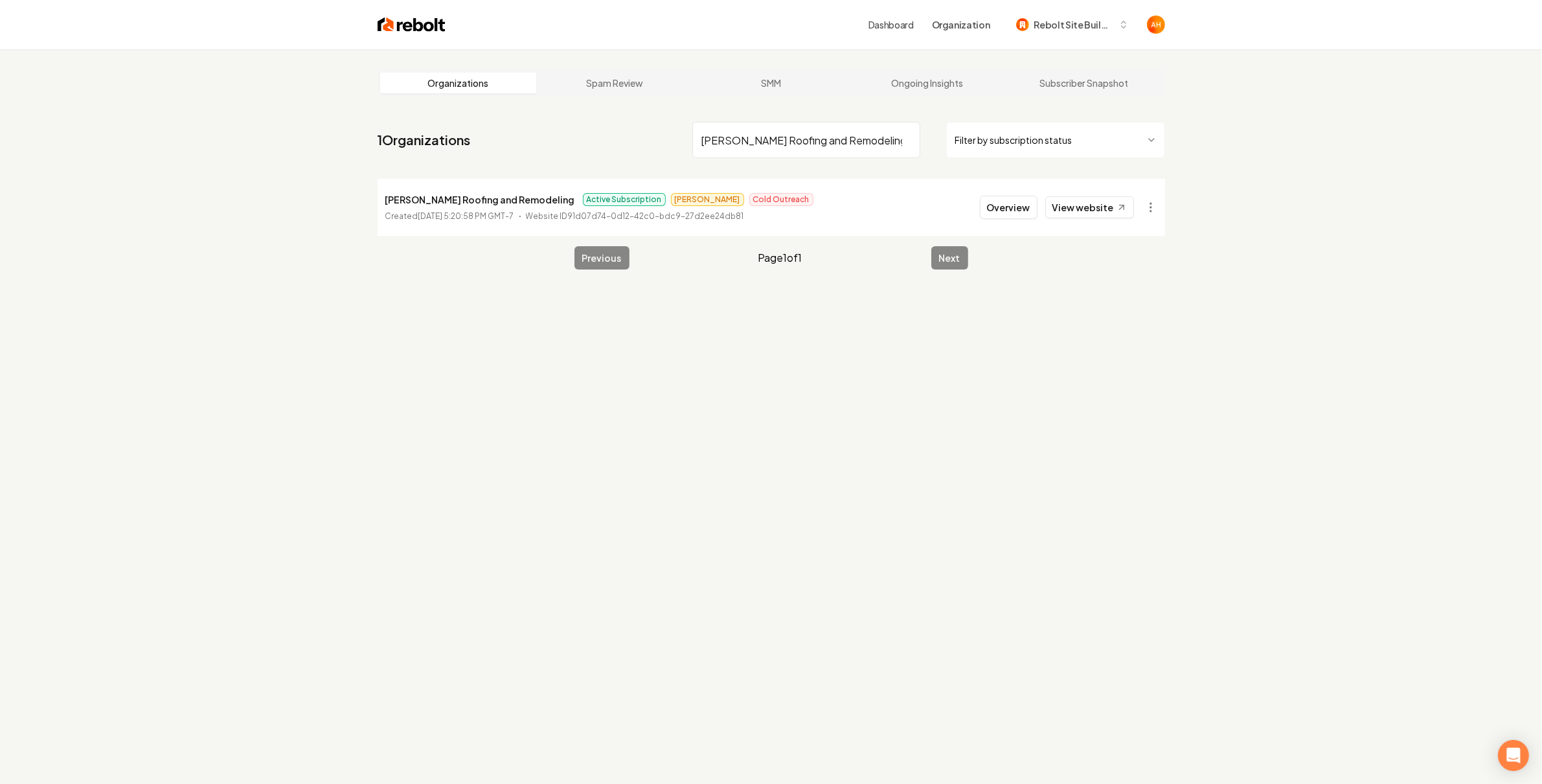
type input "Salazar Roofing and Remodeling"
click at [933, 93] on link "Ongoing Insights" at bounding box center [927, 83] width 157 height 21
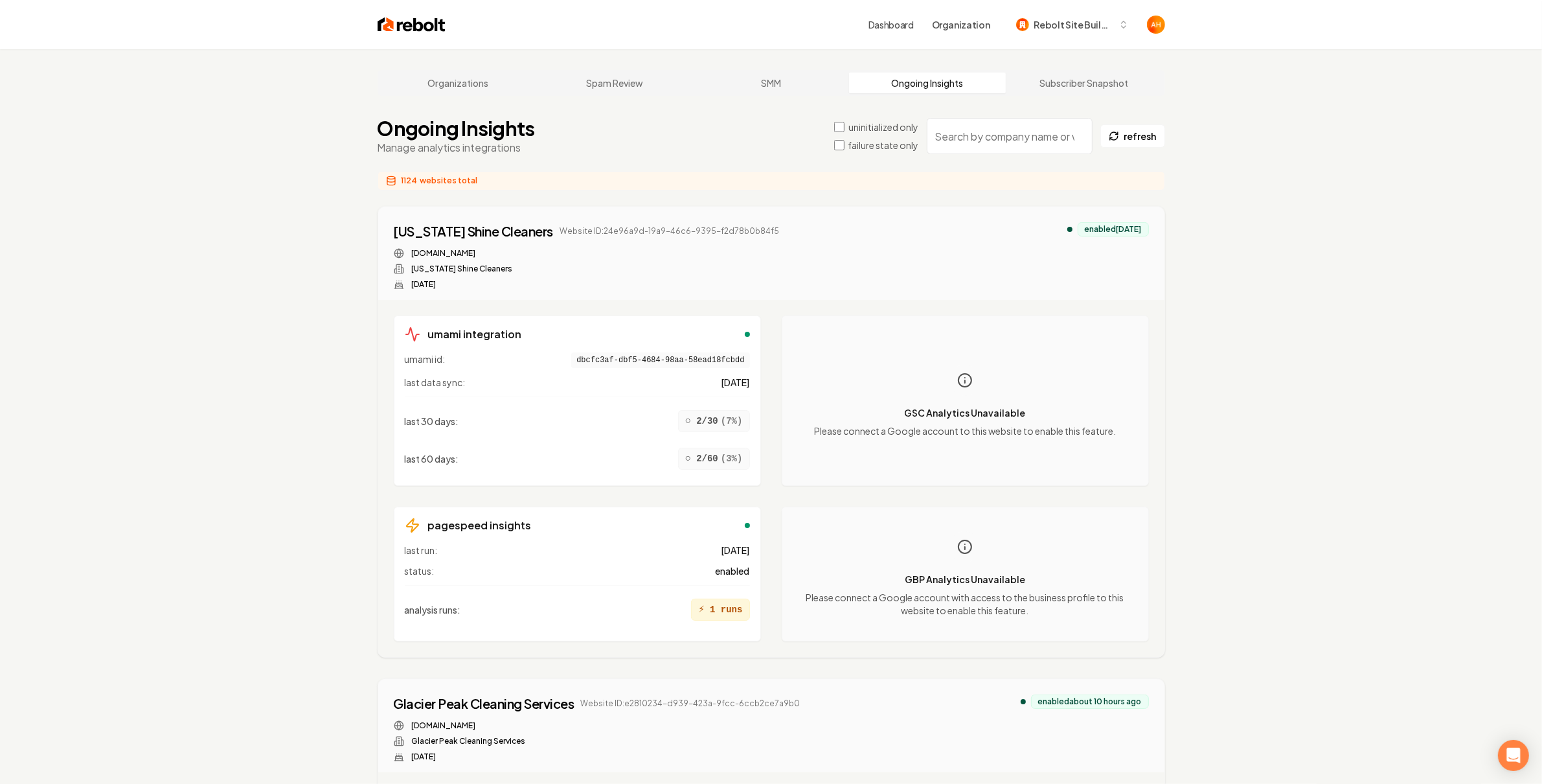
click at [971, 138] on input "search" at bounding box center [1009, 136] width 165 height 36
paste input "Salazar Roofing and Remodeling"
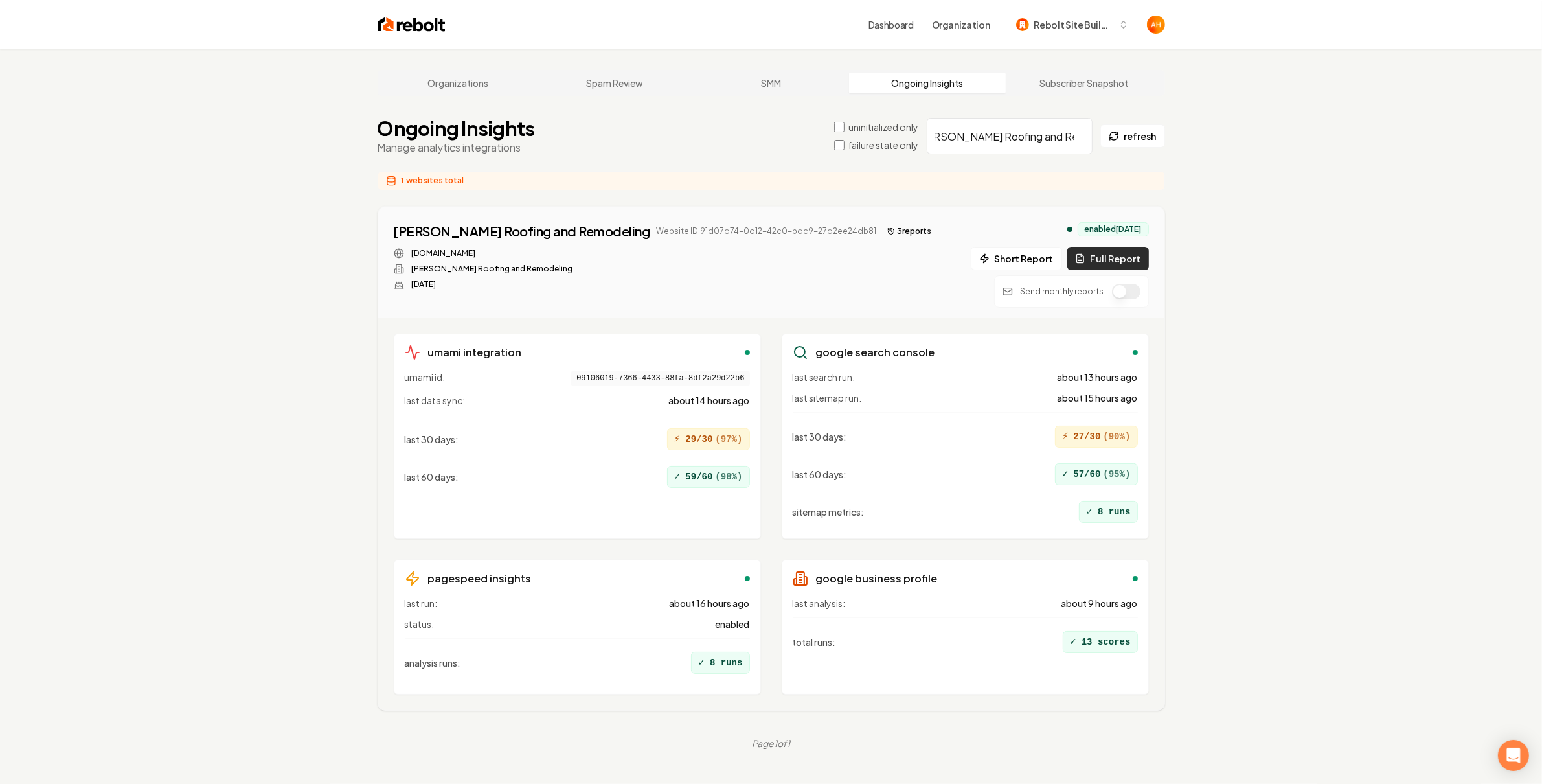
type input "Salazar Roofing and Remodeling"
click at [1111, 258] on button "Full Report" at bounding box center [1108, 258] width 81 height 24
click at [882, 230] on button "3 report s" at bounding box center [909, 231] width 55 height 16
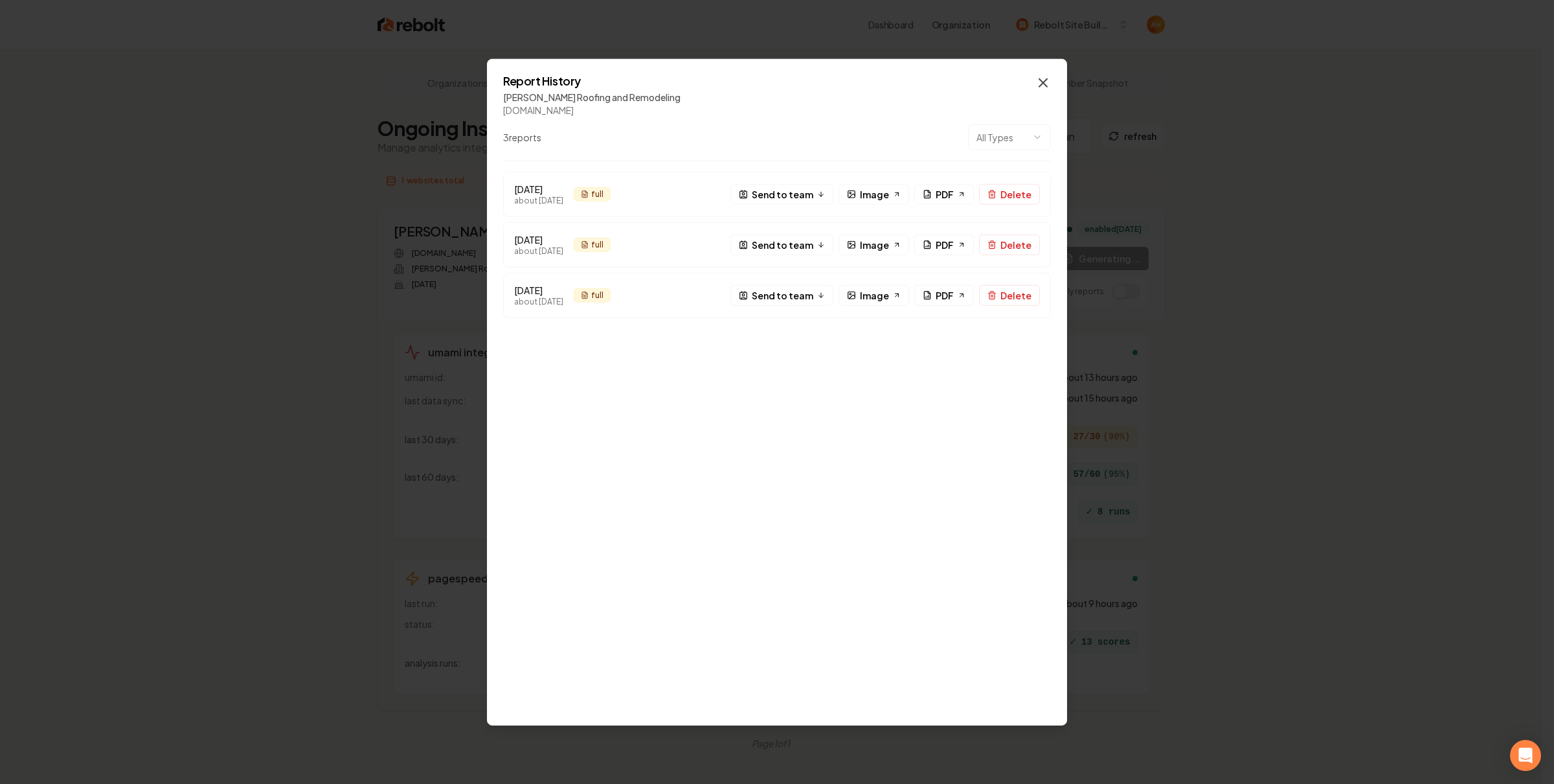
click at [1048, 81] on icon "button" at bounding box center [1043, 83] width 16 height 16
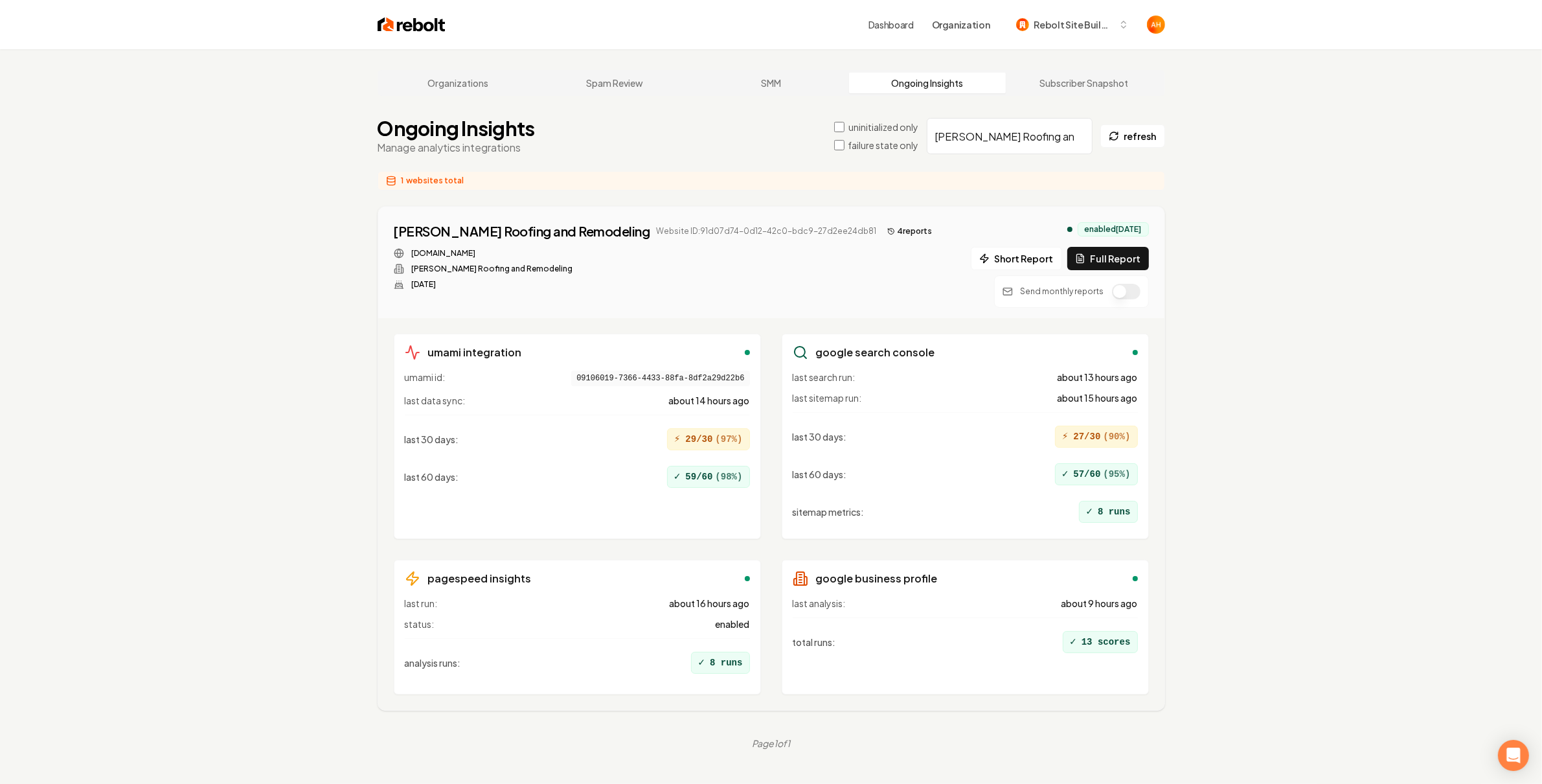
click at [882, 228] on button "4 report s" at bounding box center [910, 231] width 56 height 16
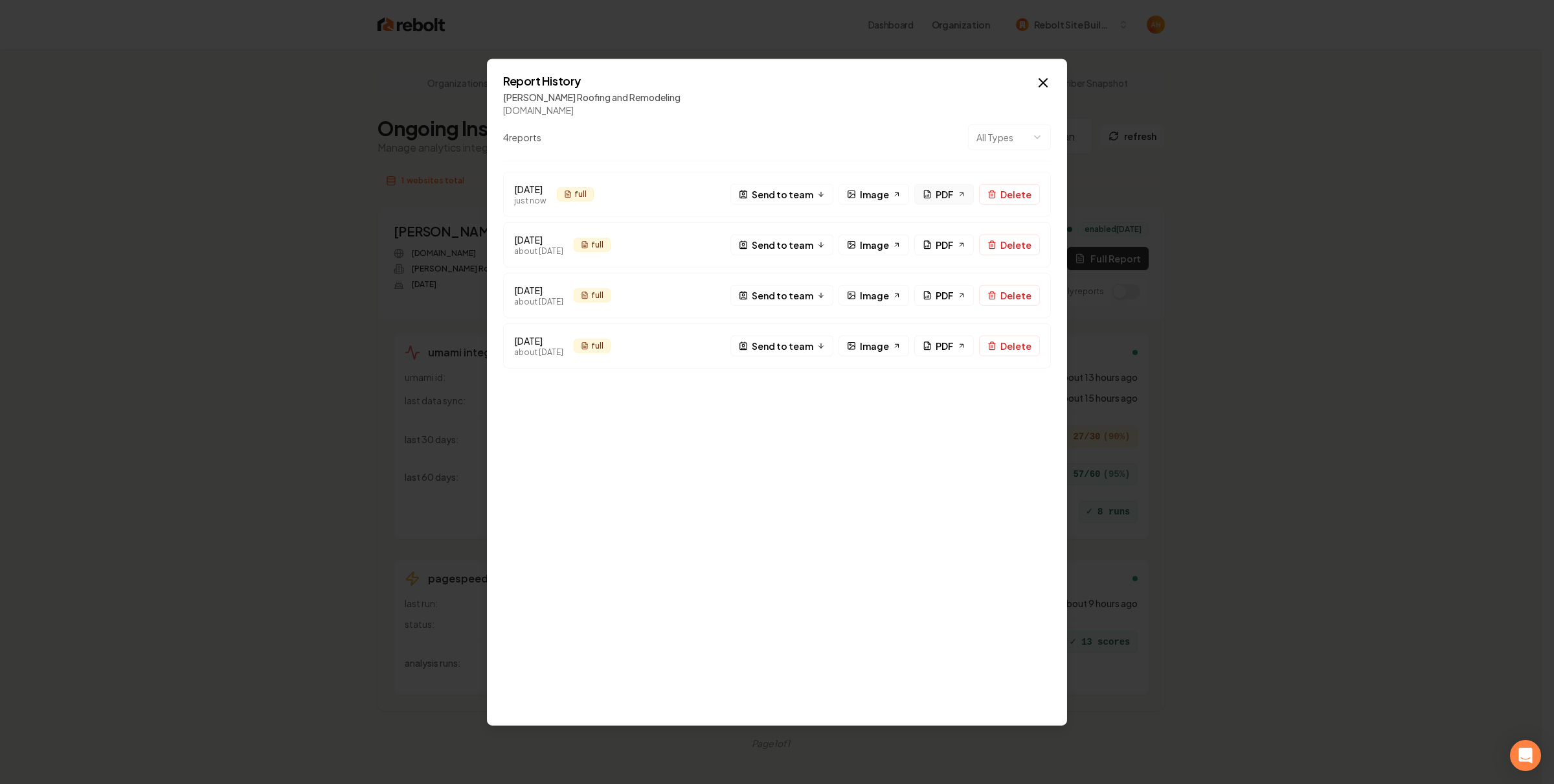
click at [946, 194] on span "PDF" at bounding box center [944, 194] width 18 height 14
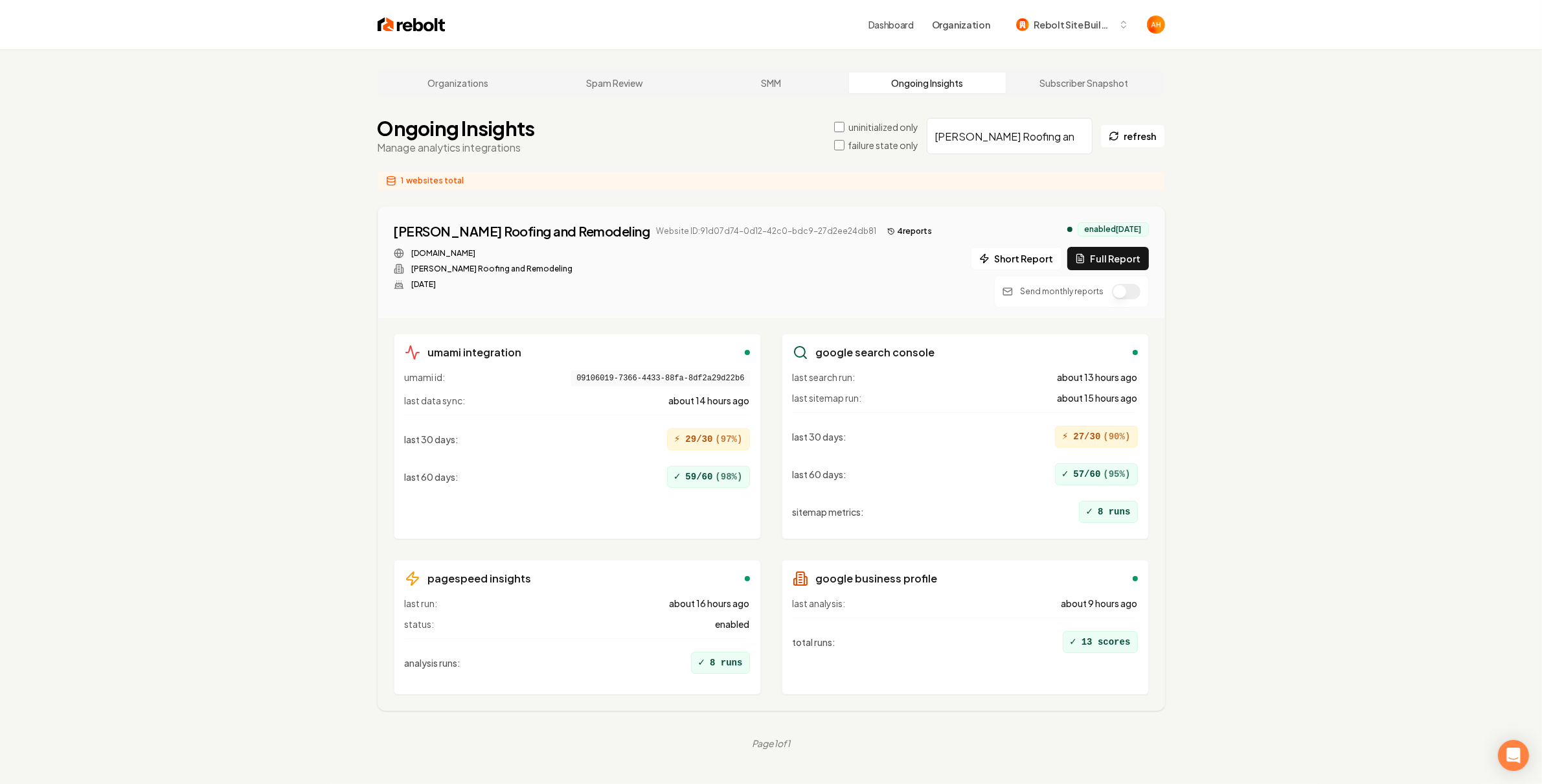
click at [597, 44] on div "Dashboard Organization Rebolt Site Builder" at bounding box center [771, 24] width 829 height 49
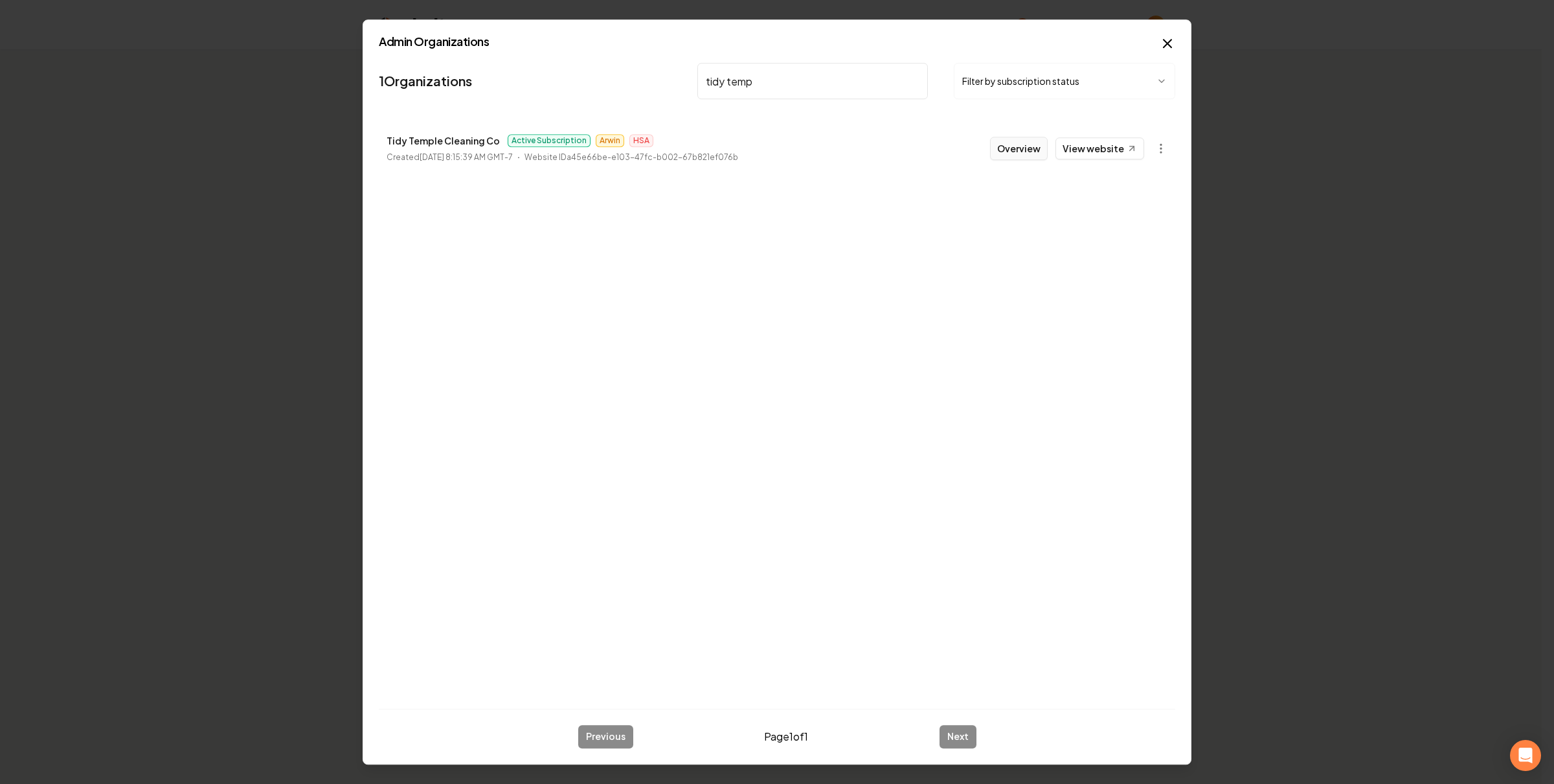
type input "tidy temp"
click at [1029, 152] on button "Overview" at bounding box center [1019, 148] width 58 height 24
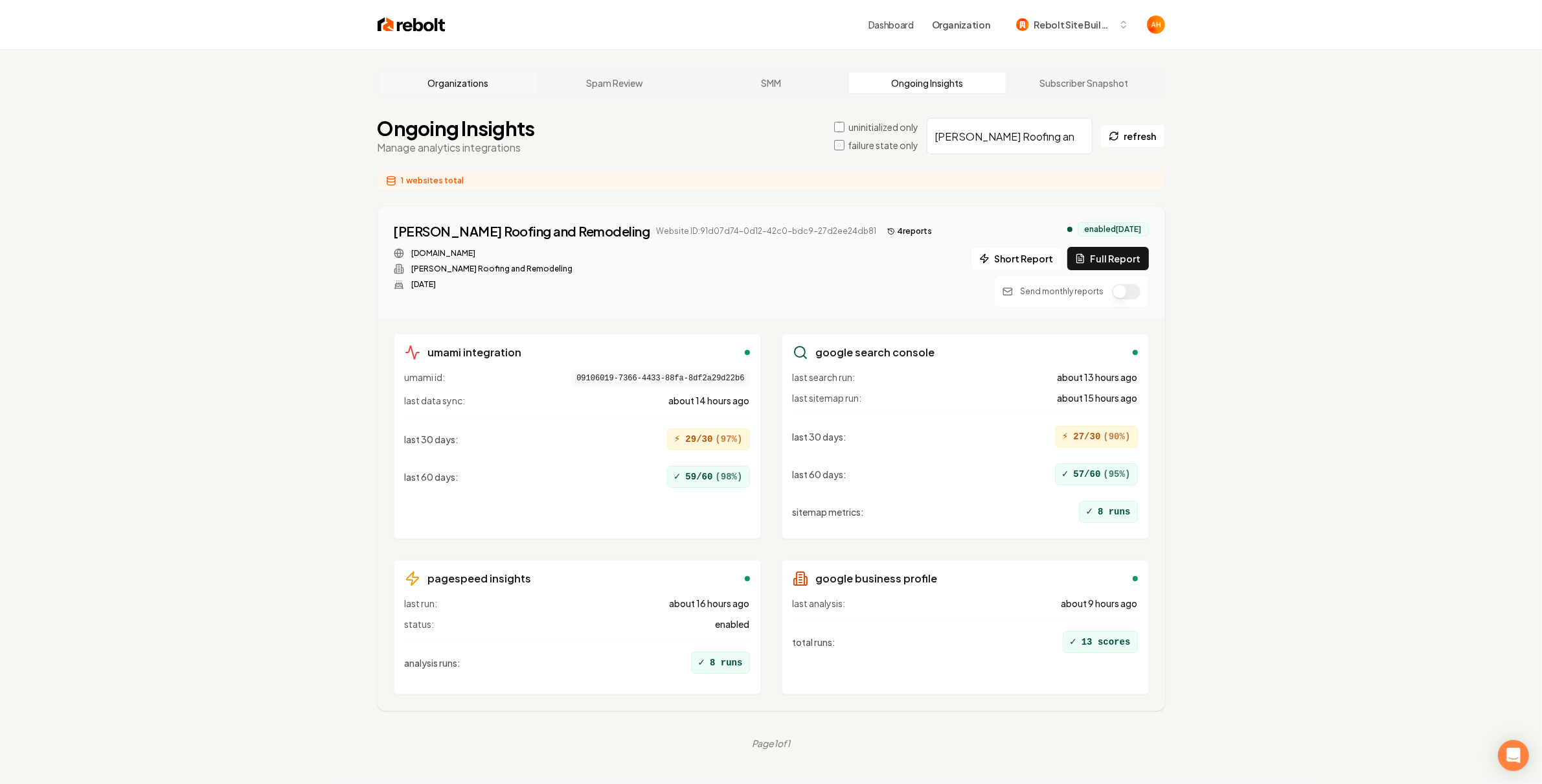
click at [480, 88] on link "Organizations" at bounding box center [458, 83] width 157 height 21
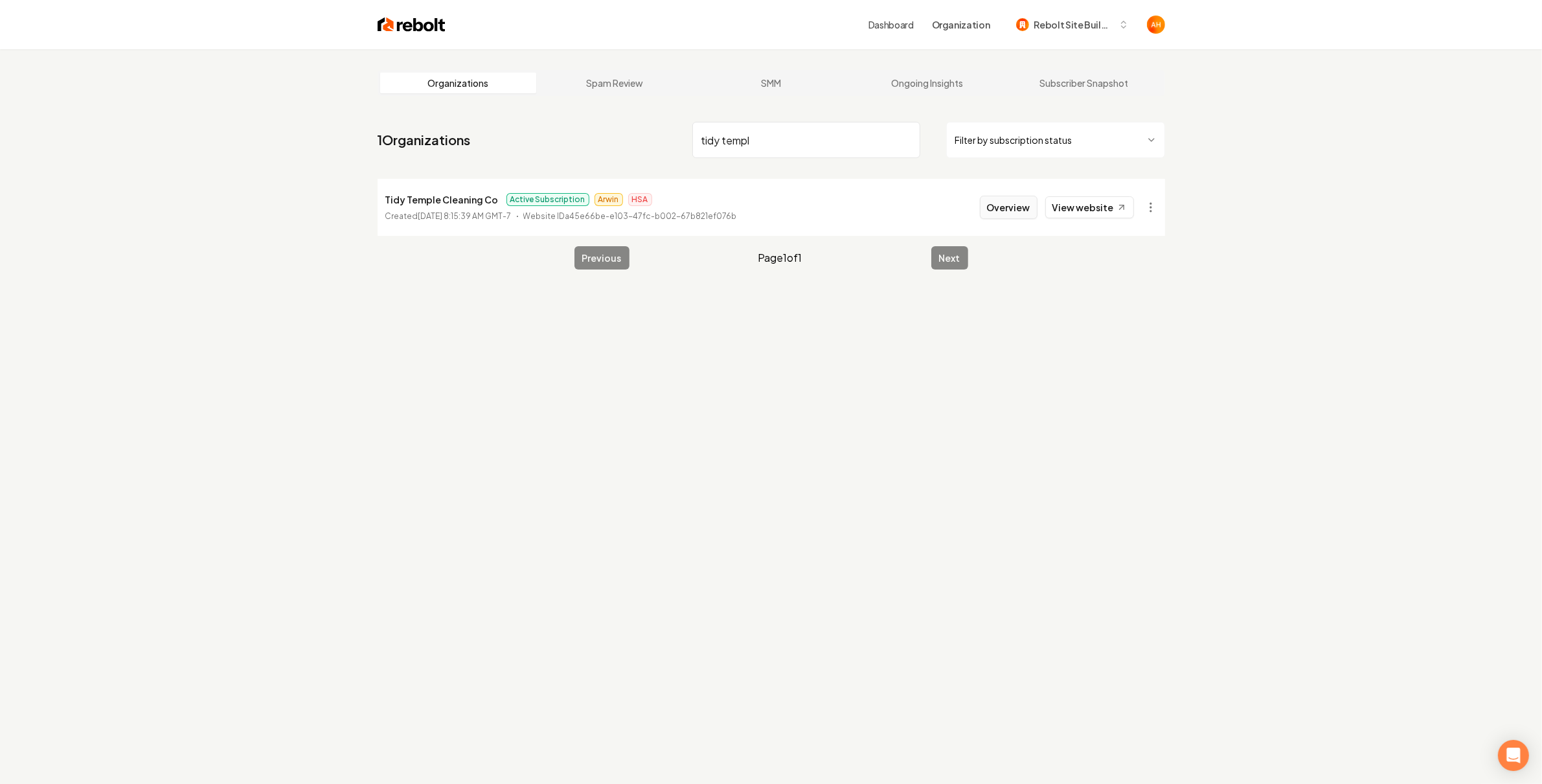
type input "tidy templ"
click at [1008, 206] on button "Overview" at bounding box center [1009, 207] width 58 height 24
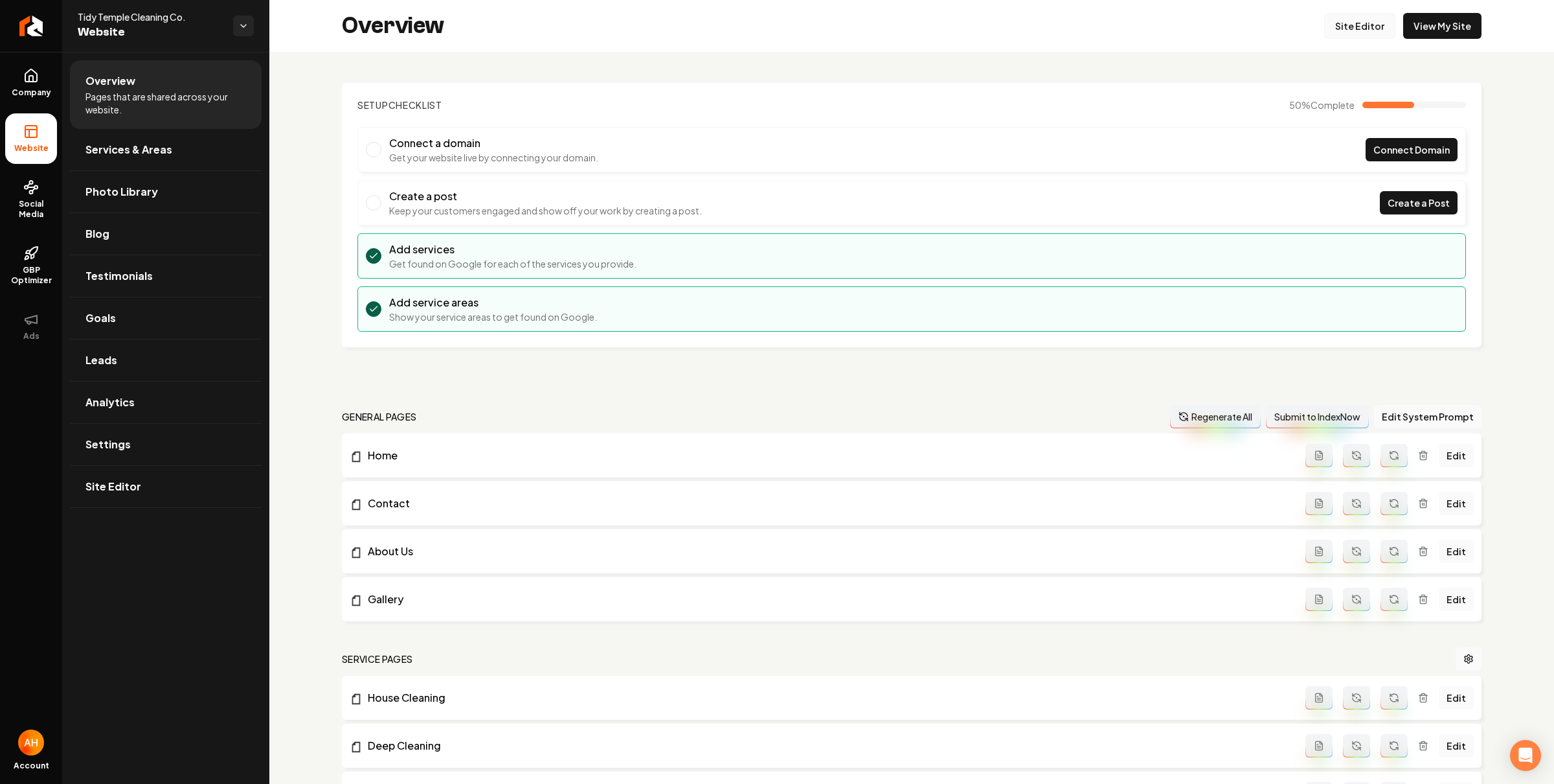
click at [1329, 37] on link "Site Editor" at bounding box center [1360, 26] width 71 height 26
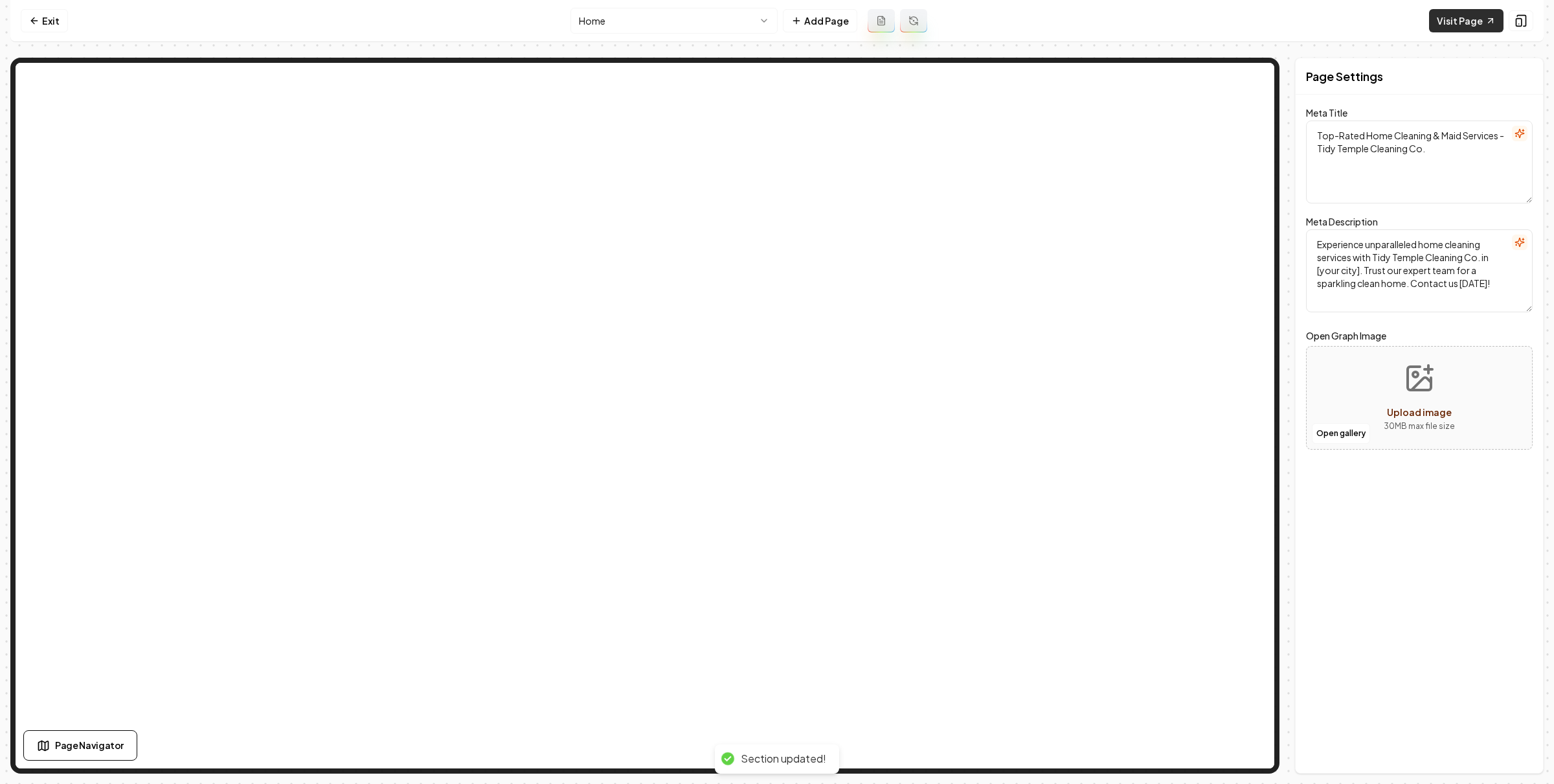
click at [1449, 17] on link "Visit Page" at bounding box center [1466, 20] width 74 height 24
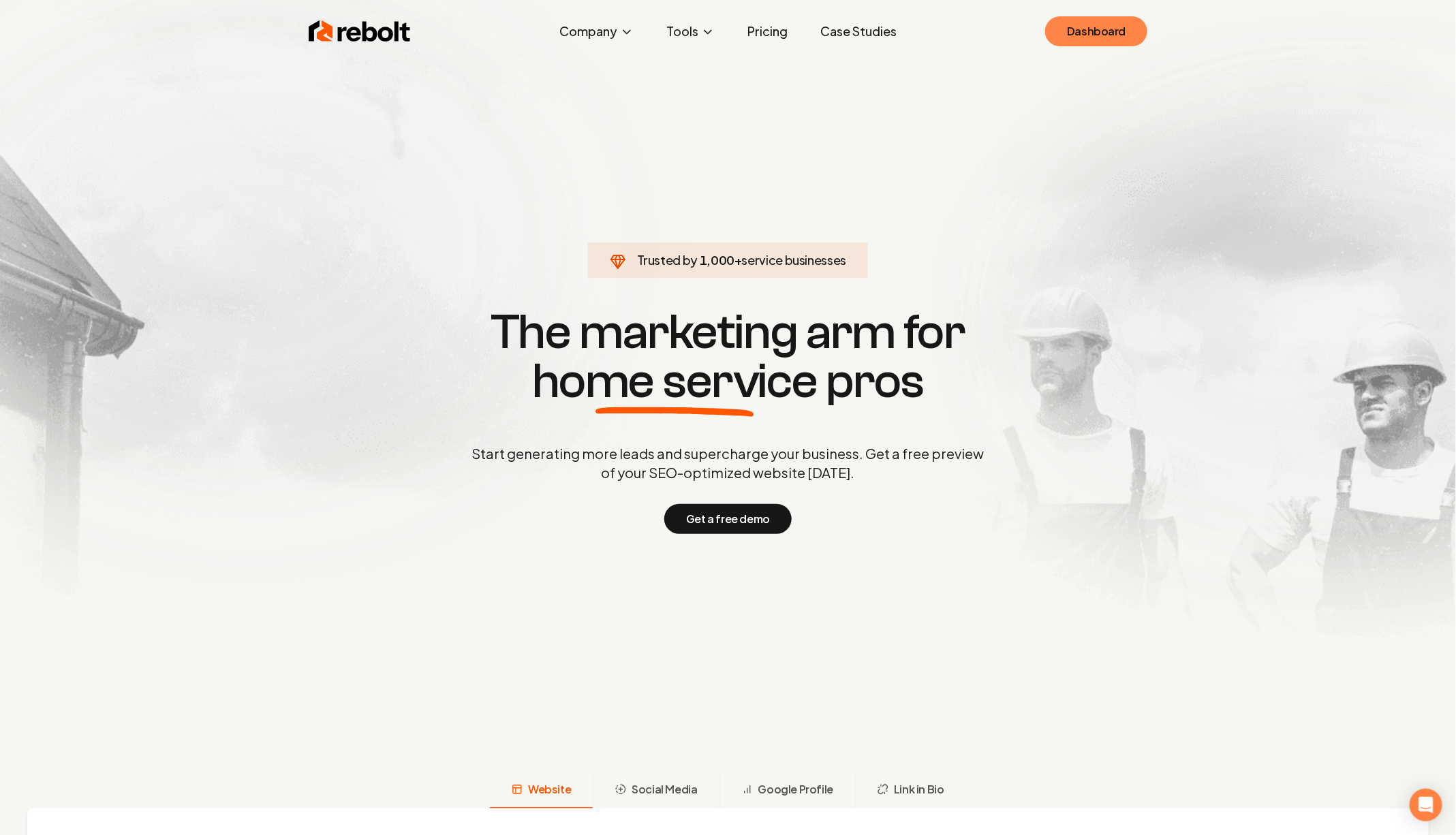
click at [1078, 33] on link "Dashboard" at bounding box center [1095, 31] width 102 height 30
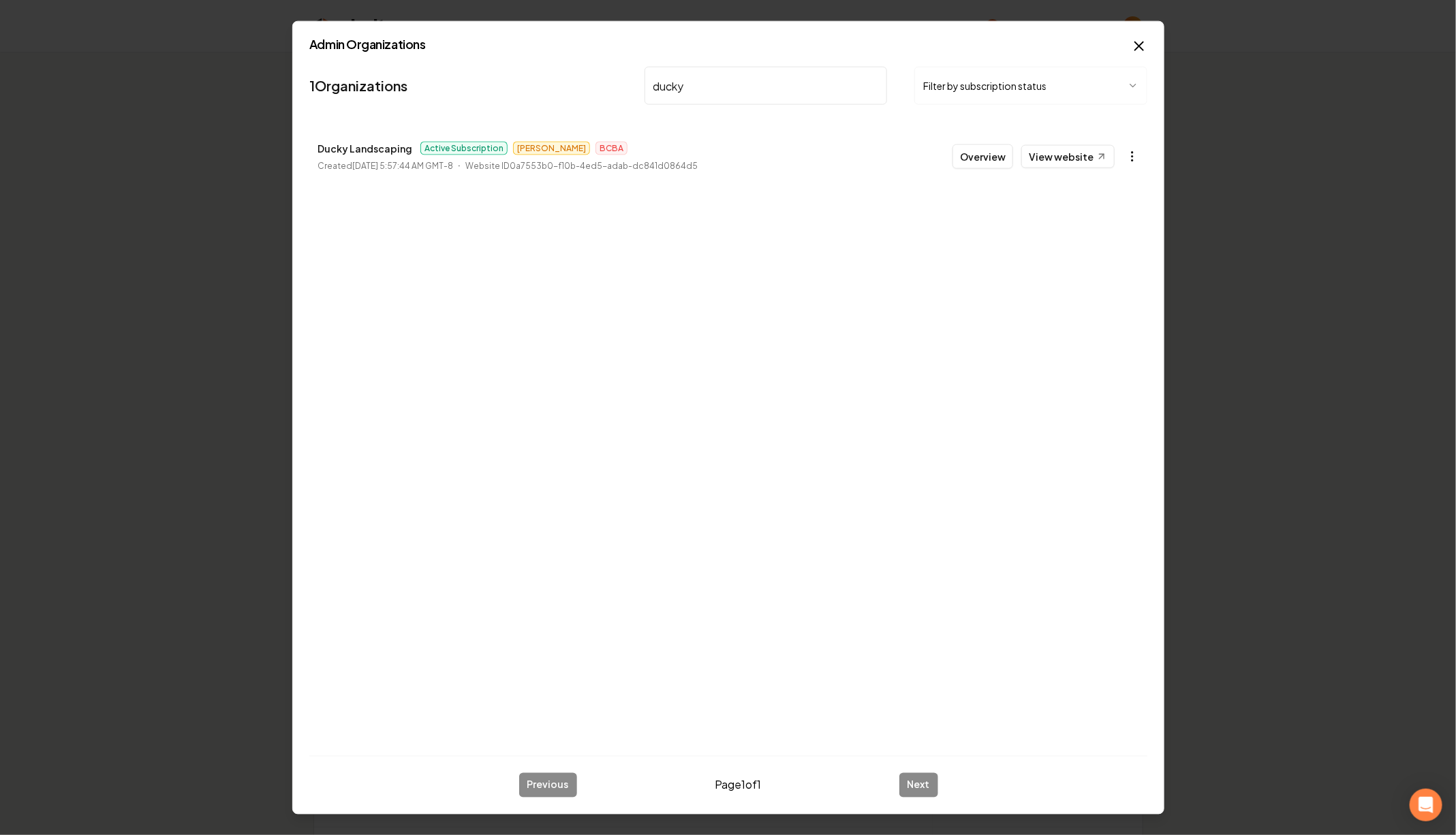
click at [1127, 157] on icon "button" at bounding box center [1132, 157] width 14 height 14
click at [1111, 276] on link "View in Stripe" at bounding box center [1100, 274] width 87 height 22
click at [701, 77] on input "ducky" at bounding box center [765, 86] width 242 height 38
click at [665, 90] on input "all earth" at bounding box center [765, 86] width 242 height 38
type input "north iowa"
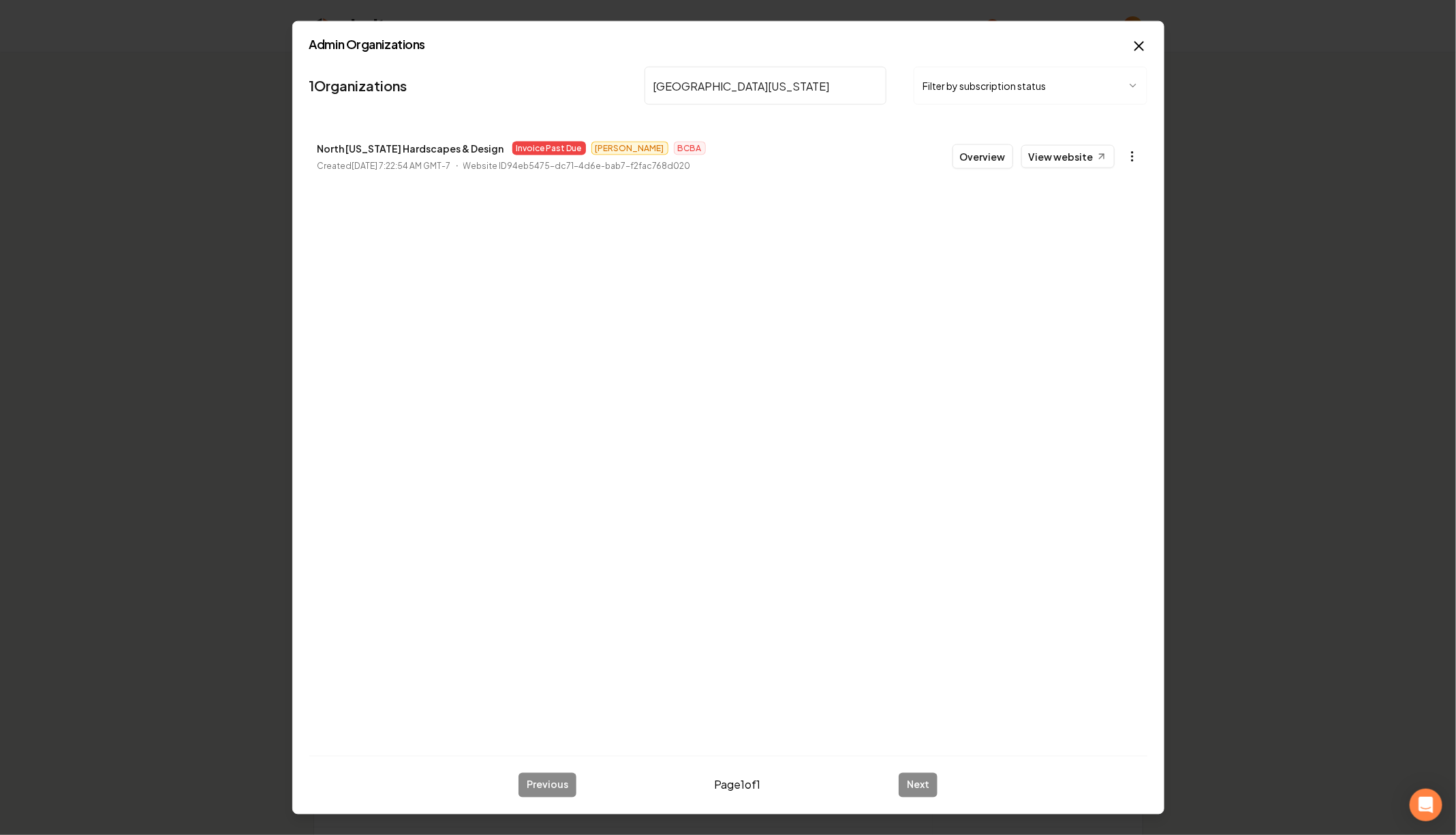
click at [1128, 156] on icon "button" at bounding box center [1132, 157] width 14 height 14
click at [1096, 274] on link "View in Stripe" at bounding box center [1100, 274] width 87 height 22
click at [1126, 150] on icon "button" at bounding box center [1132, 157] width 14 height 14
click at [1092, 268] on link "View in Stripe" at bounding box center [1100, 274] width 87 height 22
click at [1138, 156] on icon "button" at bounding box center [1132, 157] width 14 height 14
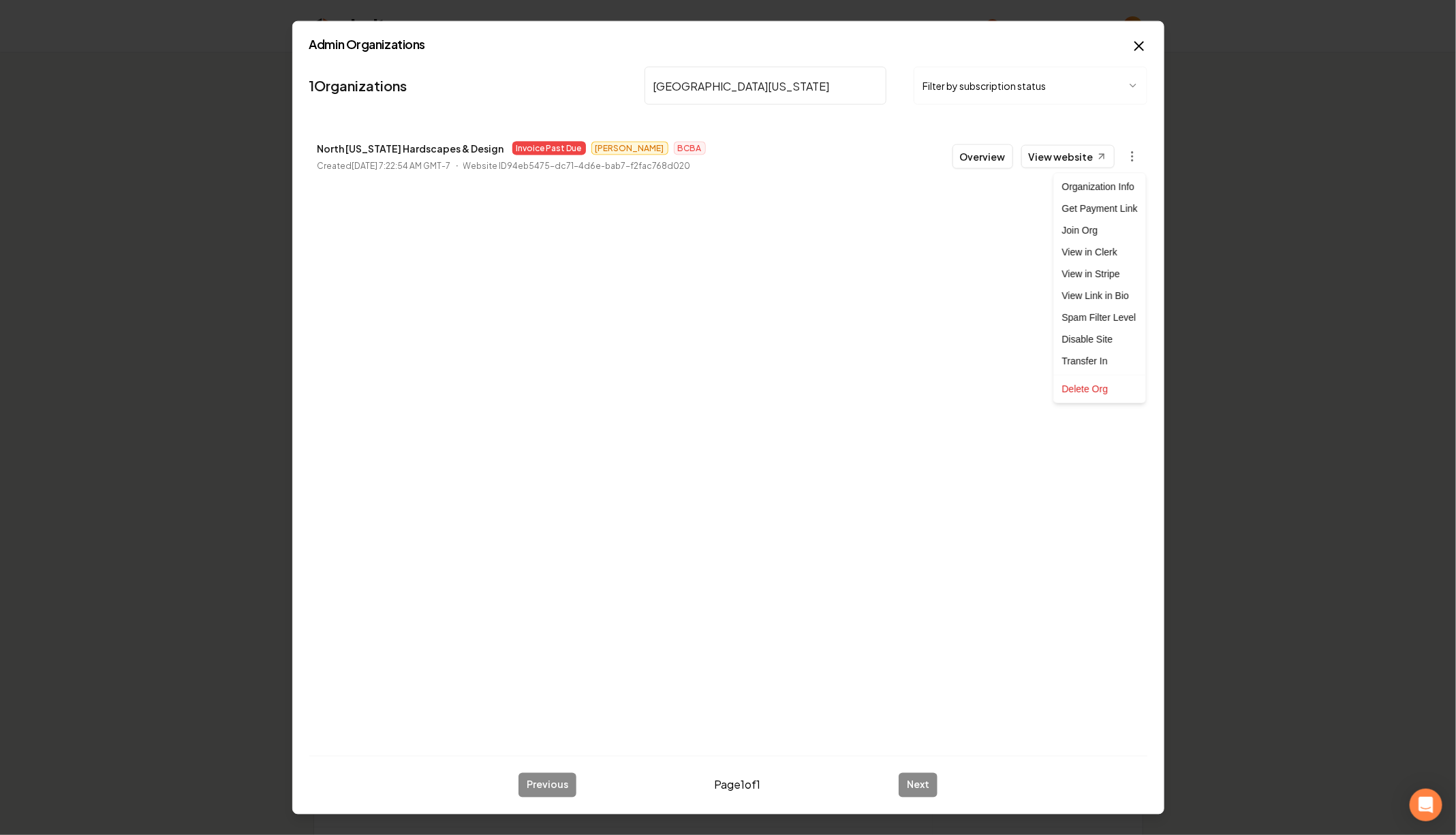
click at [732, 90] on div at bounding box center [728, 417] width 1456 height 835
click at [732, 88] on input "north iowa" at bounding box center [765, 86] width 242 height 38
type input "dino's"
click at [1138, 156] on button "button" at bounding box center [1132, 157] width 28 height 28
click at [1105, 269] on link "View in Stripe" at bounding box center [1100, 274] width 87 height 22
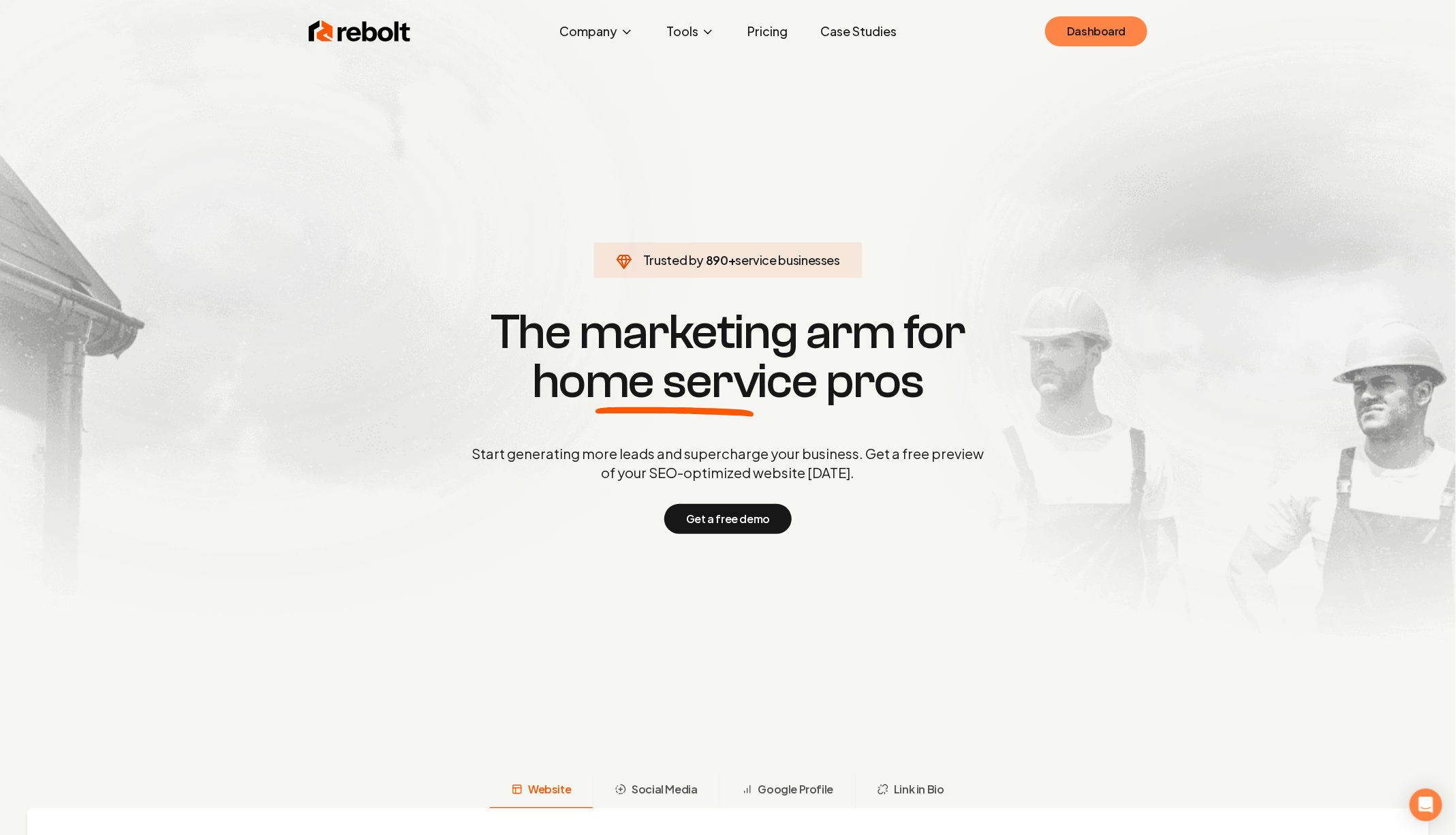
click at [1123, 22] on link "Dashboard" at bounding box center [1095, 31] width 102 height 30
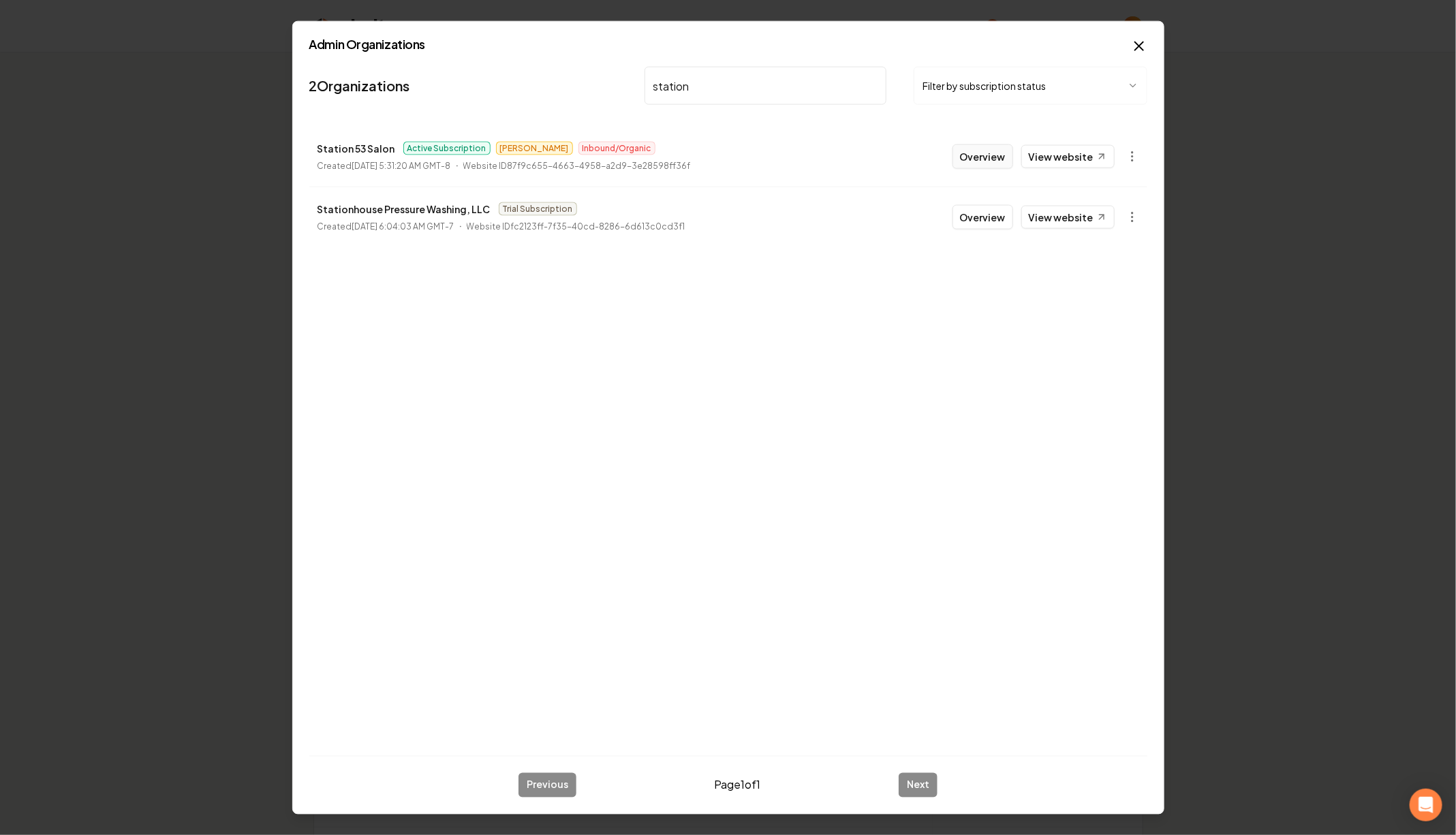
type input "station"
click at [992, 154] on button "Overview" at bounding box center [983, 157] width 61 height 25
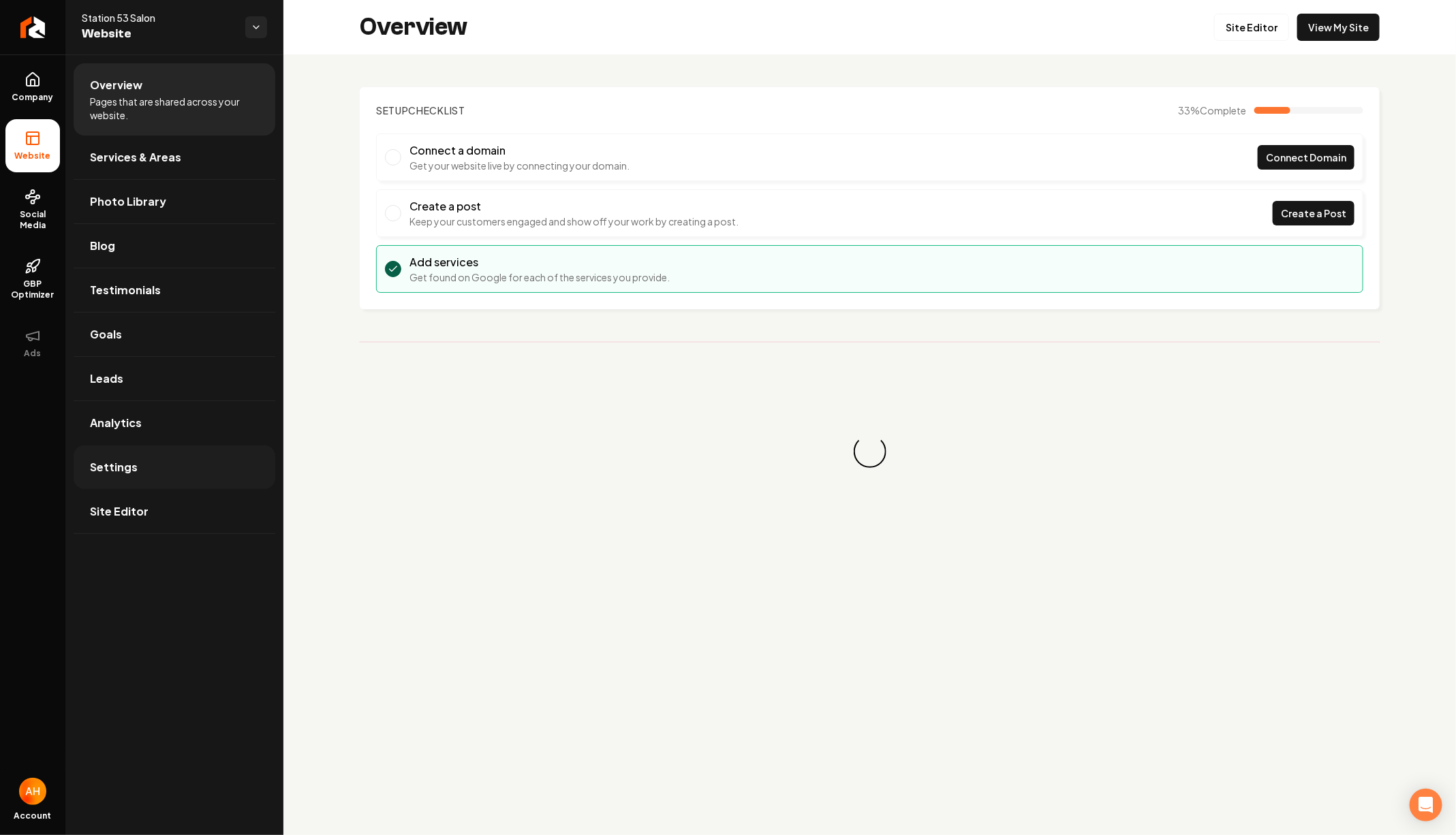
click at [170, 465] on link "Settings" at bounding box center [174, 467] width 202 height 43
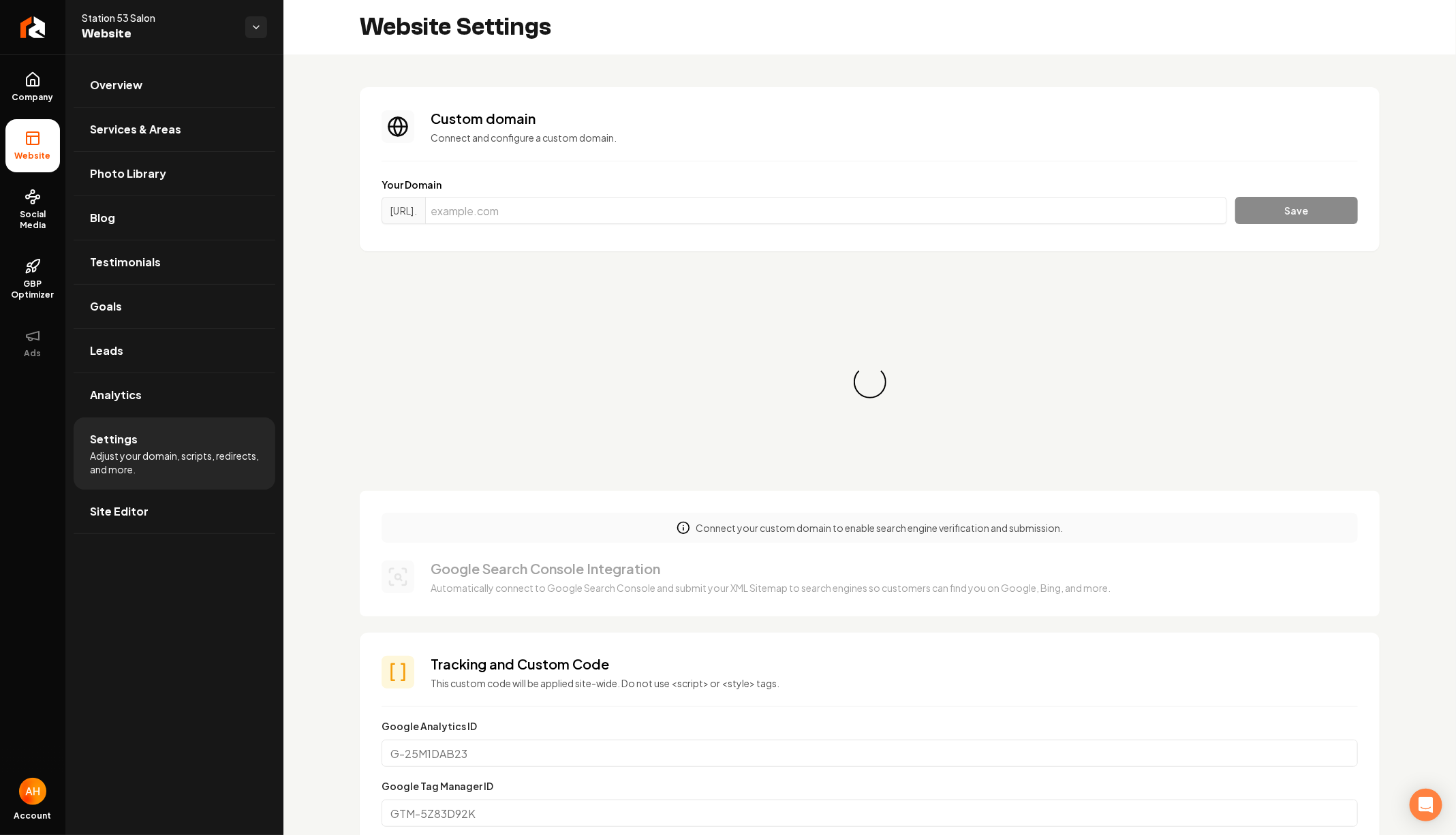
scroll to position [122, 0]
click at [590, 213] on input "Main content area" at bounding box center [826, 211] width 802 height 28
paste input "station53salon.com"
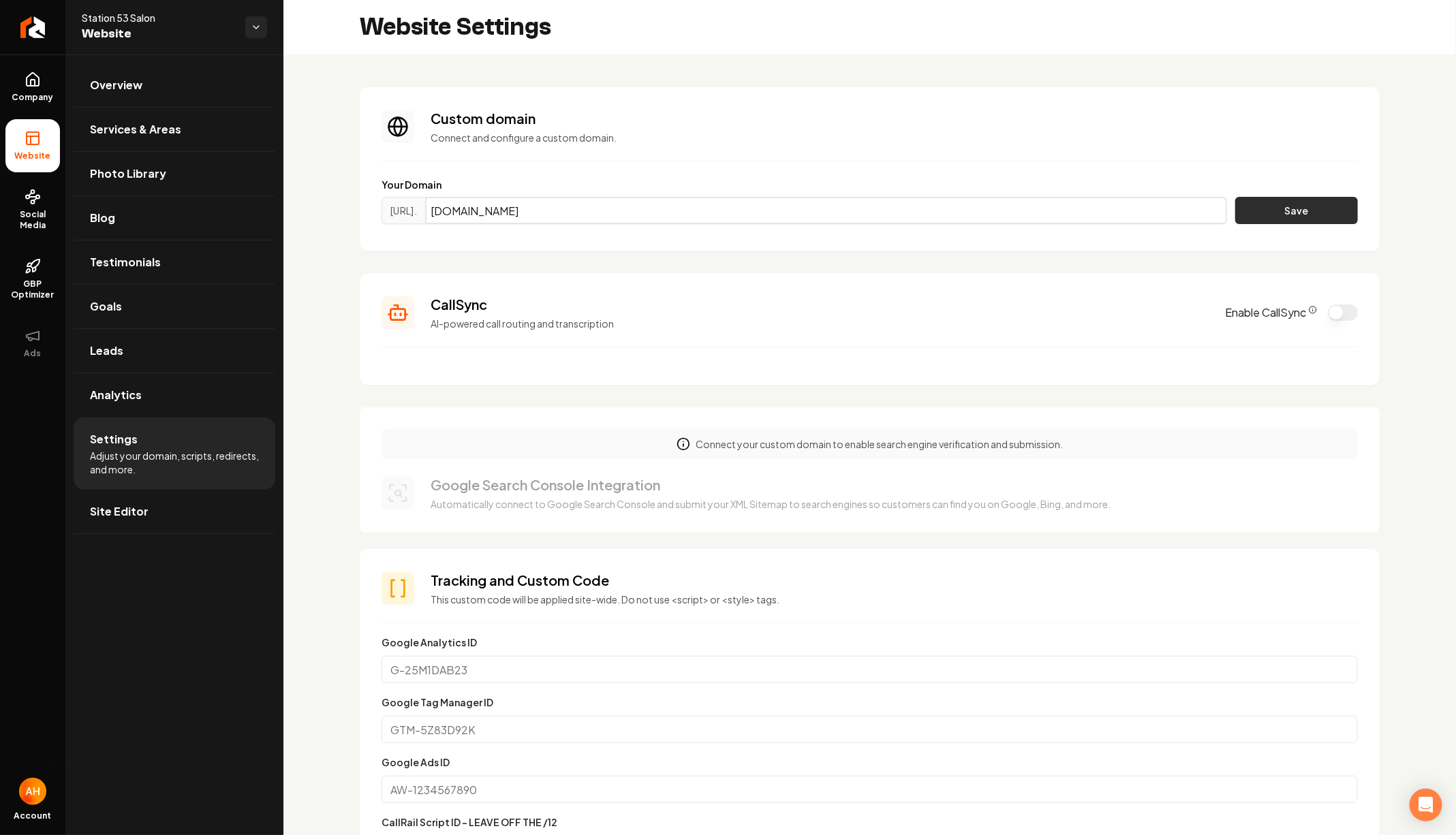
type input "station53salon.com"
click at [1273, 204] on button "Save" at bounding box center [1296, 211] width 122 height 28
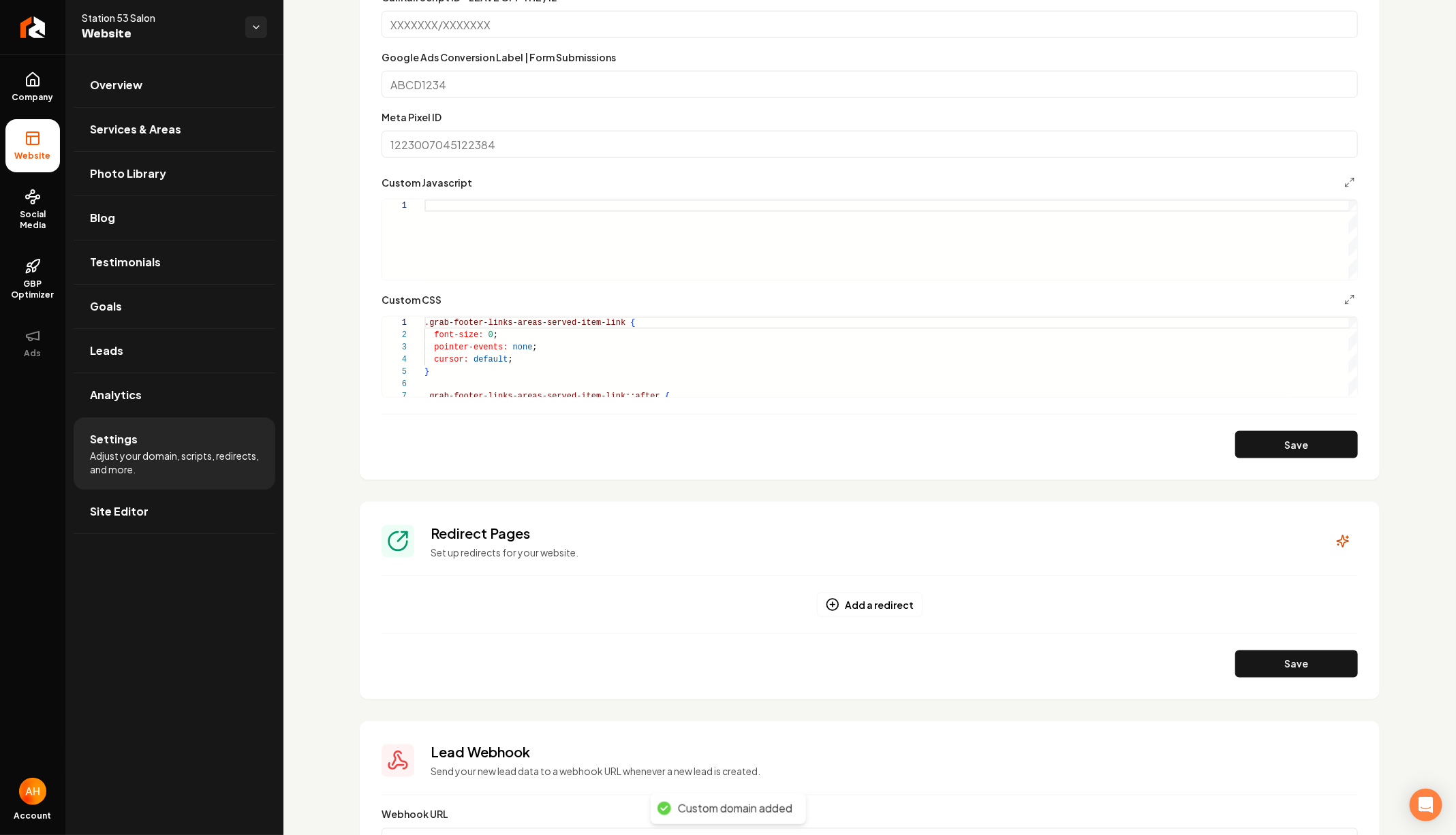
scroll to position [818, 0]
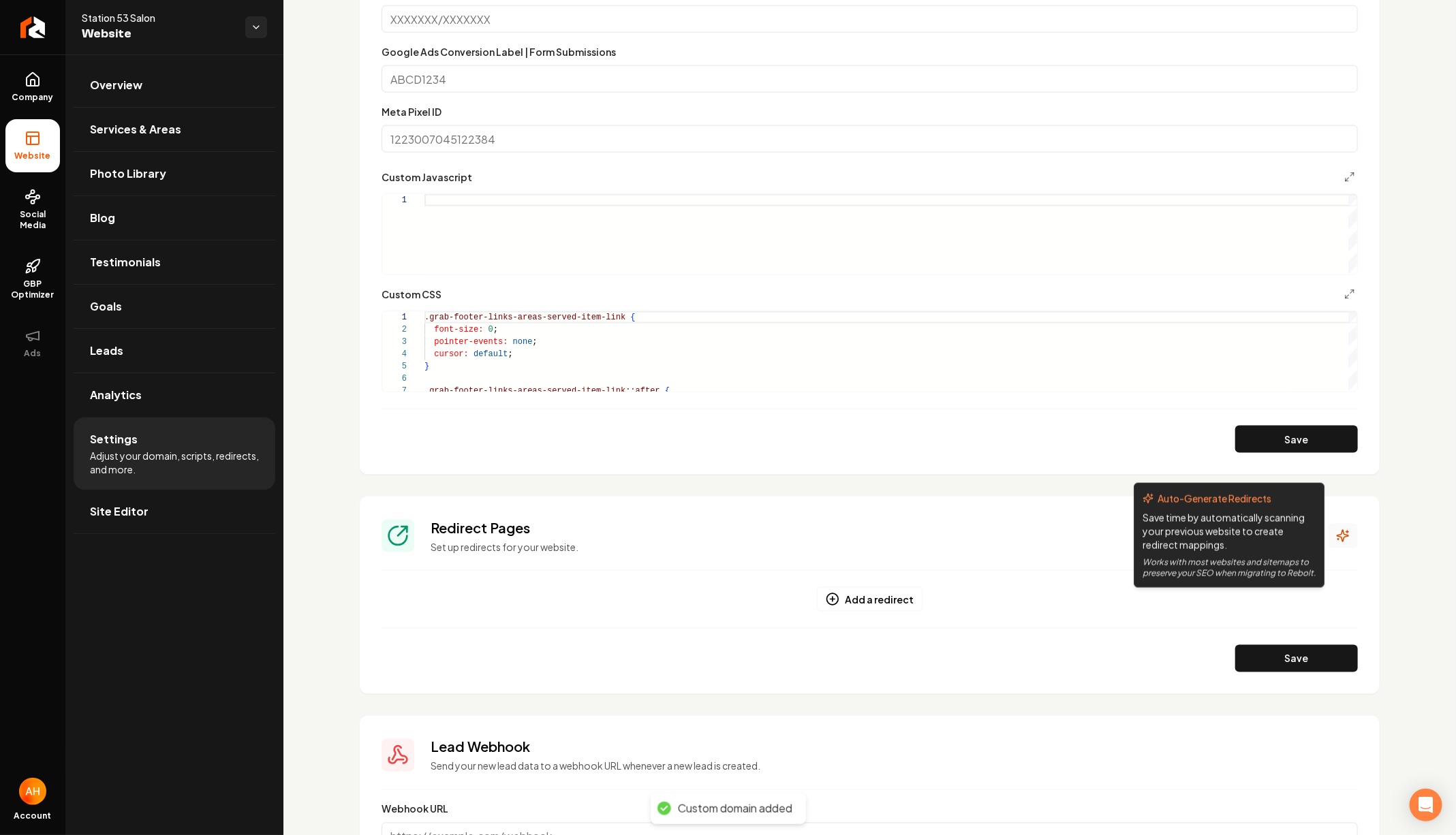
click at [1339, 539] on icon "Main content area" at bounding box center [1338, 539] width 1 height 0
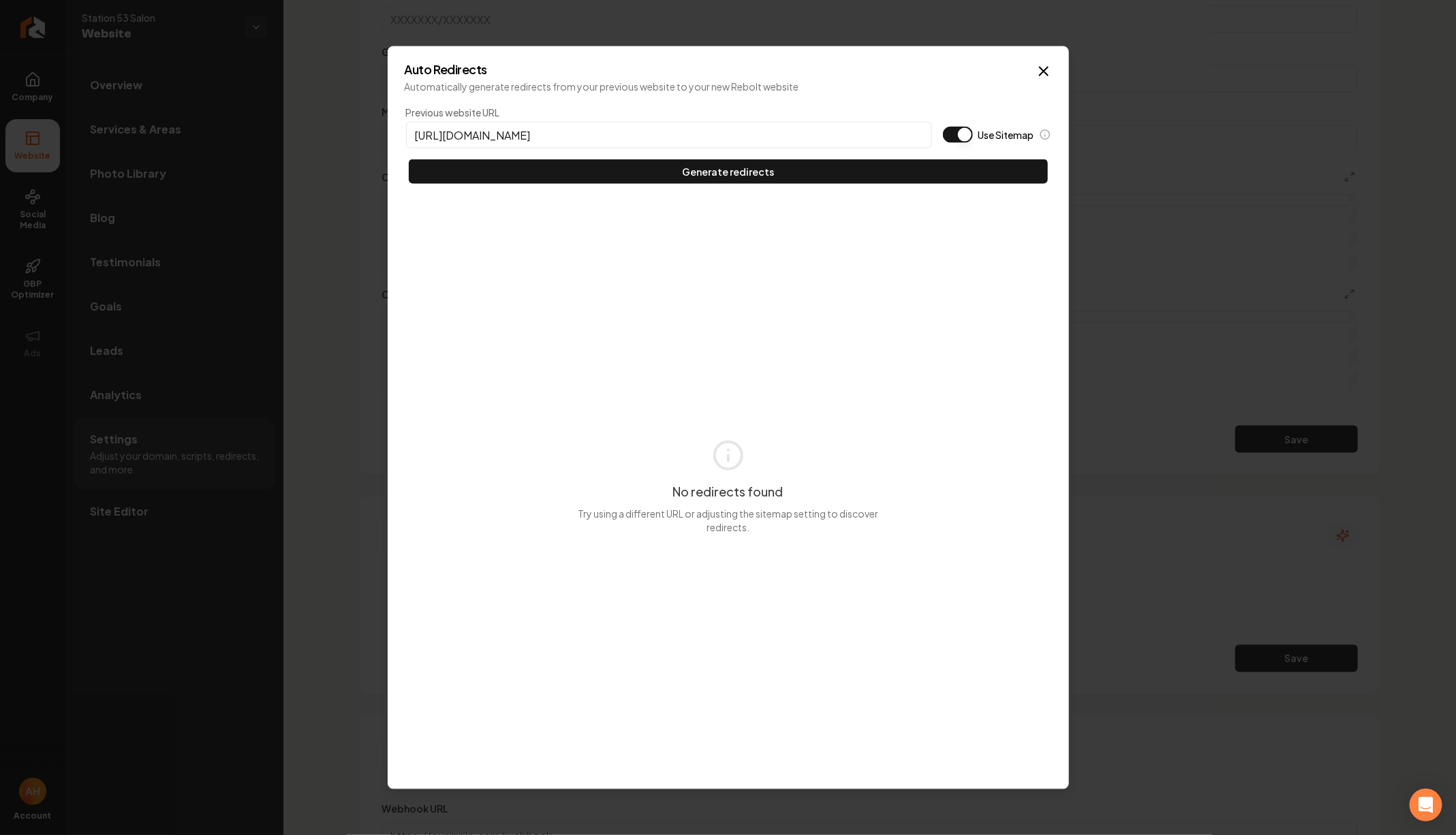
type input "https://station53salon.com"
type button "on"
click at [942, 127] on button "Use Sitemap" at bounding box center [957, 135] width 30 height 17
click at [409, 159] on button "Generate redirects" at bounding box center [728, 171] width 639 height 25
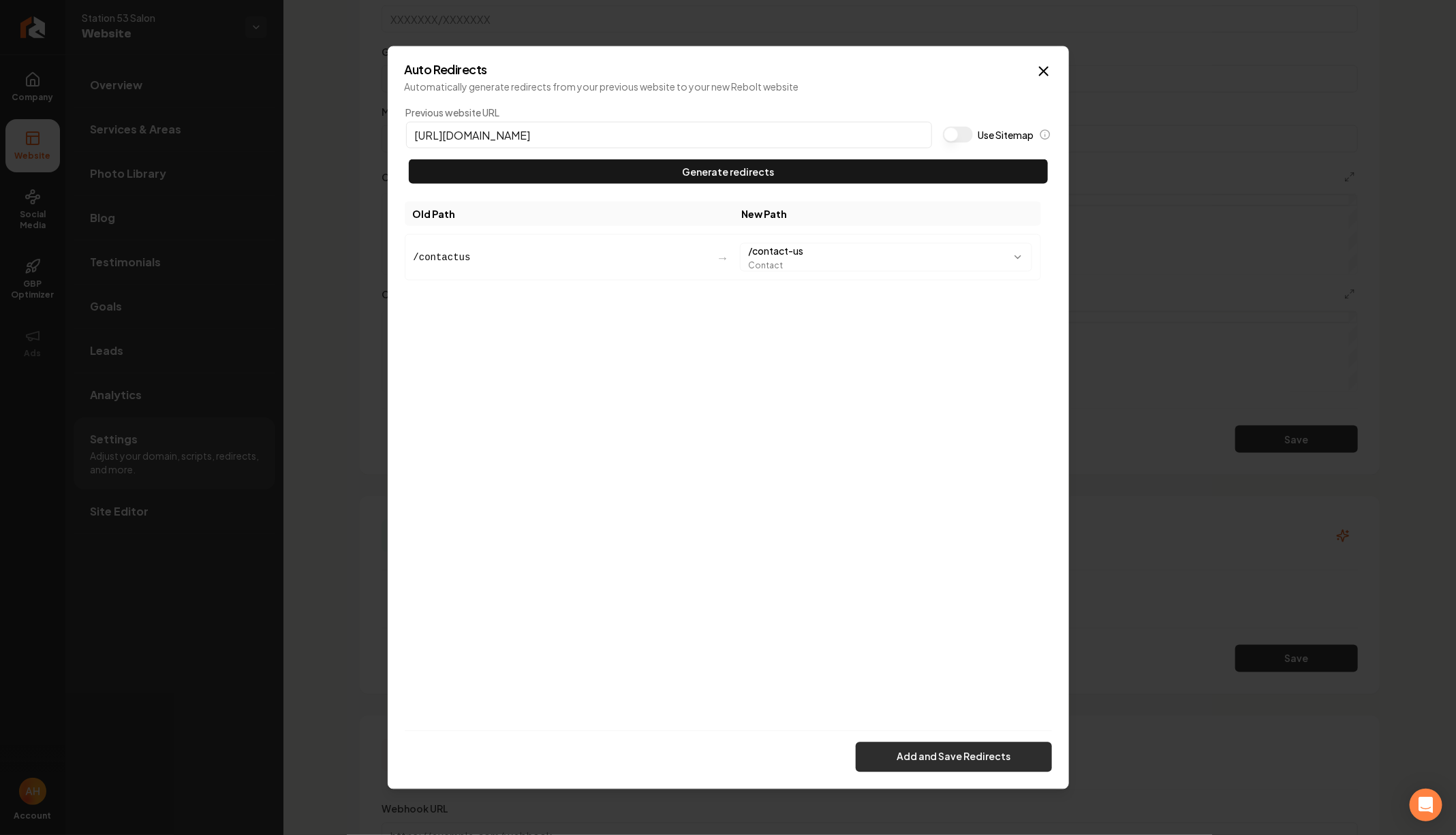
click at [948, 743] on button "Add and Save Redirects" at bounding box center [953, 757] width 196 height 30
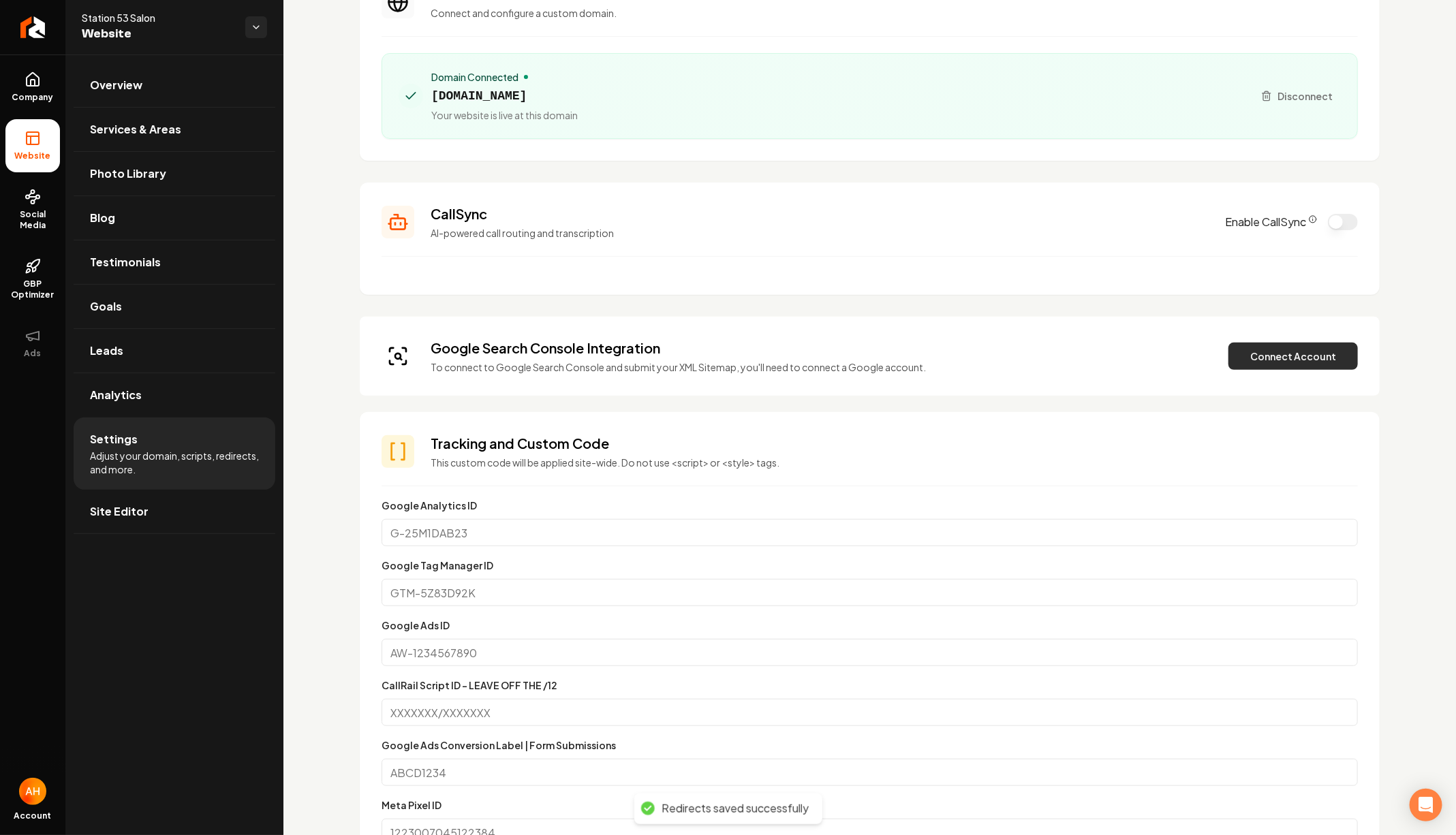
scroll to position [145, 0]
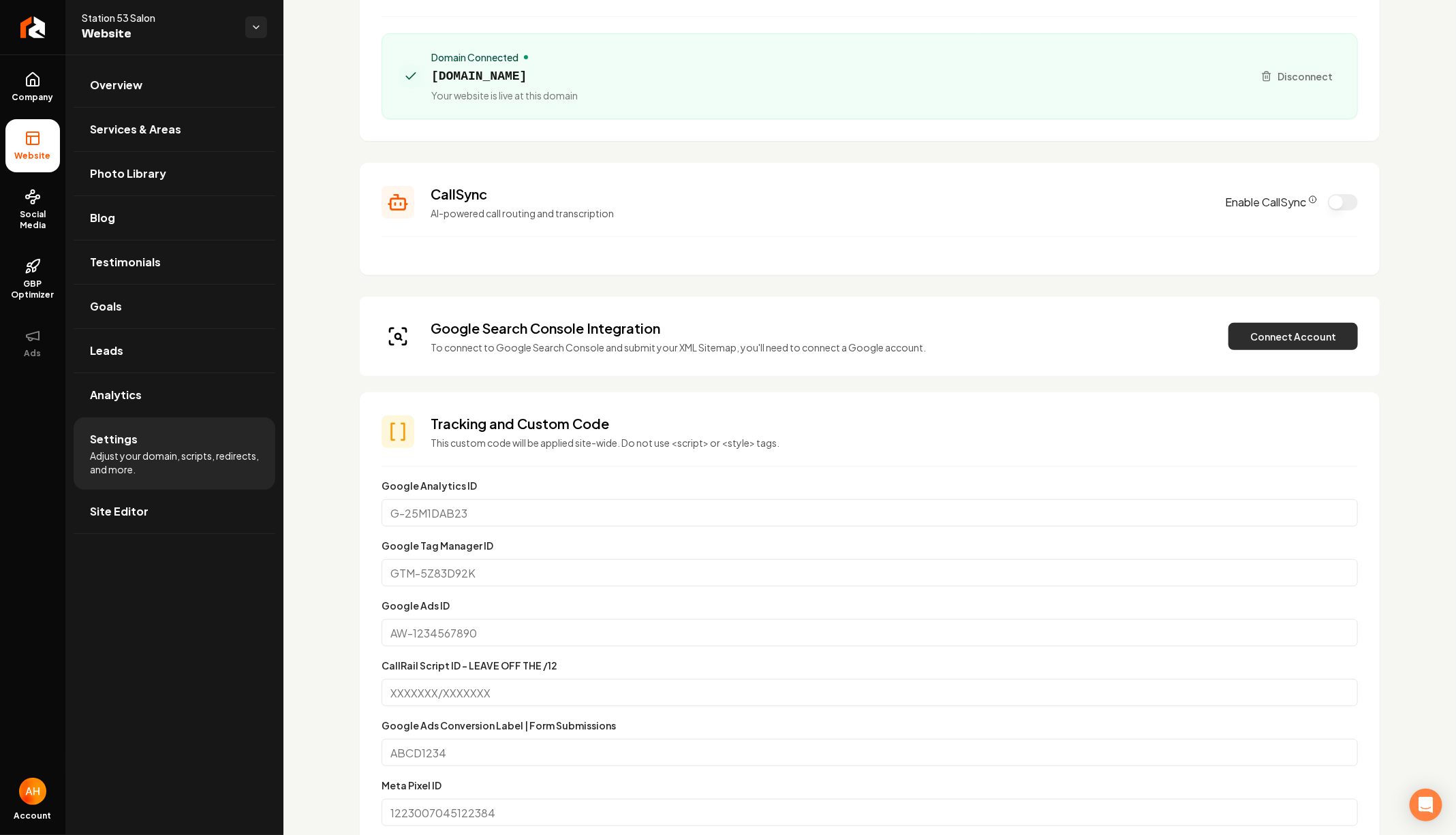
click at [1262, 343] on button "Connect Account" at bounding box center [1292, 337] width 130 height 28
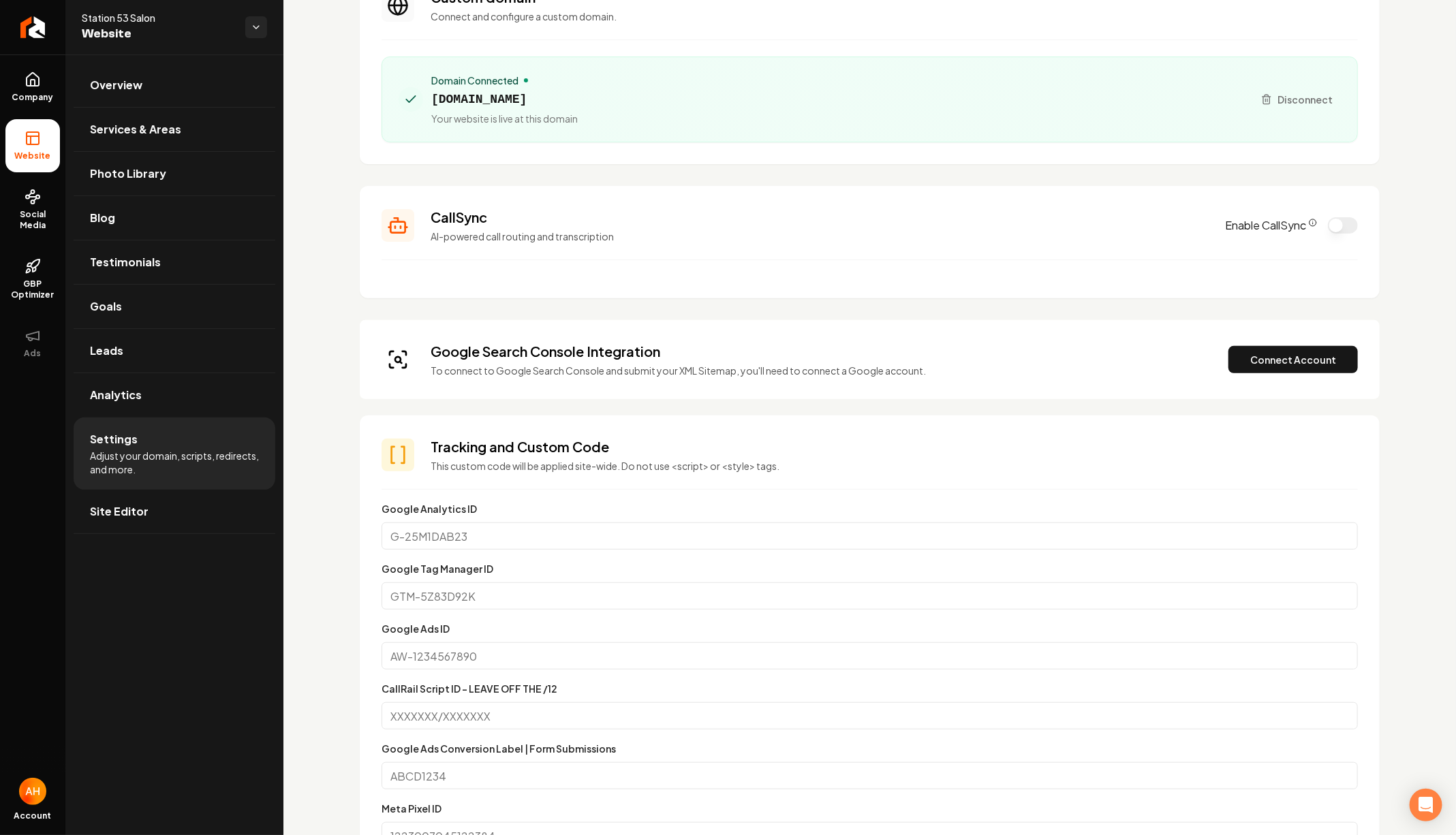
scroll to position [0, 0]
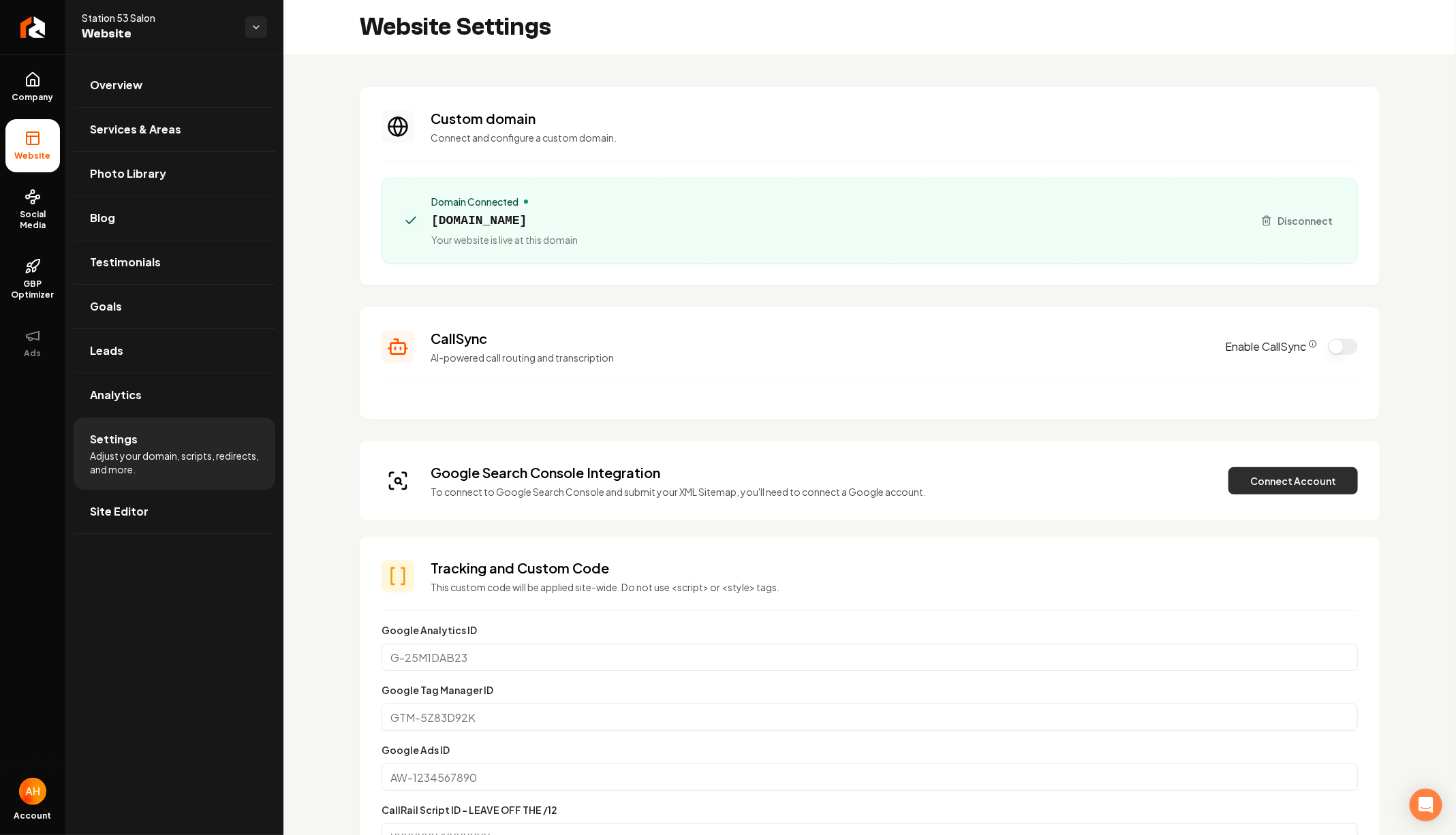
click at [1310, 472] on button "Connect Account" at bounding box center [1292, 481] width 130 height 28
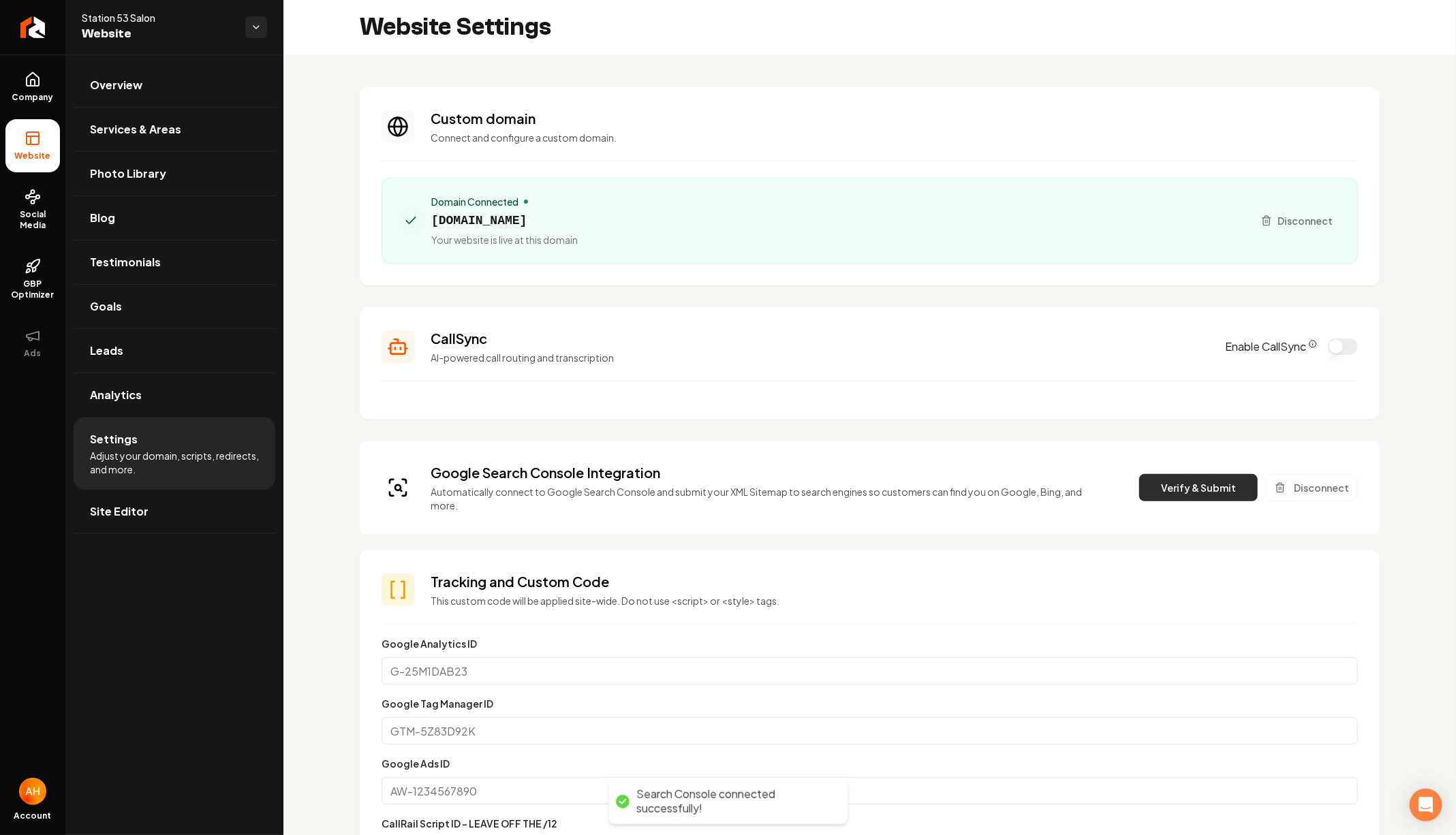
click at [1222, 474] on button "Verify & Submit" at bounding box center [1197, 488] width 119 height 28
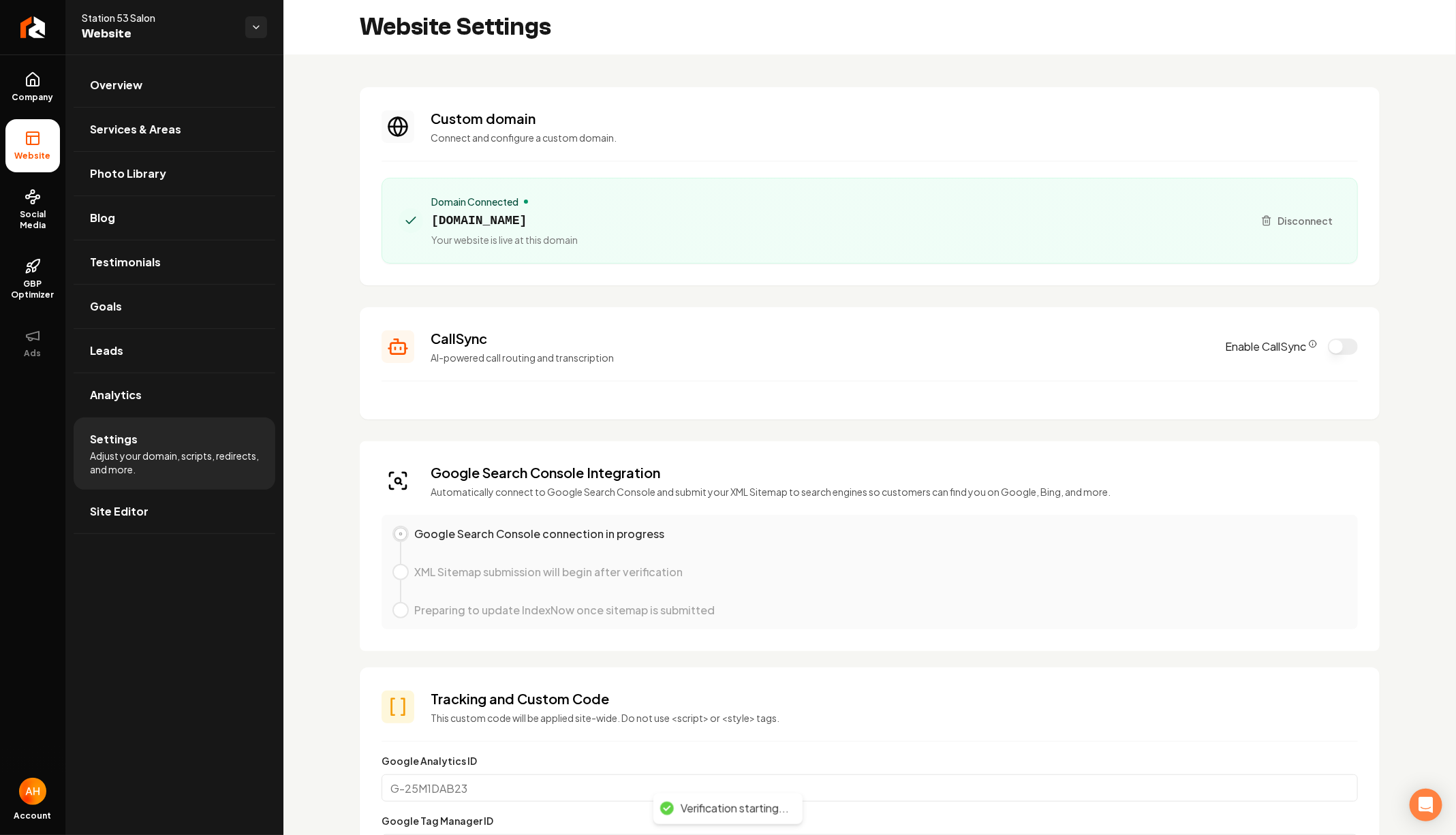
click at [491, 217] on span "station53salon.com" at bounding box center [503, 220] width 146 height 19
copy span "station53salon.com"
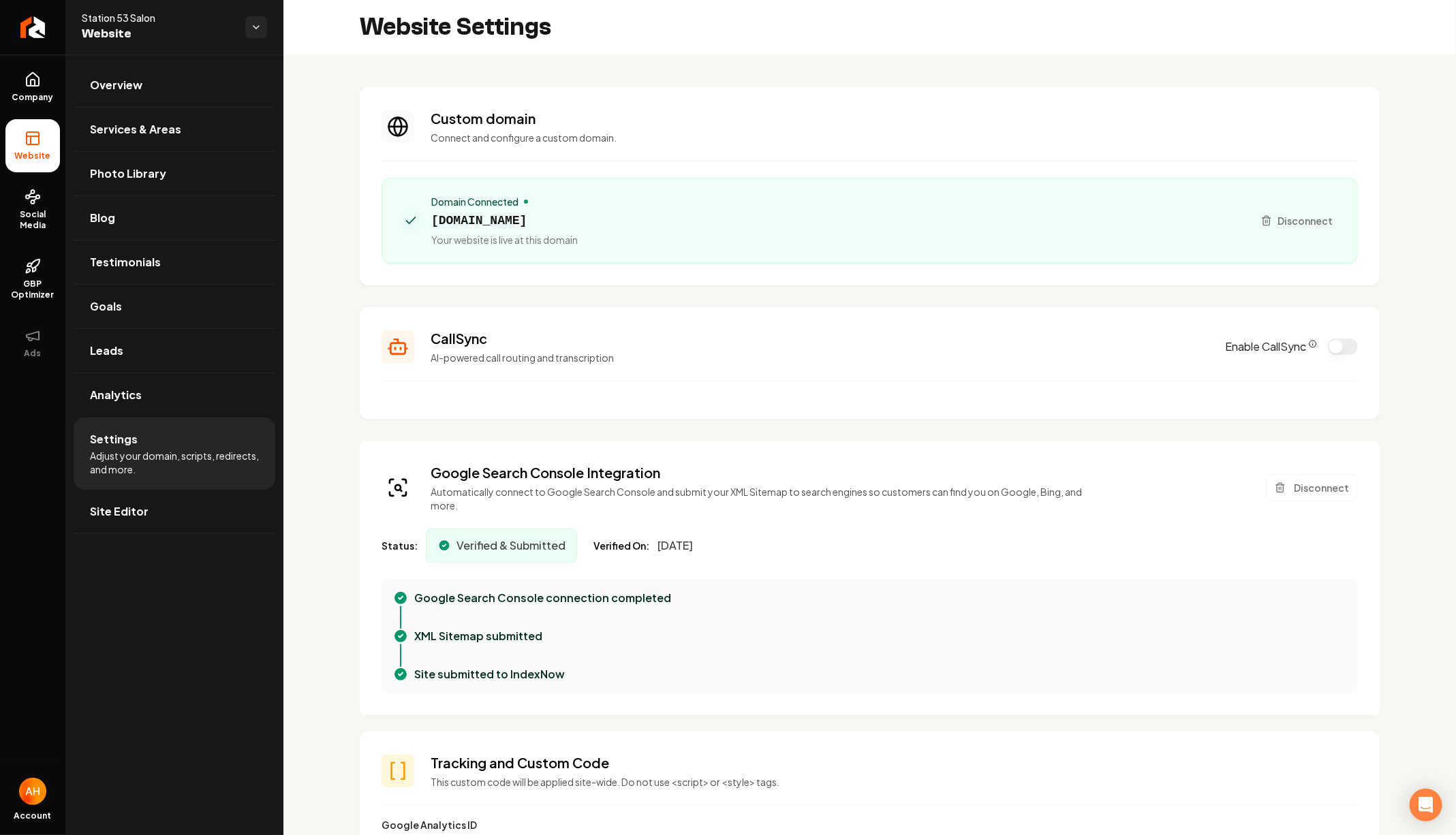
click at [389, 124] on circle "Main content area" at bounding box center [399, 127] width 18 height 18
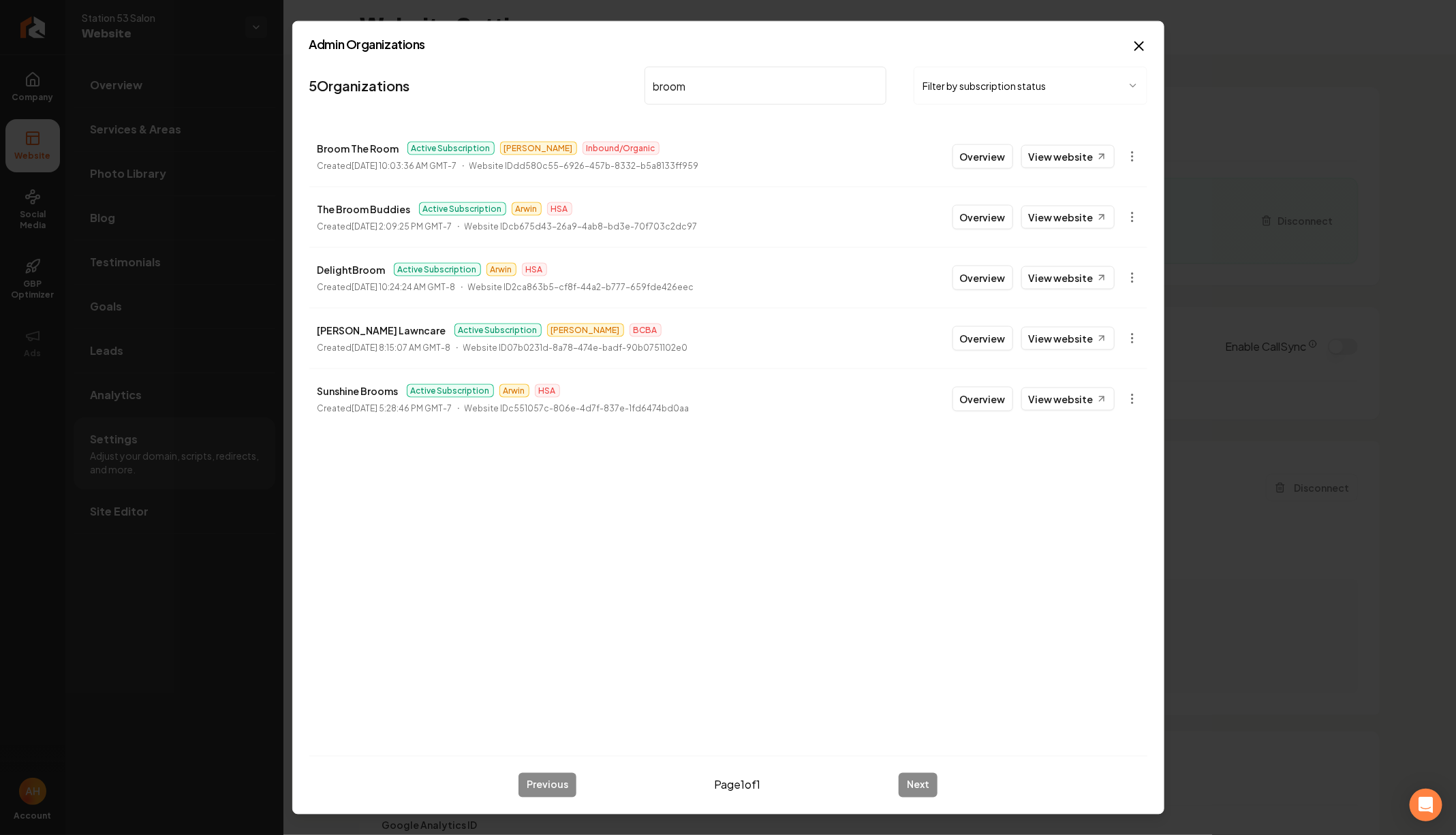
type input "broom"
click at [950, 155] on li "Broom The Room Active Subscription Anthony Inbound/Organic Created August 22, 2…" at bounding box center [728, 157] width 838 height 60
click at [959, 155] on button "Overview" at bounding box center [983, 157] width 61 height 25
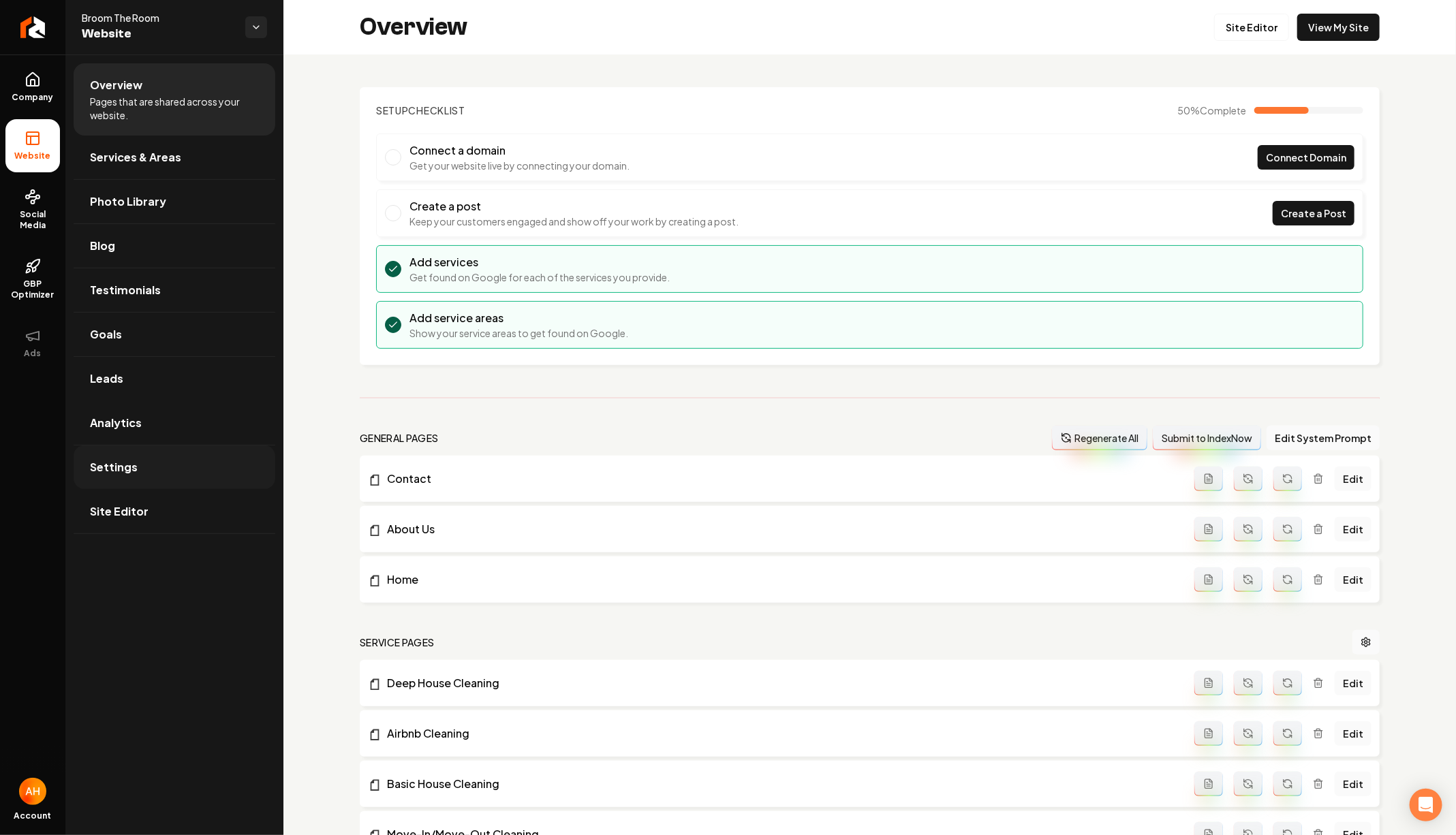
click at [175, 454] on link "Settings" at bounding box center [174, 467] width 202 height 43
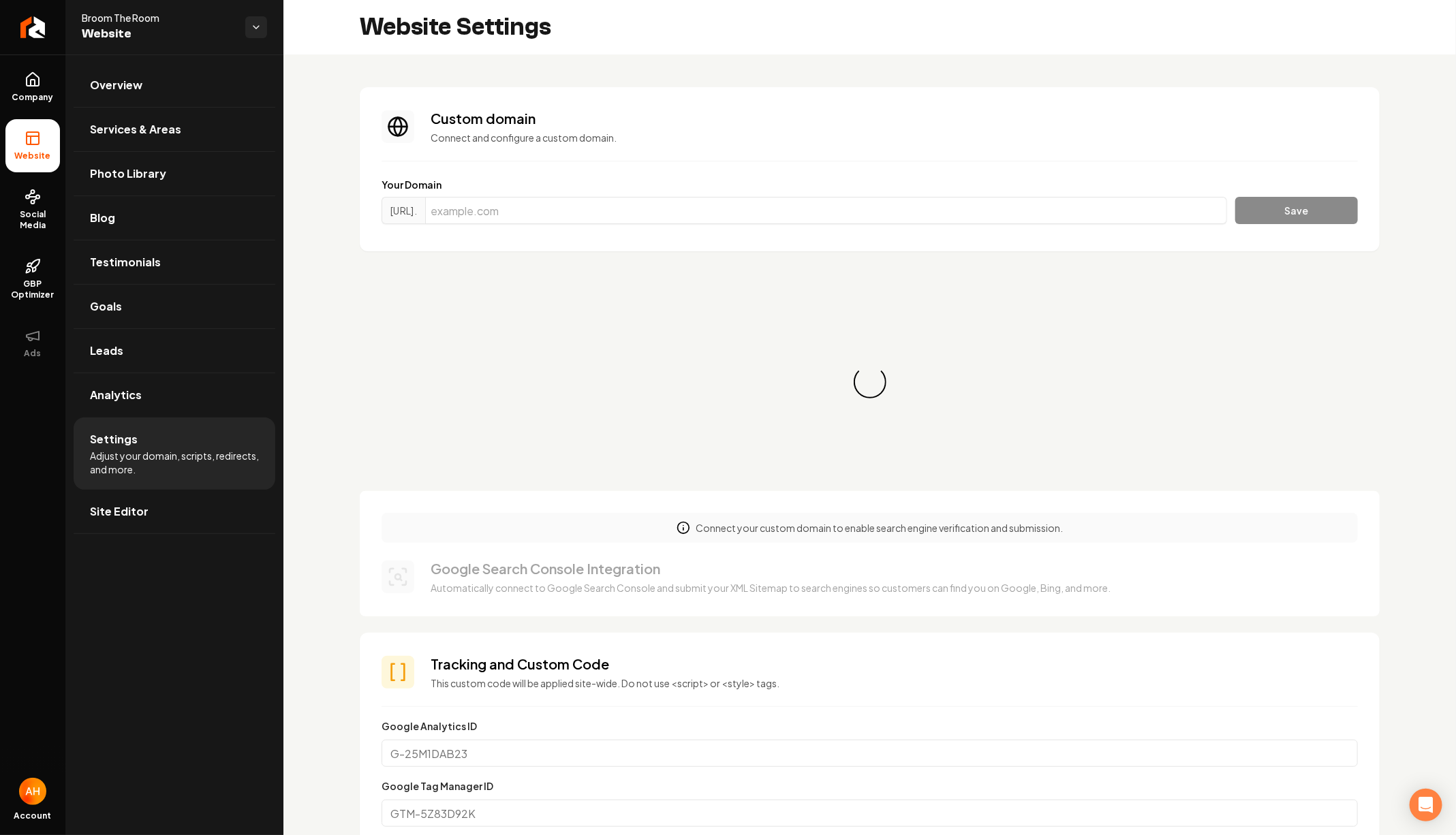
scroll to position [122, 0]
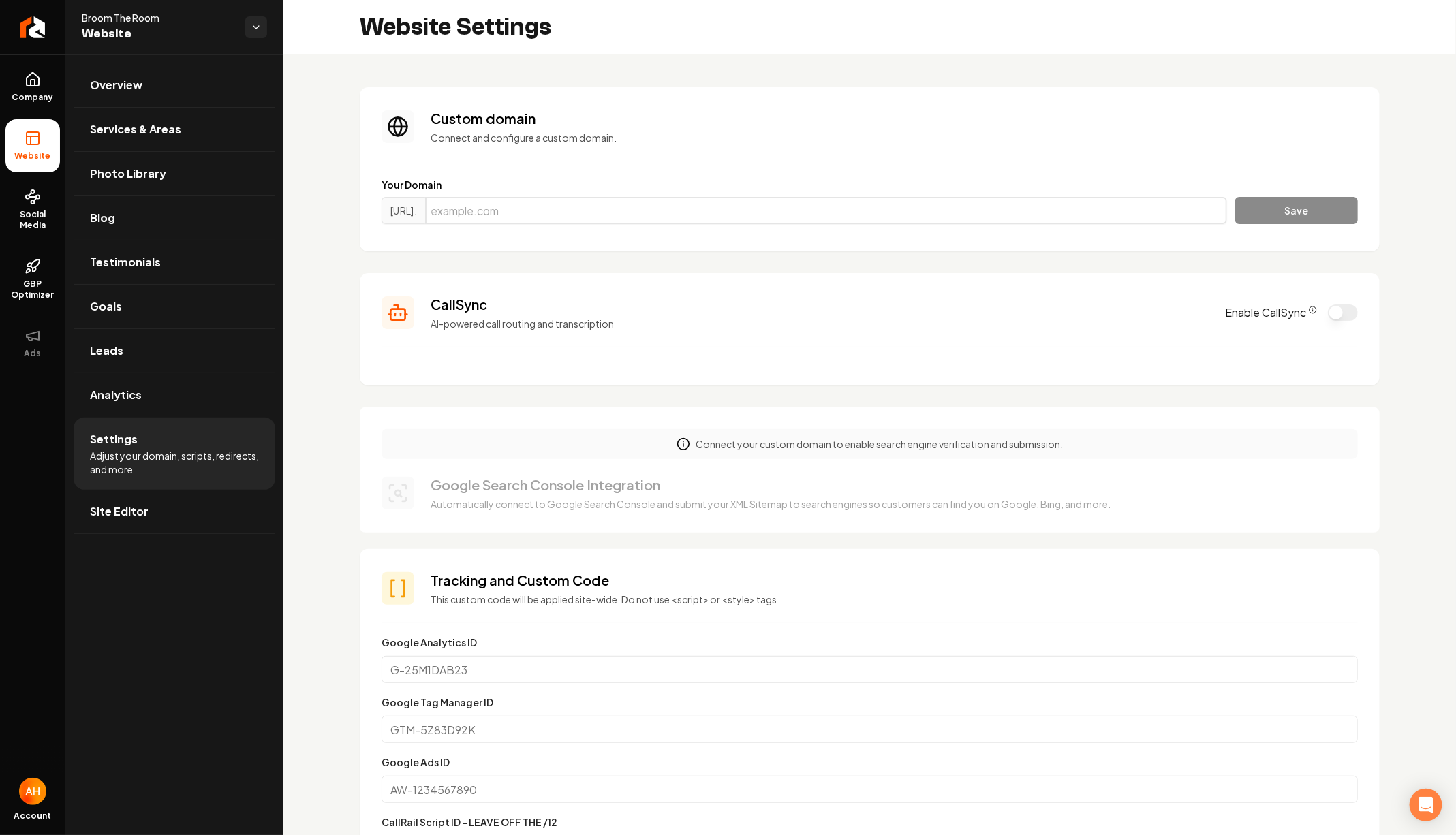
click at [667, 220] on input "Main content area" at bounding box center [826, 211] width 802 height 28
paste input "broomtheroom.com"
type input "broomtheroom.com"
click at [1264, 211] on button "Save" at bounding box center [1296, 211] width 122 height 28
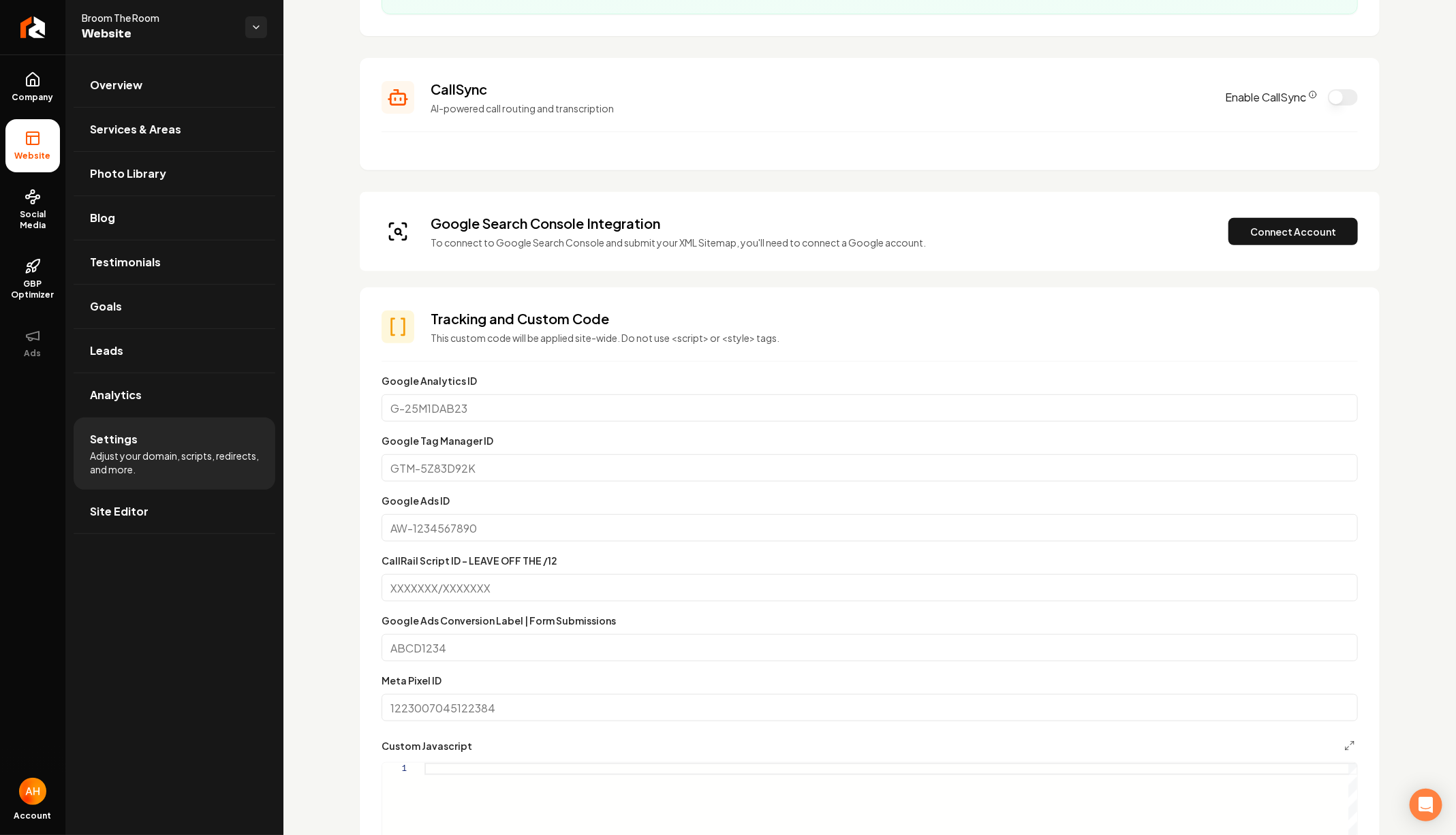
scroll to position [250, 0]
click at [1307, 230] on button "Connect Account" at bounding box center [1292, 230] width 130 height 28
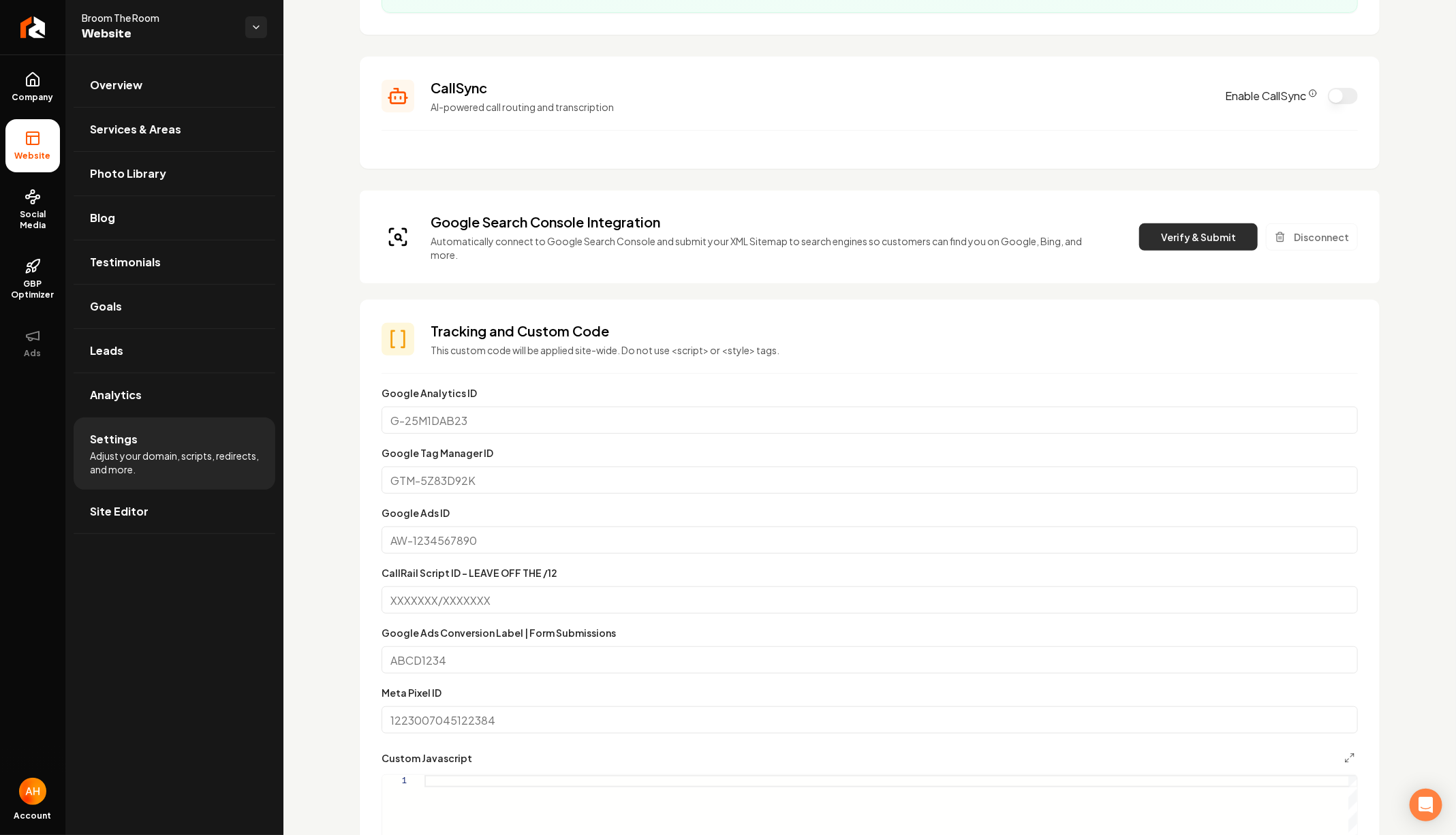
click at [1149, 229] on button "Verify & Submit" at bounding box center [1197, 238] width 119 height 28
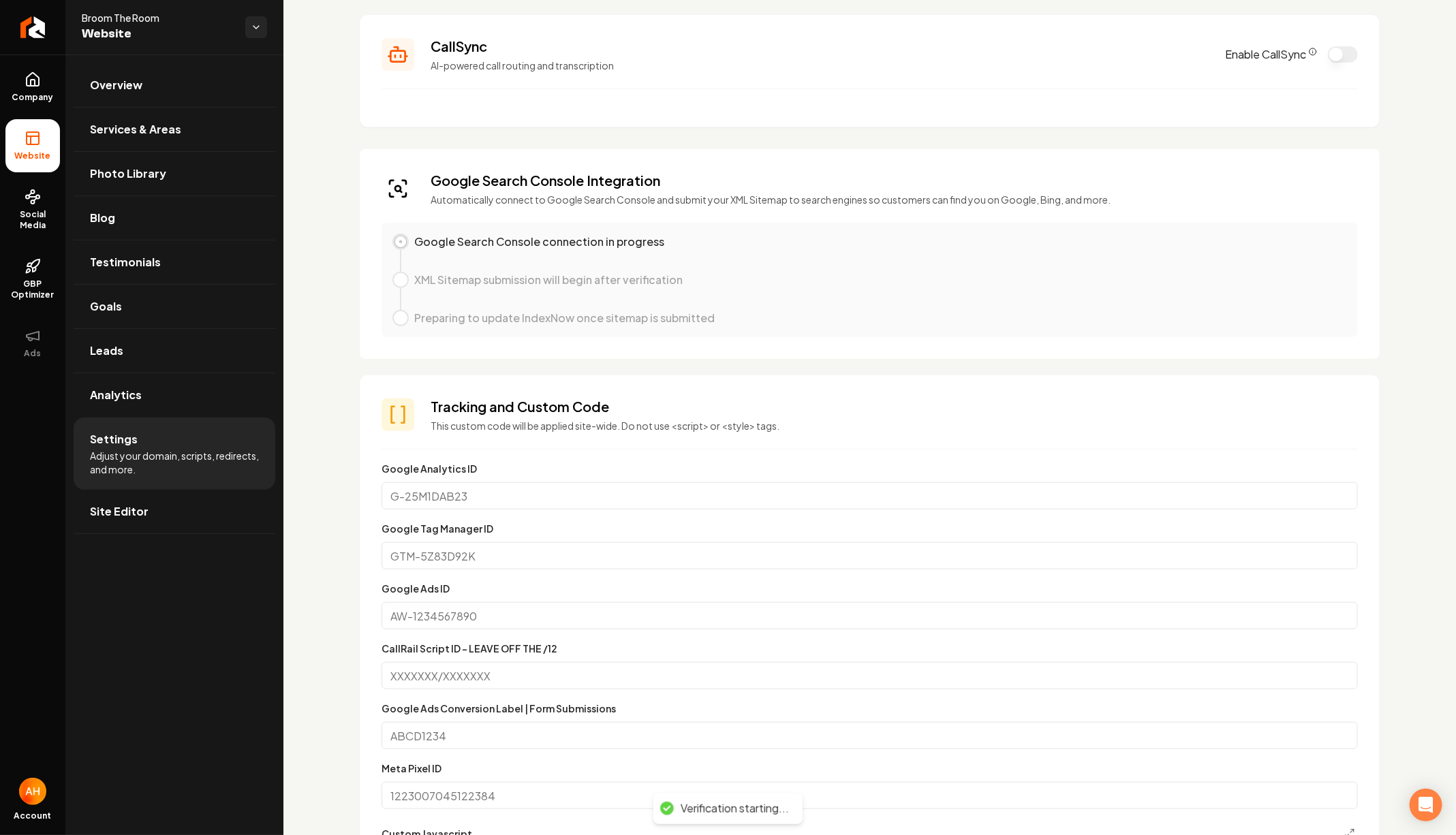
scroll to position [0, 0]
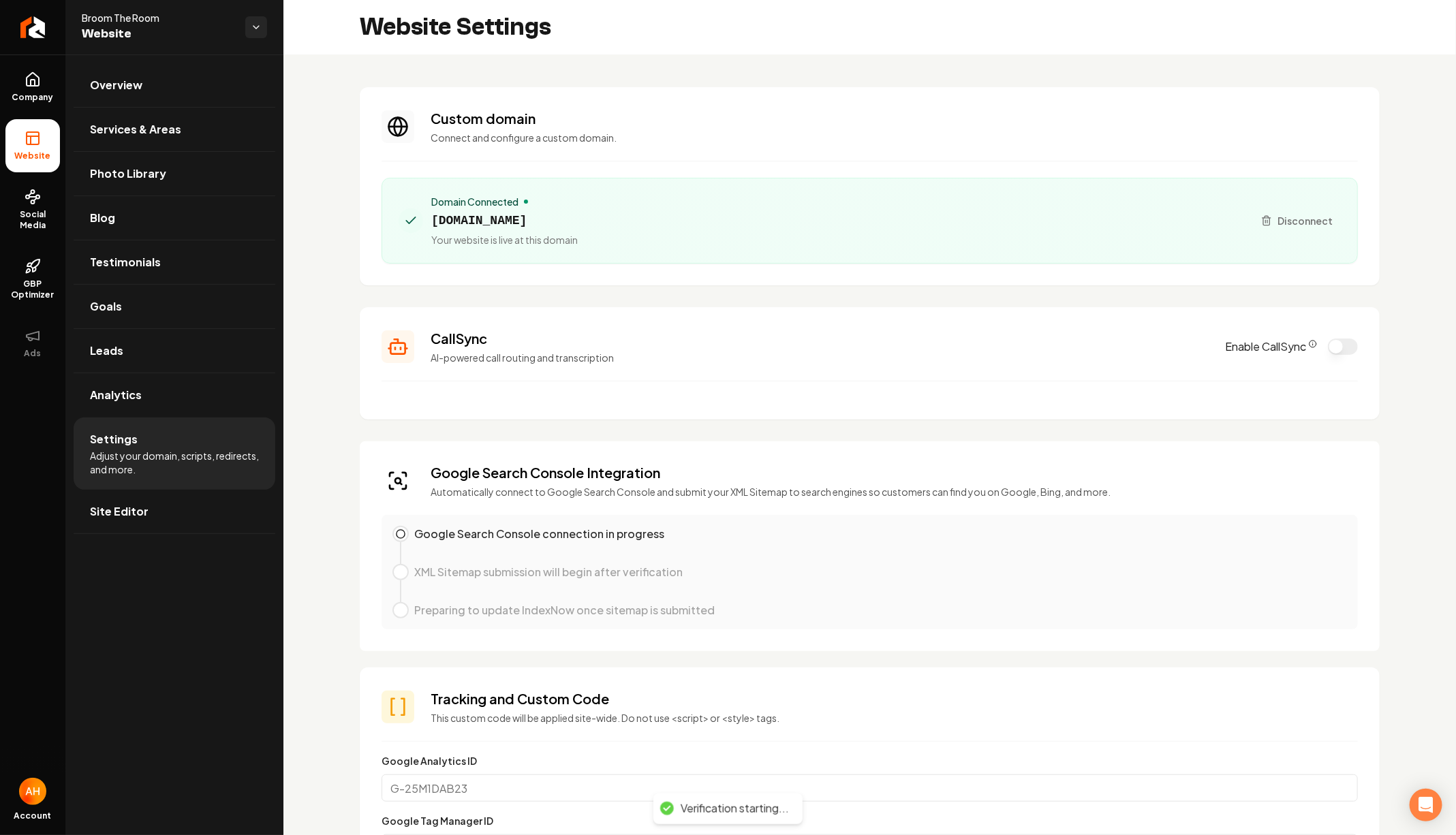
click at [500, 221] on span "broomtheroom.com" at bounding box center [503, 220] width 146 height 19
copy span "broomtheroom.com"
